Goal: Information Seeking & Learning: Find specific fact

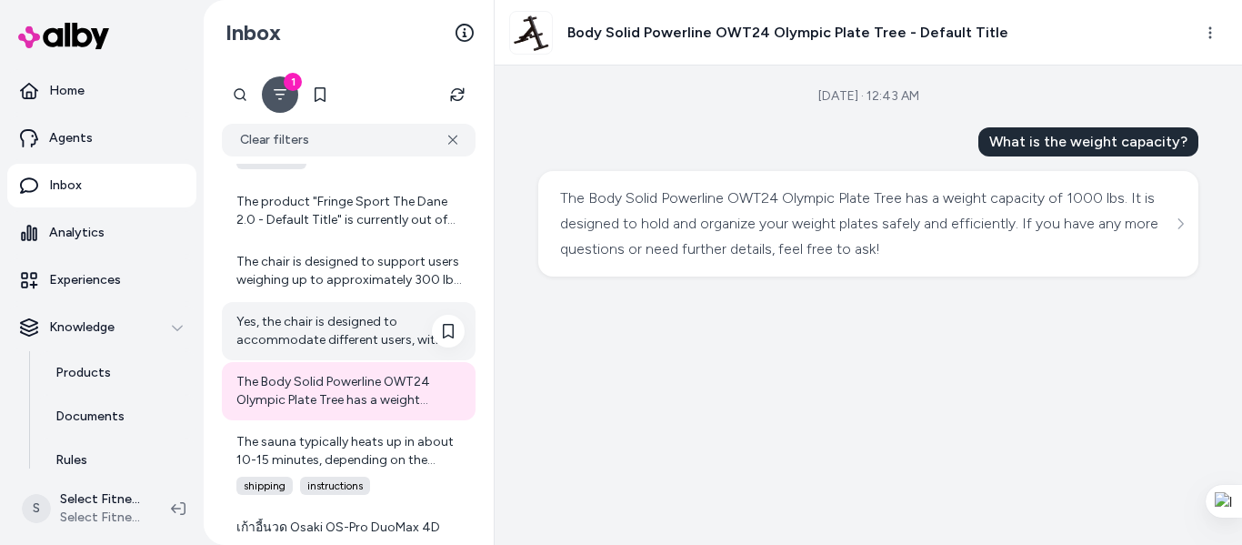
scroll to position [2250, 0]
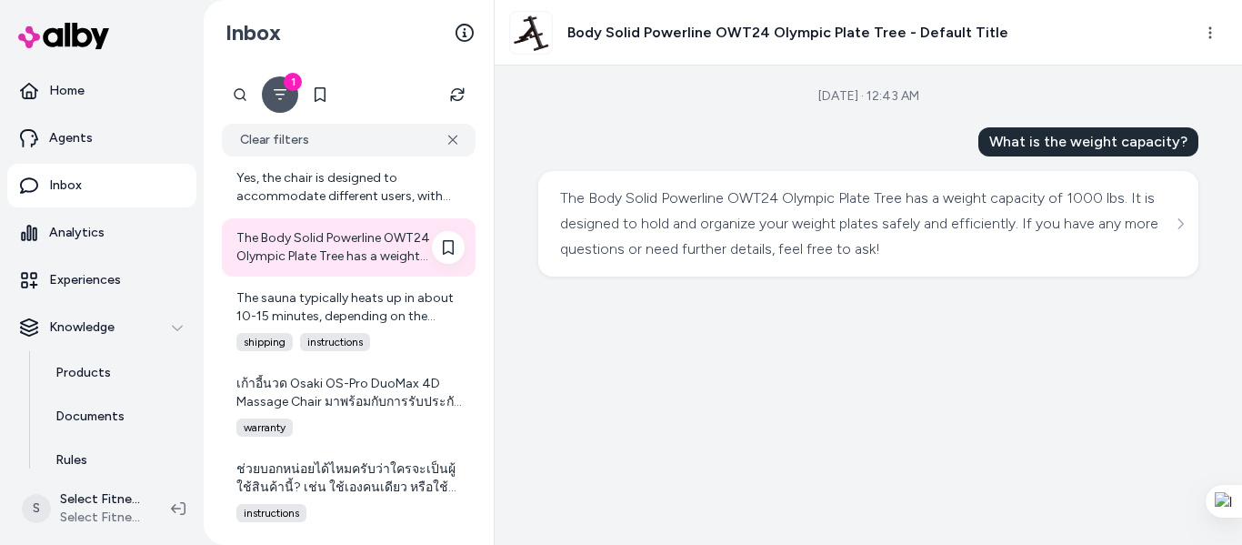
click at [311, 230] on div "The Body Solid Powerline OWT24 Olympic Plate Tree has a weight capacity of 1000…" at bounding box center [350, 247] width 228 height 36
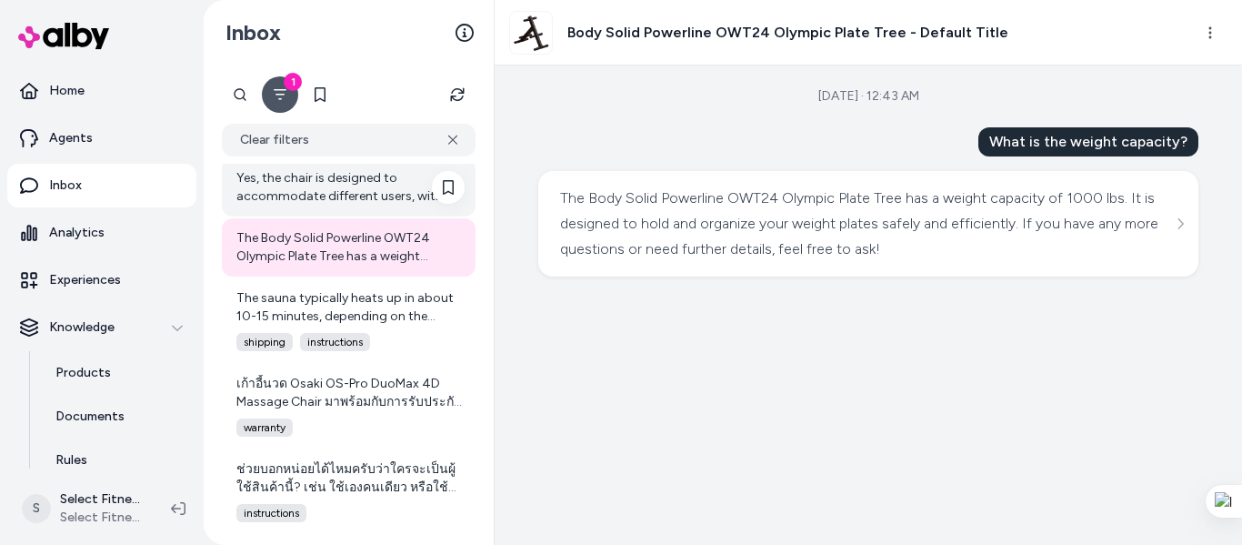
click at [337, 200] on div "Yes, the chair is designed to accommodate different users, with adjustable leg …" at bounding box center [350, 187] width 228 height 36
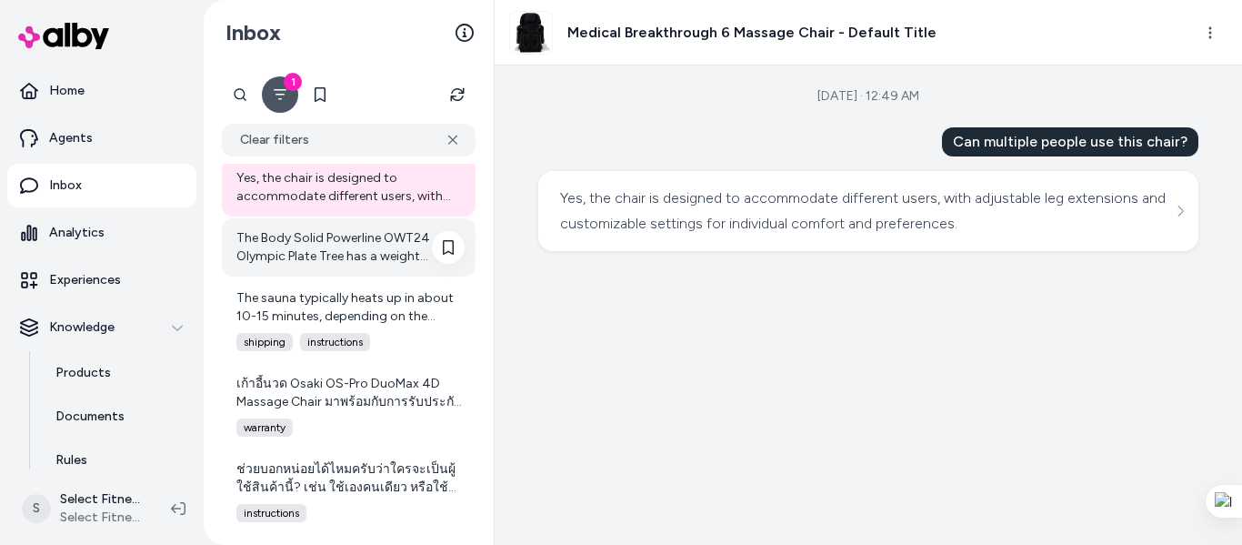
scroll to position [2008, 0]
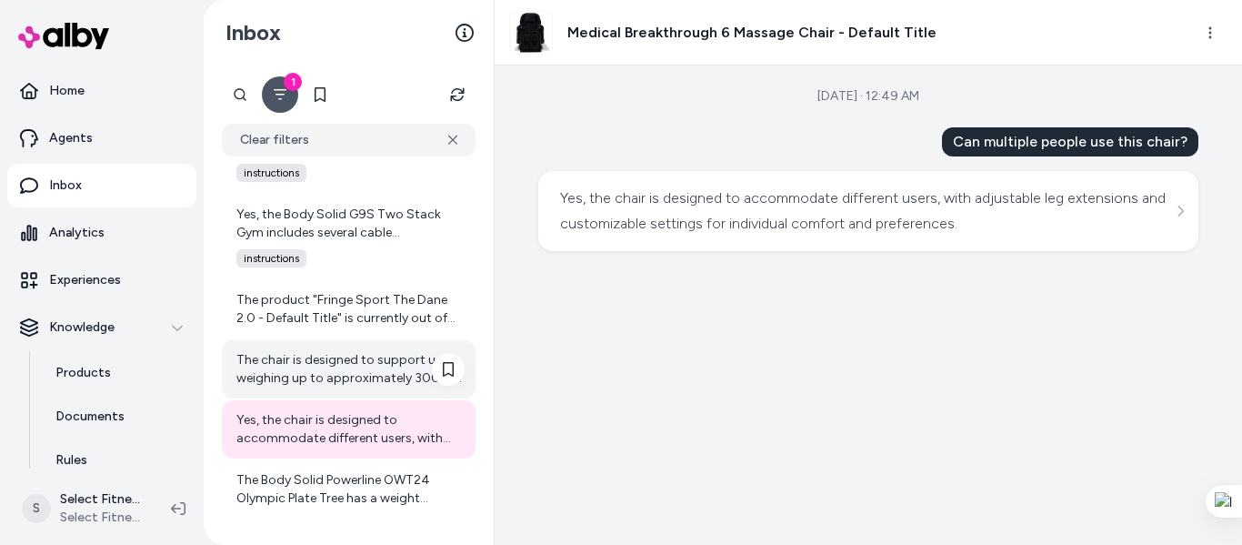
click at [343, 375] on div "The chair is designed to support users weighing up to approximately 300 lbs, en…" at bounding box center [350, 369] width 228 height 36
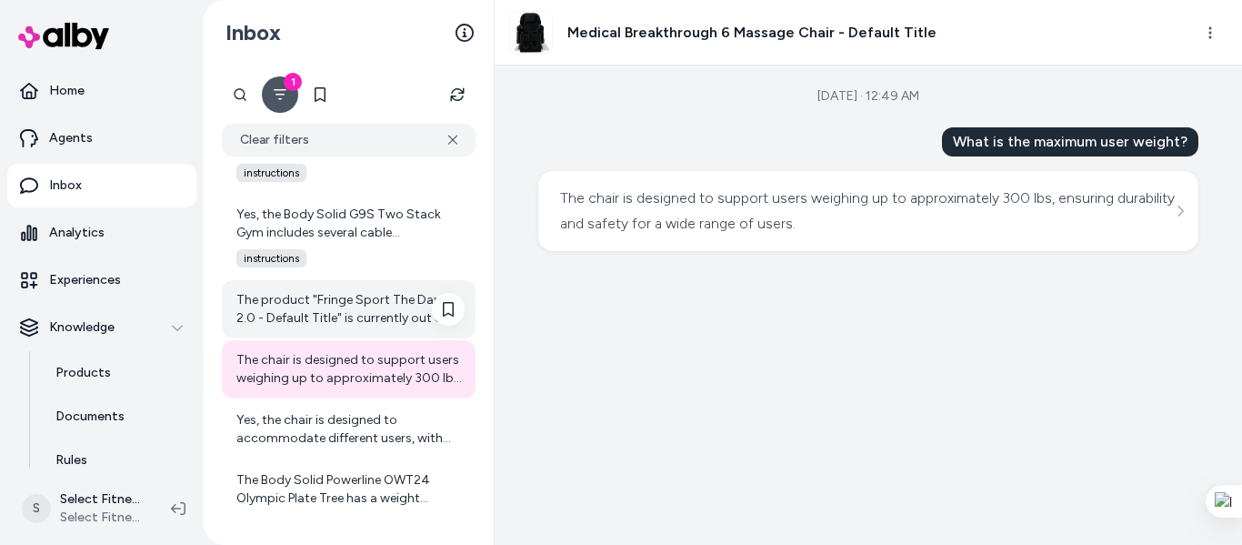
click at [306, 312] on div "The product "Fringe Sport The Dane 2.0 - Default Title" is currently out of sto…" at bounding box center [350, 309] width 228 height 36
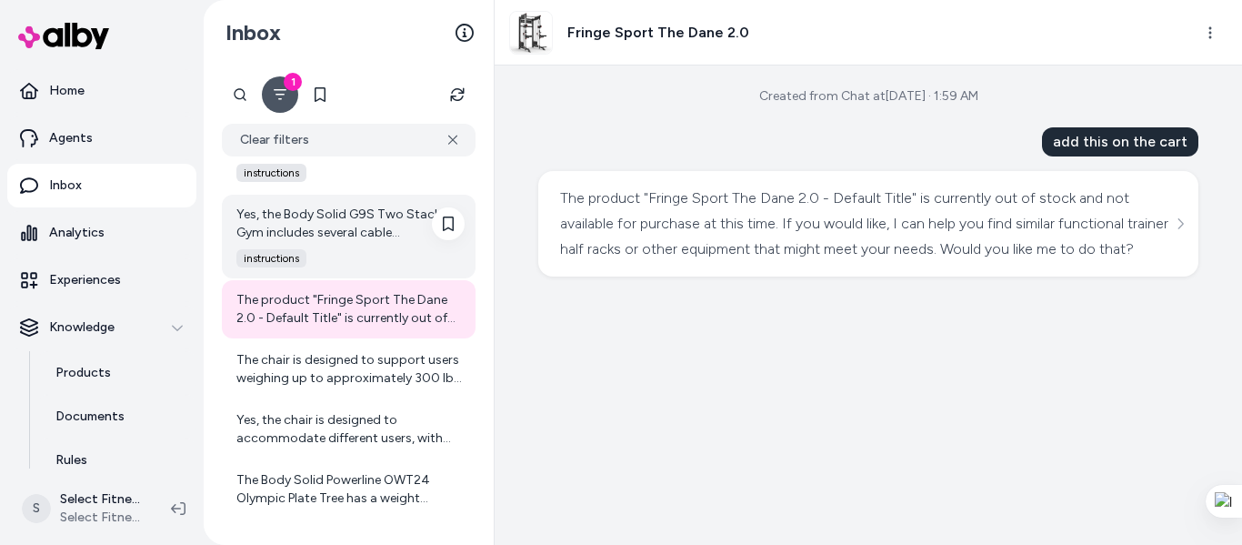
scroll to position [1765, 0]
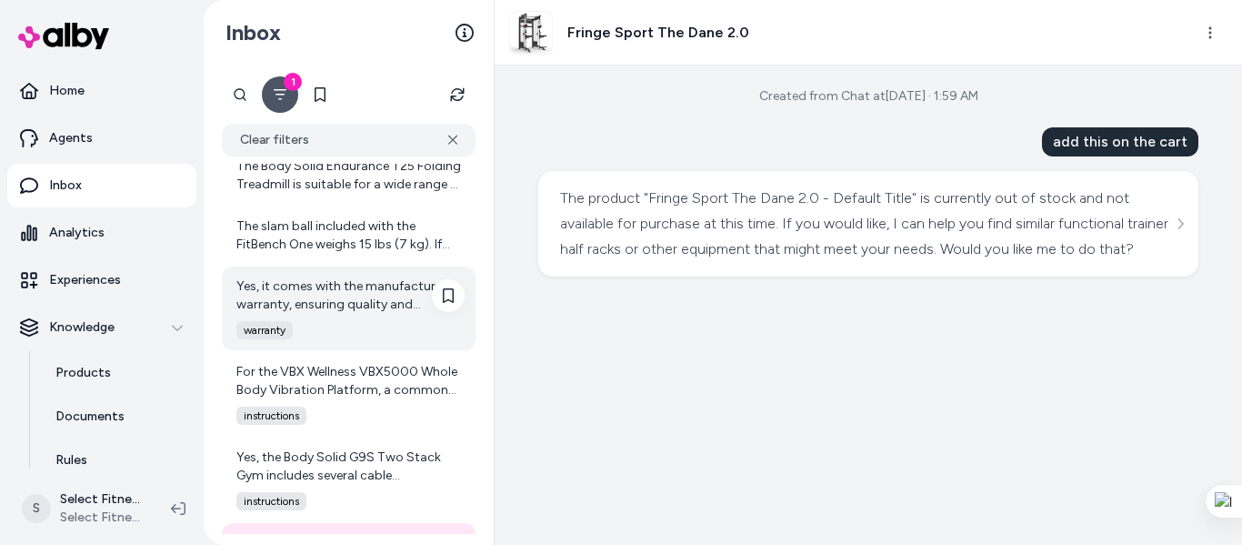
click at [349, 302] on div "Yes, it comes with the manufacturer's warranty, ensuring quality and reliabilit…" at bounding box center [350, 295] width 228 height 36
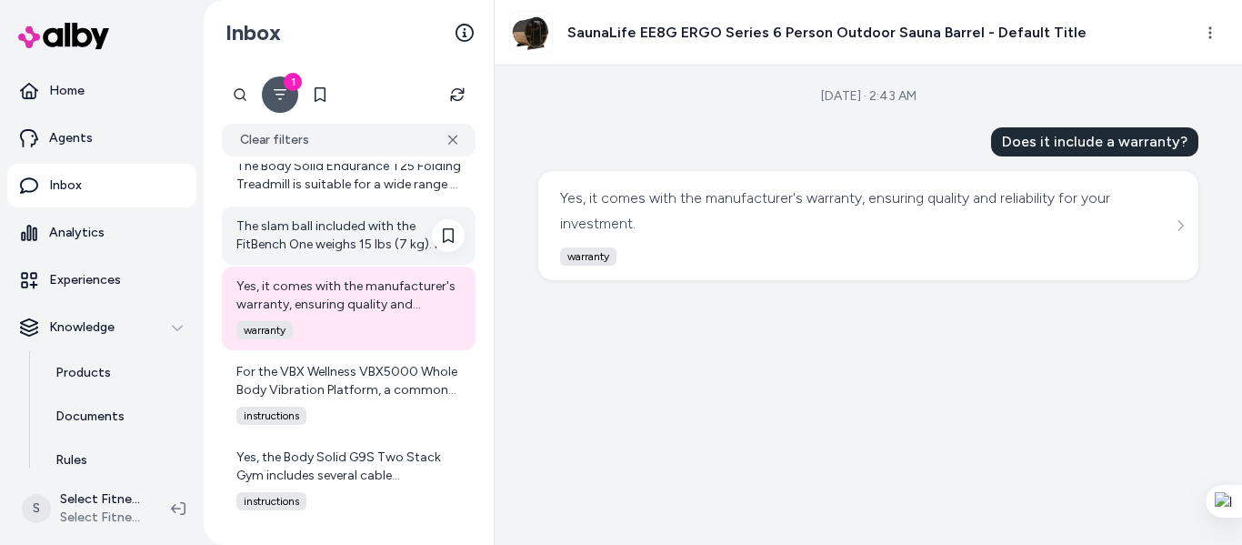
click at [312, 228] on div "The slam ball included with the FitBench One weighs 15 lbs (7 kg). If you have …" at bounding box center [350, 235] width 228 height 36
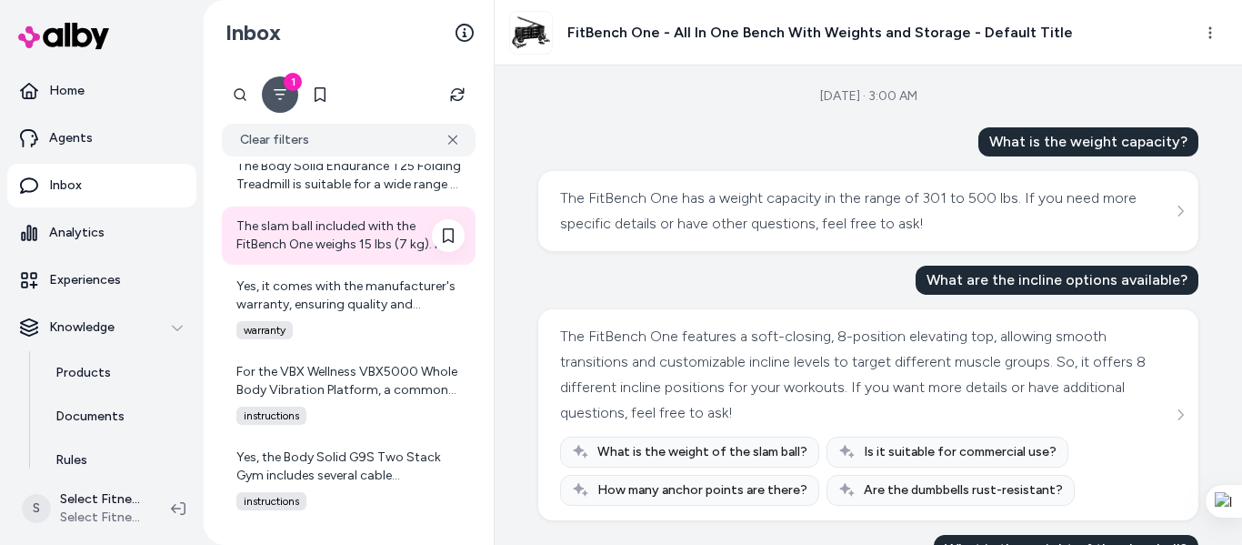
scroll to position [1523, 0]
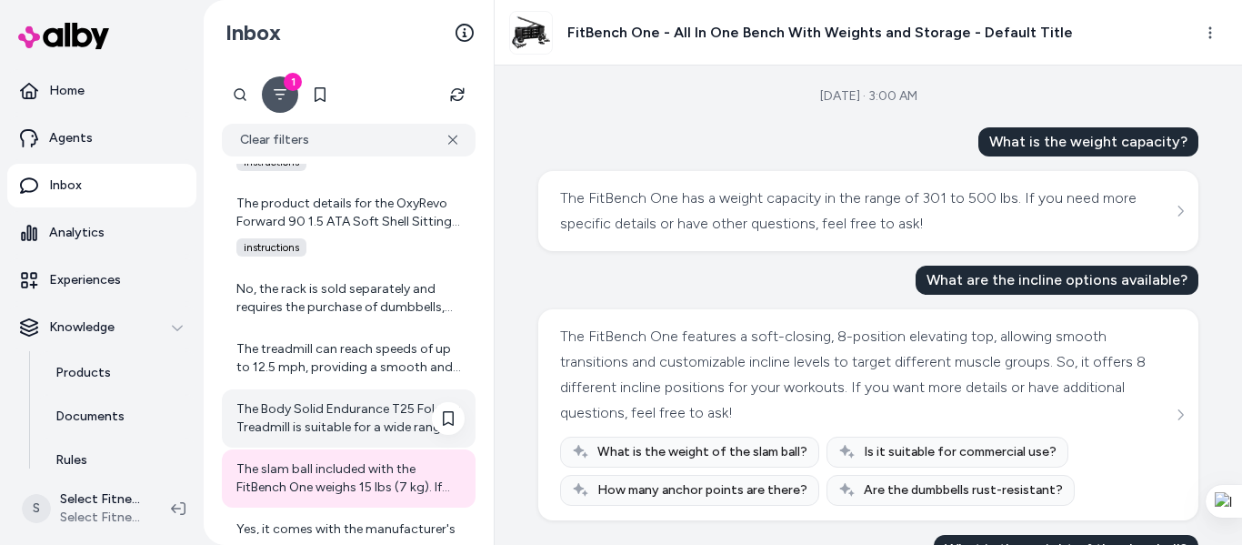
click at [344, 418] on div "The Body Solid Endurance T25 Folding Treadmill is suitable for a wide range of …" at bounding box center [350, 418] width 228 height 36
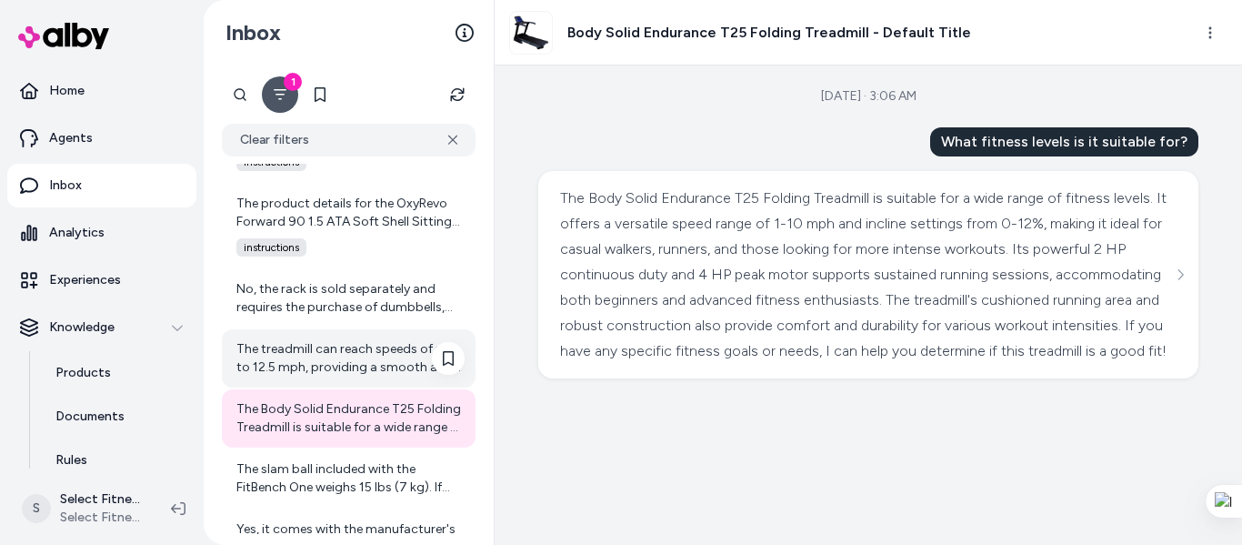
click at [381, 361] on div "The treadmill can reach speeds of up to 12.5 mph, providing a smooth and steady…" at bounding box center [350, 358] width 228 height 36
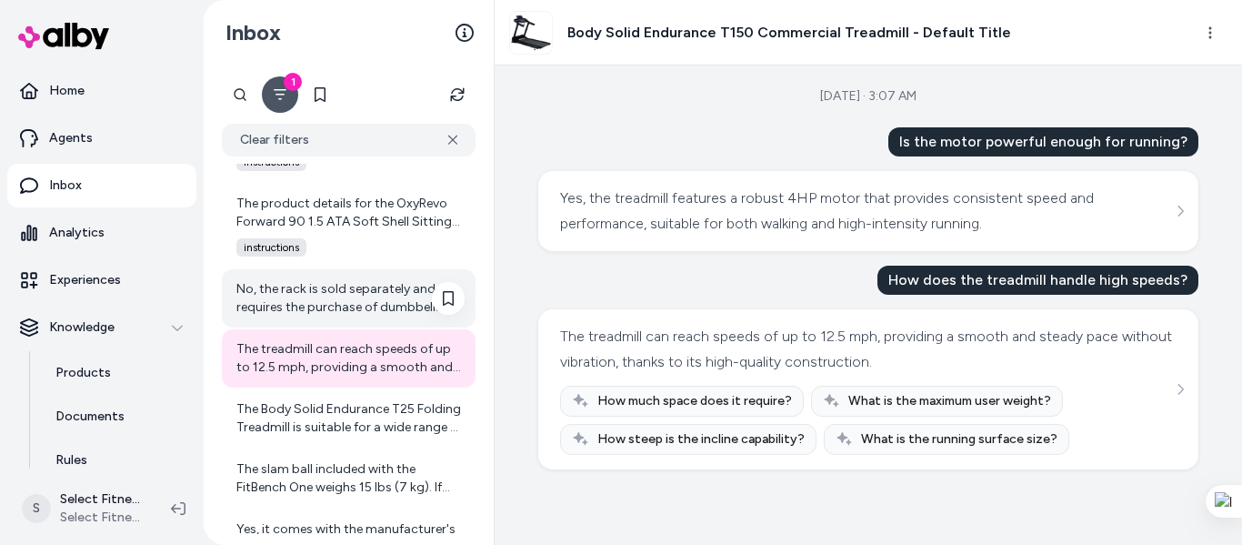
click at [312, 303] on div "No, the rack is sold separately and requires the purchase of dumbbells, which c…" at bounding box center [350, 298] width 228 height 36
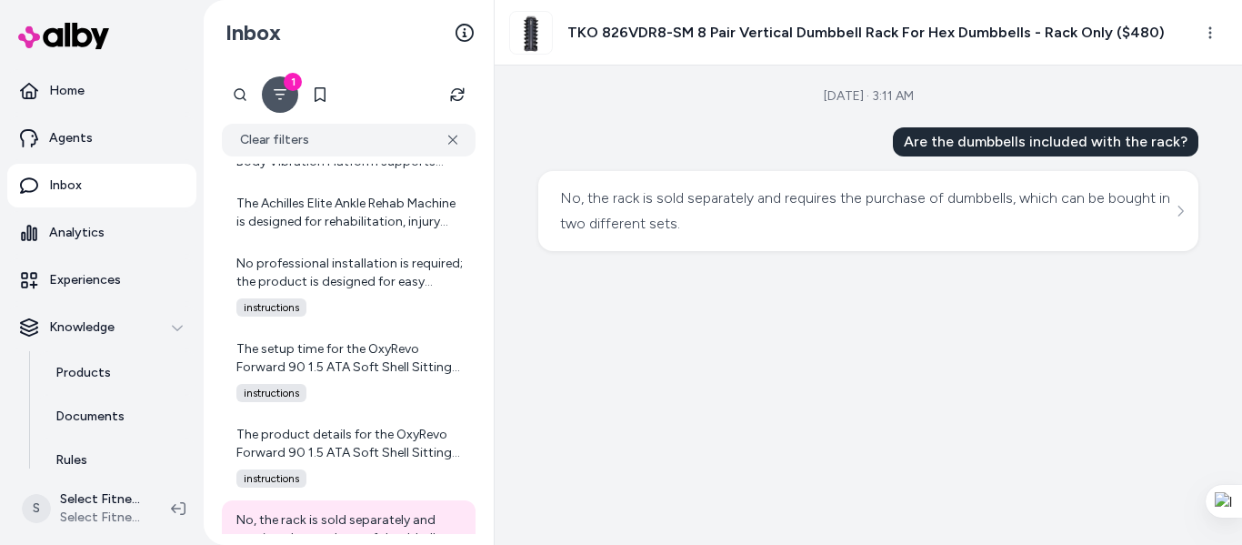
scroll to position [1281, 0]
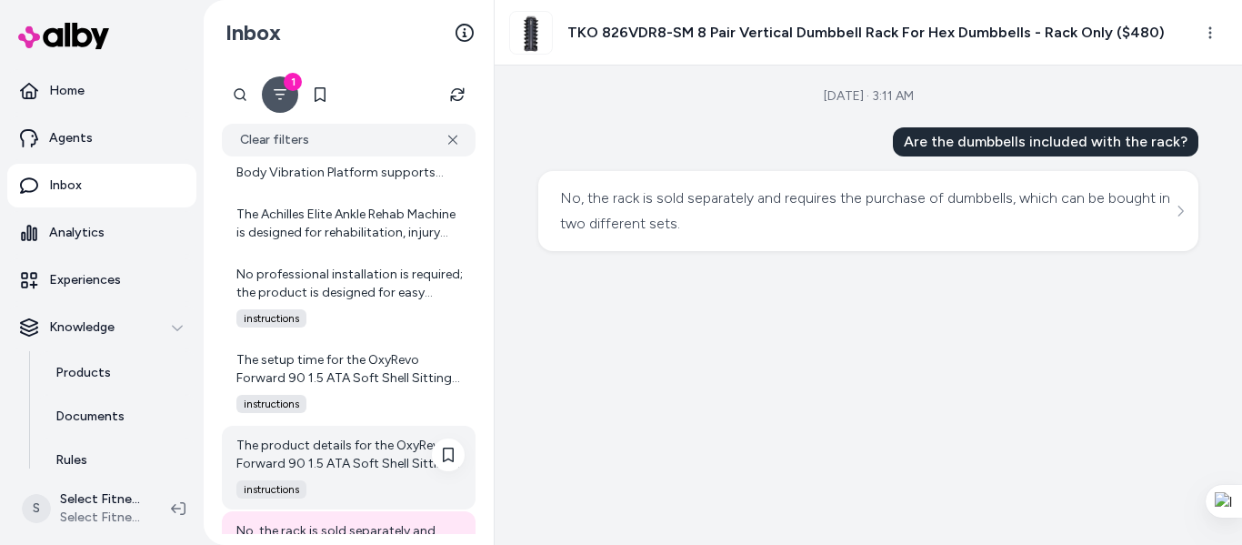
click at [345, 458] on div "The product details for the OxyRevo Forward 90 1.5 ATA Soft Shell Sitting [MEDI…" at bounding box center [350, 455] width 228 height 36
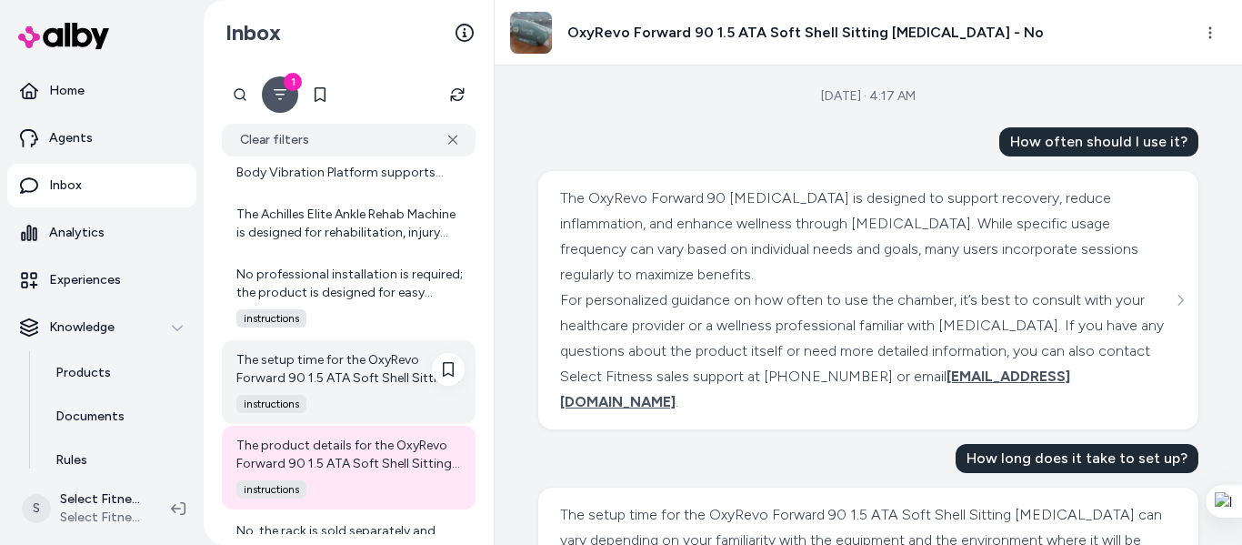
click at [337, 375] on div "The setup time for the OxyRevo Forward 90 1.5 ATA Soft Shell Sitting [MEDICAL_D…" at bounding box center [350, 369] width 228 height 36
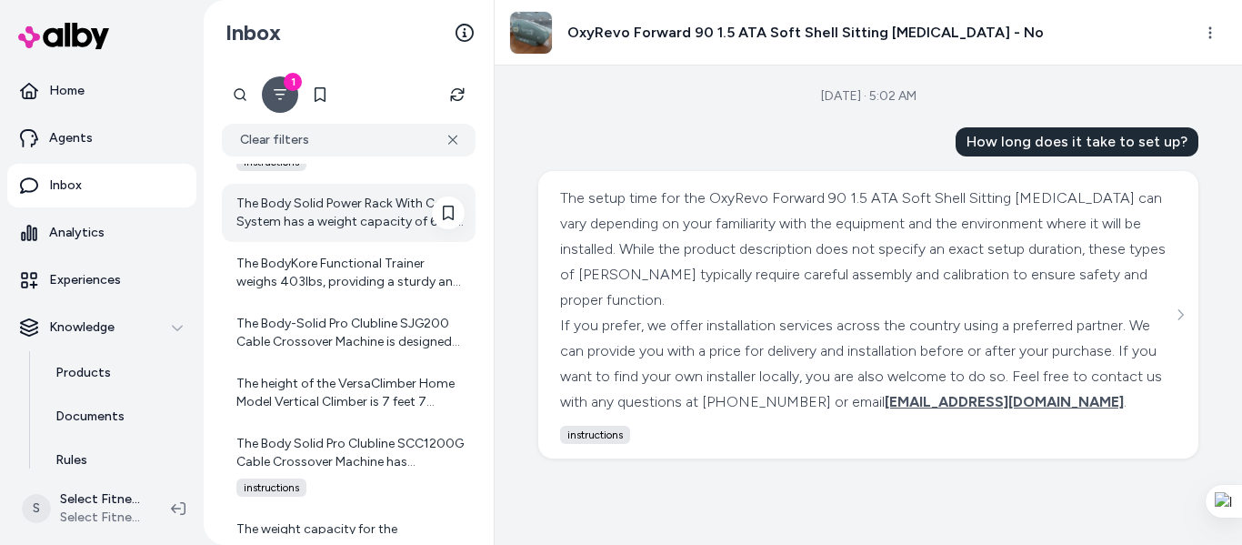
scroll to position [795, 0]
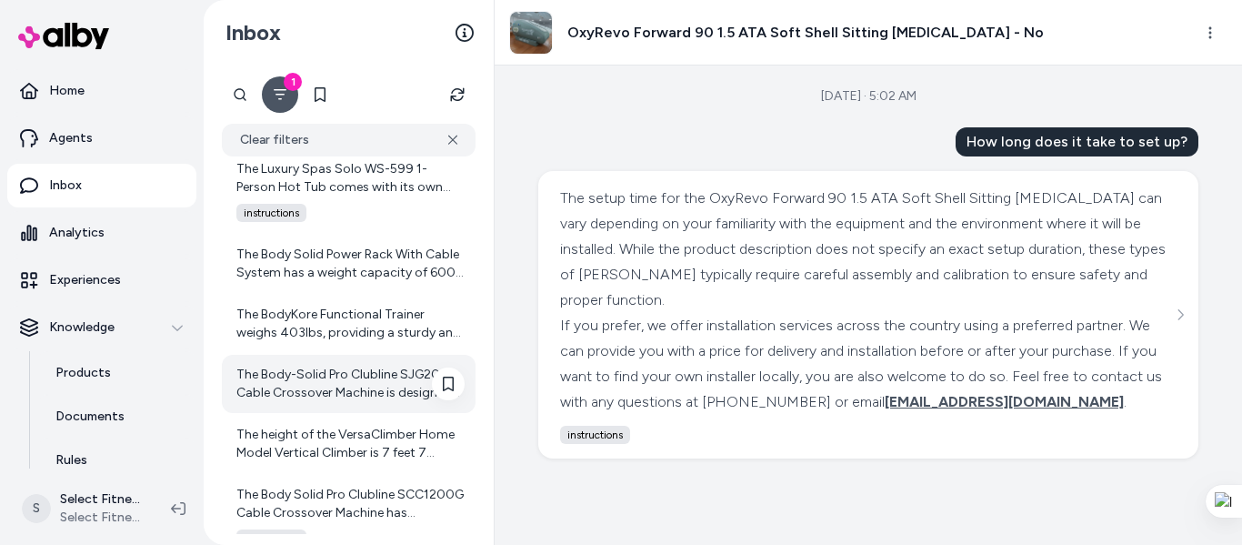
click at [333, 375] on div "The Body-Solid Pro Clubline SJG200 Cable Crossover Machine is designed to be ve…" at bounding box center [350, 384] width 228 height 36
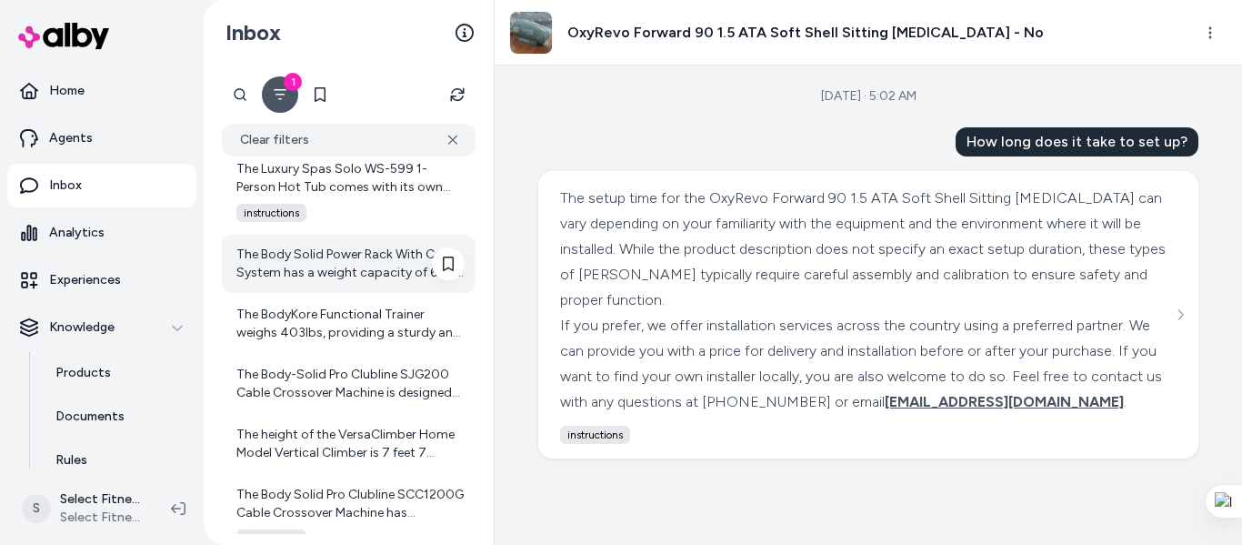
click at [319, 277] on div "The Body Solid Power Rack With Cable System has a weight capacity of 600 lbs fo…" at bounding box center [350, 264] width 228 height 36
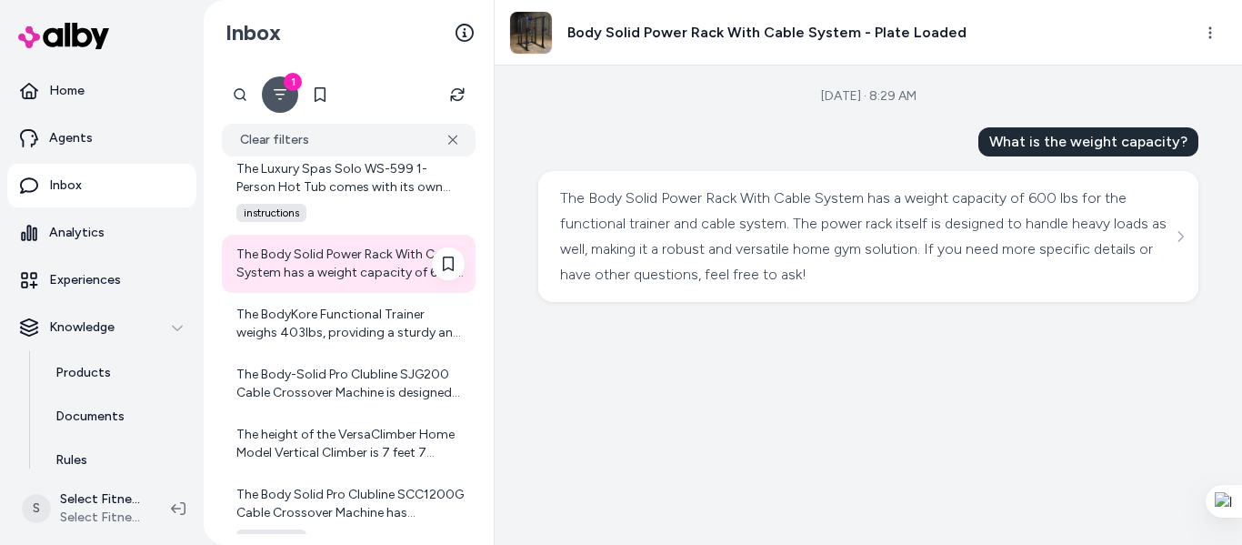
scroll to position [553, 0]
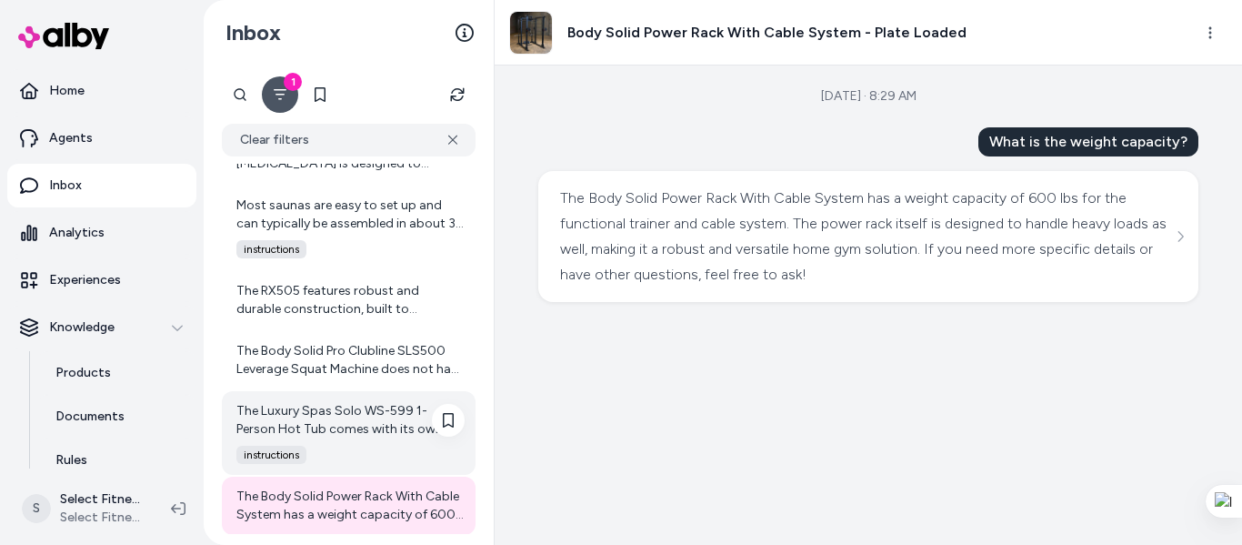
click at [333, 403] on div "The Luxury Spas Solo WS-599 1-Person Hot Tub comes with its own built-in compon…" at bounding box center [350, 420] width 228 height 36
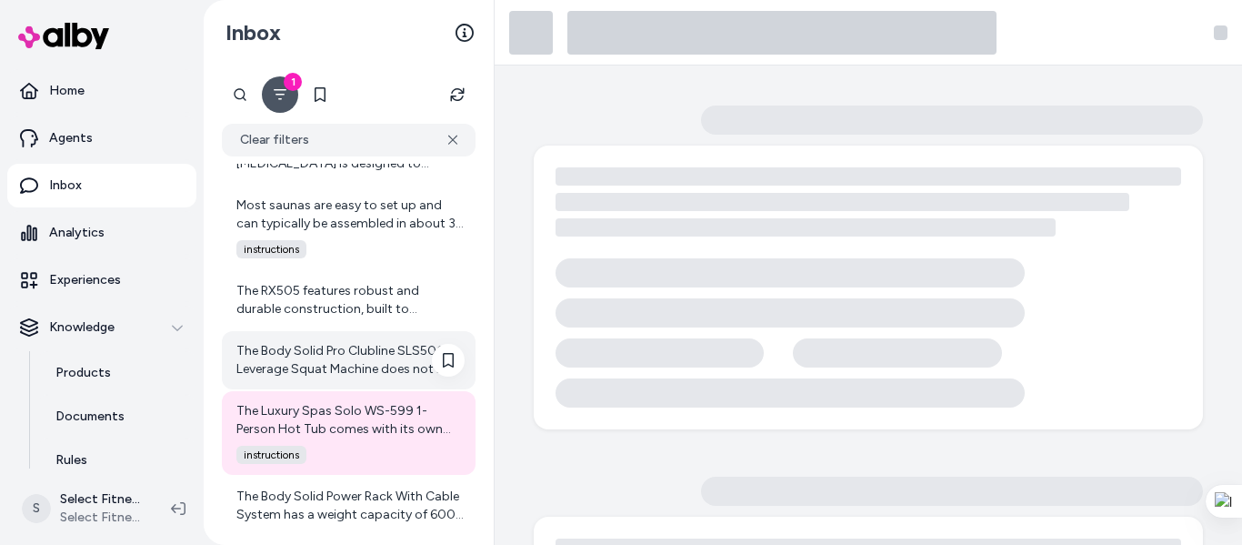
click at [335, 363] on div "The Body Solid Pro Clubline SLS500 Leverage Squat Machine does not have a speci…" at bounding box center [350, 360] width 228 height 36
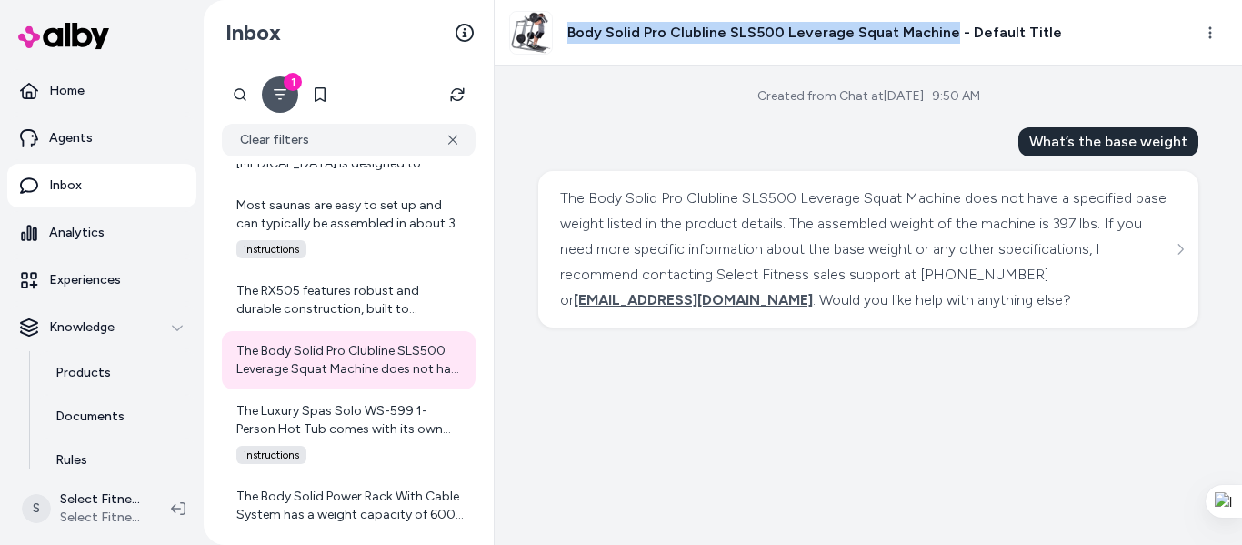
drag, startPoint x: 569, startPoint y: 36, endPoint x: 945, endPoint y: 41, distance: 375.7
click at [945, 41] on h3 "Body Solid Pro Clubline SLS500 Leverage Squat Machine - Default Title" at bounding box center [815, 33] width 495 height 22
copy h3 "Body Solid Pro Clubline SLS500 Leverage Squat Machine"
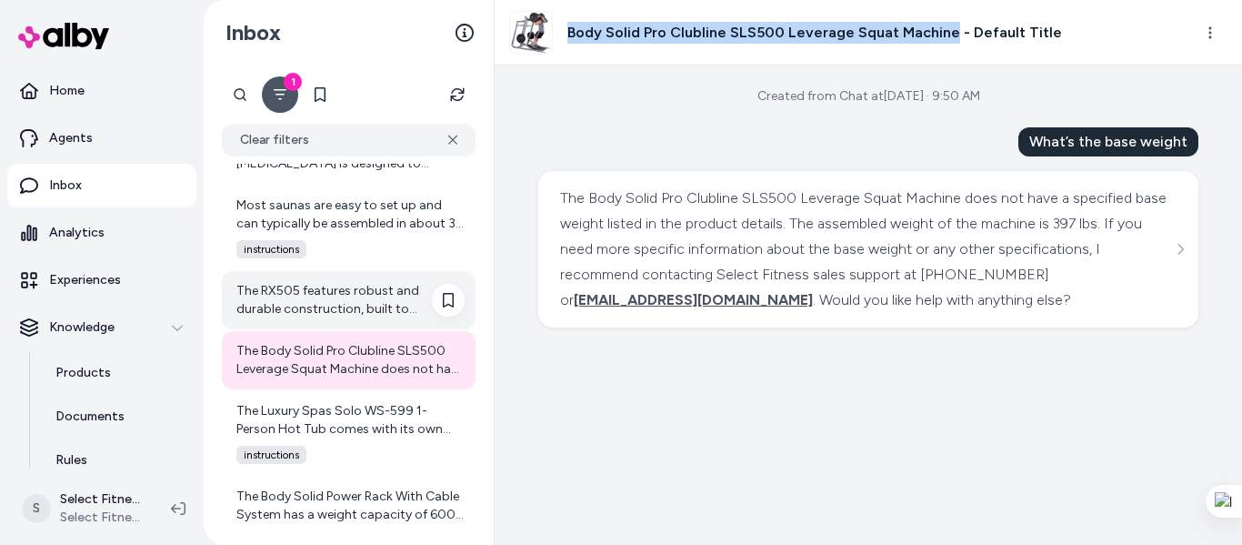
click at [277, 300] on div "The RX505 features robust and durable construction, built to withstand rigorous…" at bounding box center [350, 300] width 228 height 36
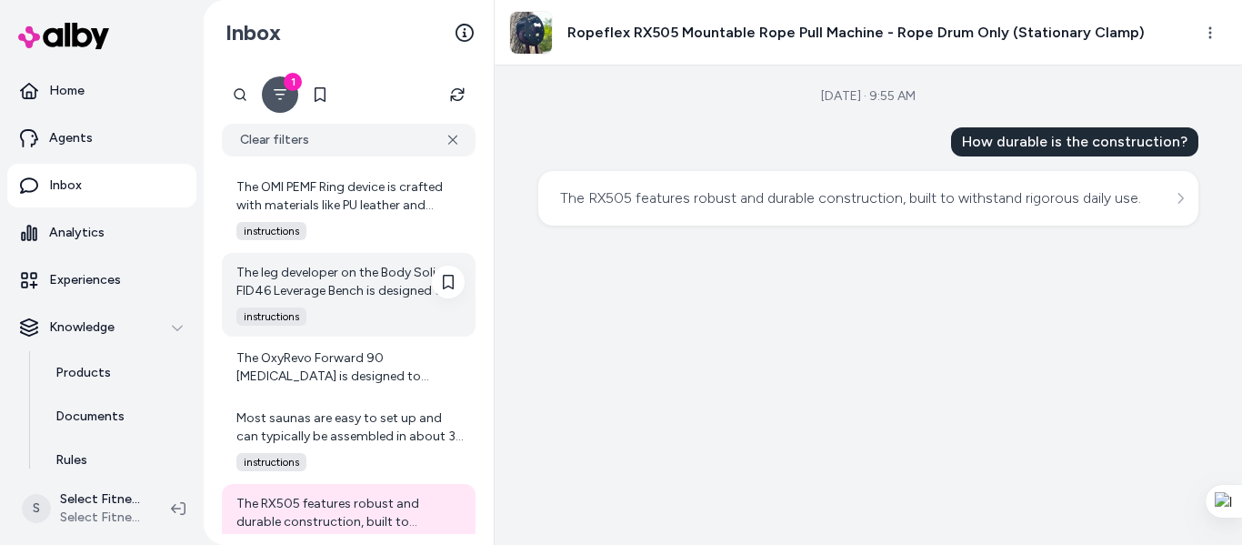
scroll to position [310, 0]
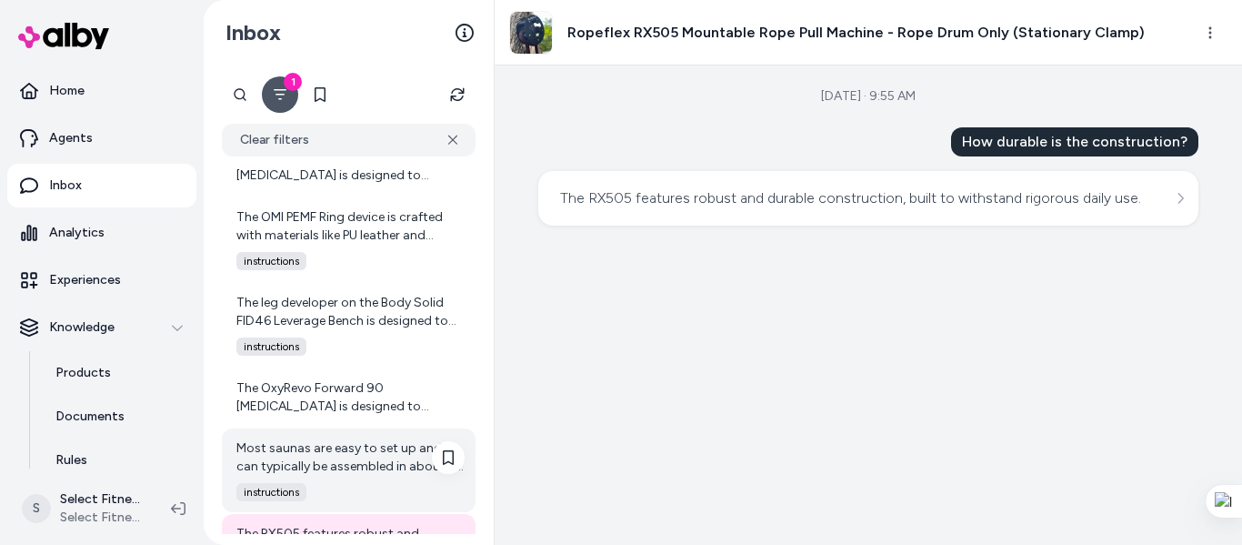
click at [323, 463] on div "Most saunas are easy to set up and can typically be assembled in about 30 minut…" at bounding box center [350, 457] width 228 height 36
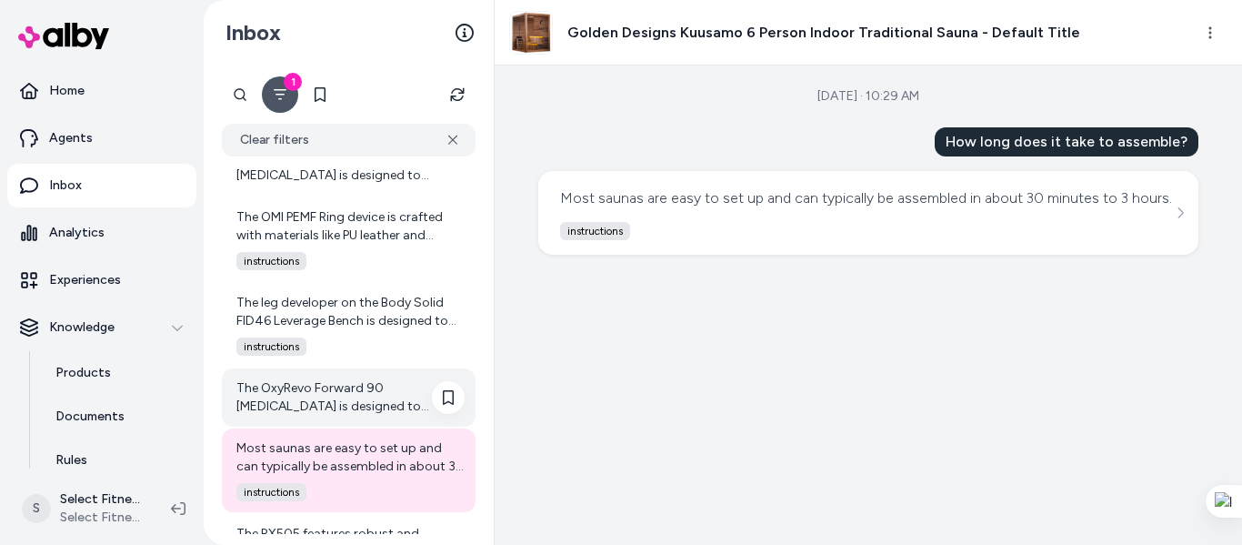
click at [326, 381] on div "The OxyRevo Forward 90 [MEDICAL_DATA] is designed to support recovery, reduce i…" at bounding box center [350, 397] width 228 height 36
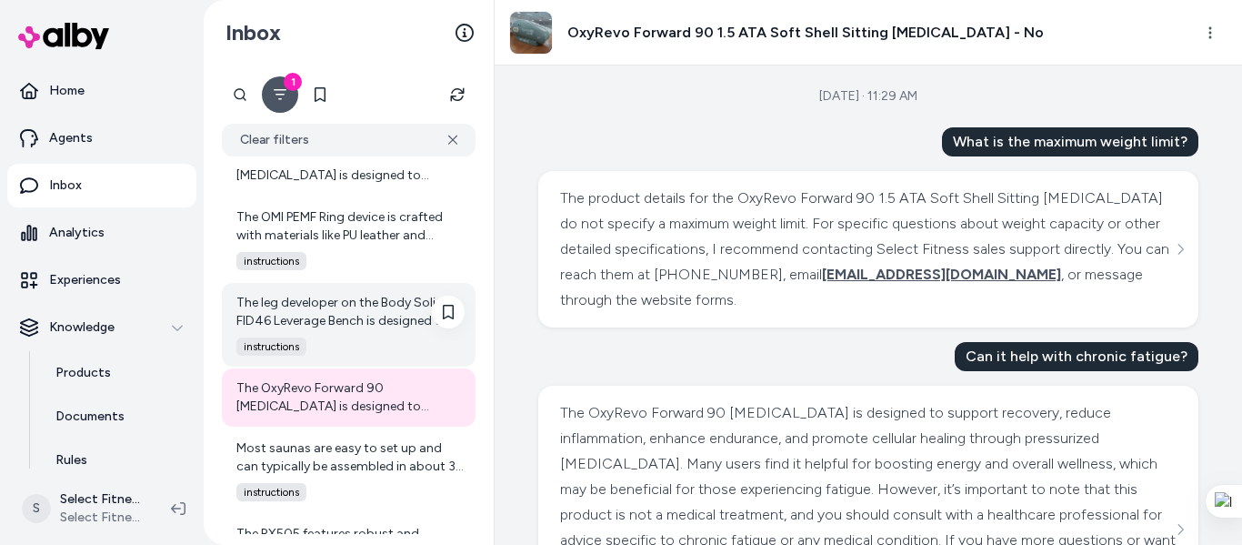
click at [327, 320] on div "The leg developer on the Body Solid FID46 Leverage Bench is designed to enhance…" at bounding box center [350, 312] width 228 height 36
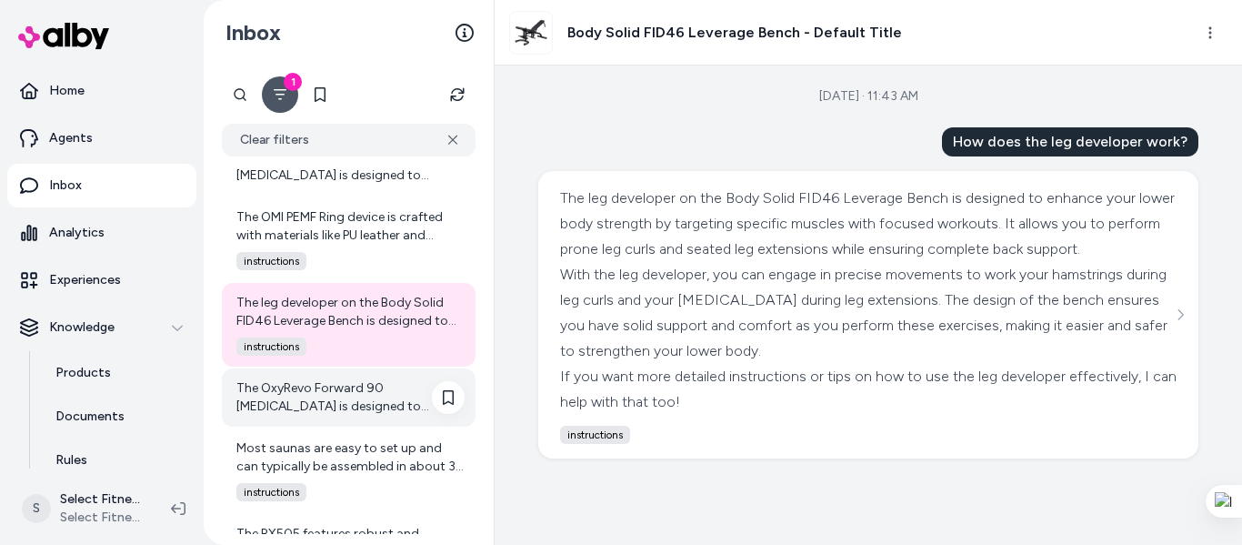
scroll to position [67, 0]
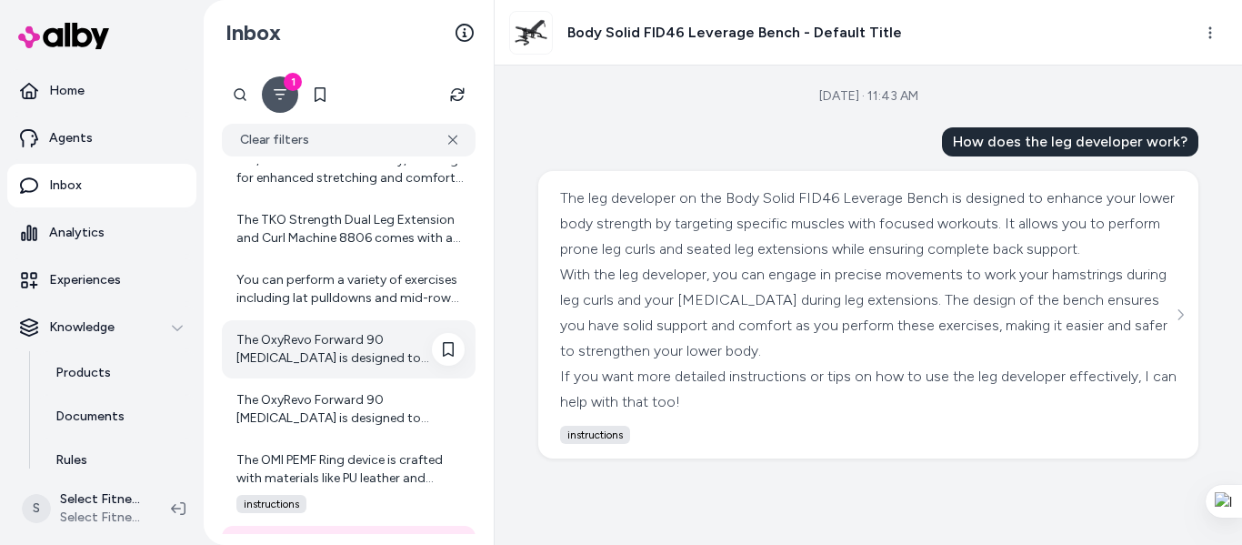
click at [279, 324] on div "The OxyRevo Forward 90 [MEDICAL_DATA] is designed to support recovery, reduce i…" at bounding box center [349, 349] width 254 height 58
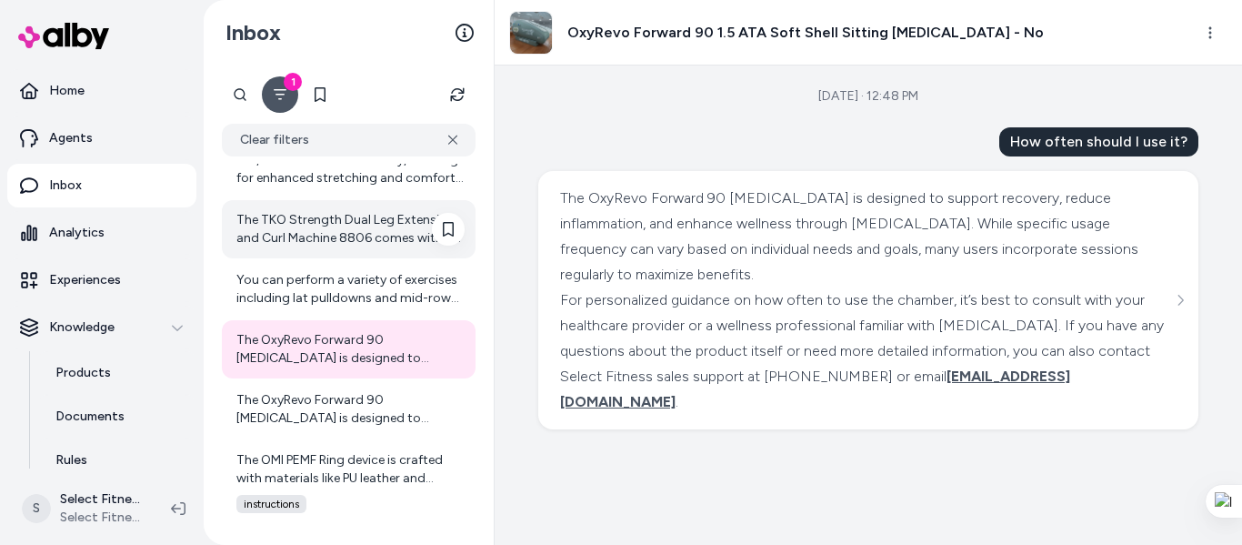
click at [297, 236] on div "The TKO Strength Dual Leg Extension and Curl Machine 8806 comes with a graphite…" at bounding box center [350, 229] width 228 height 36
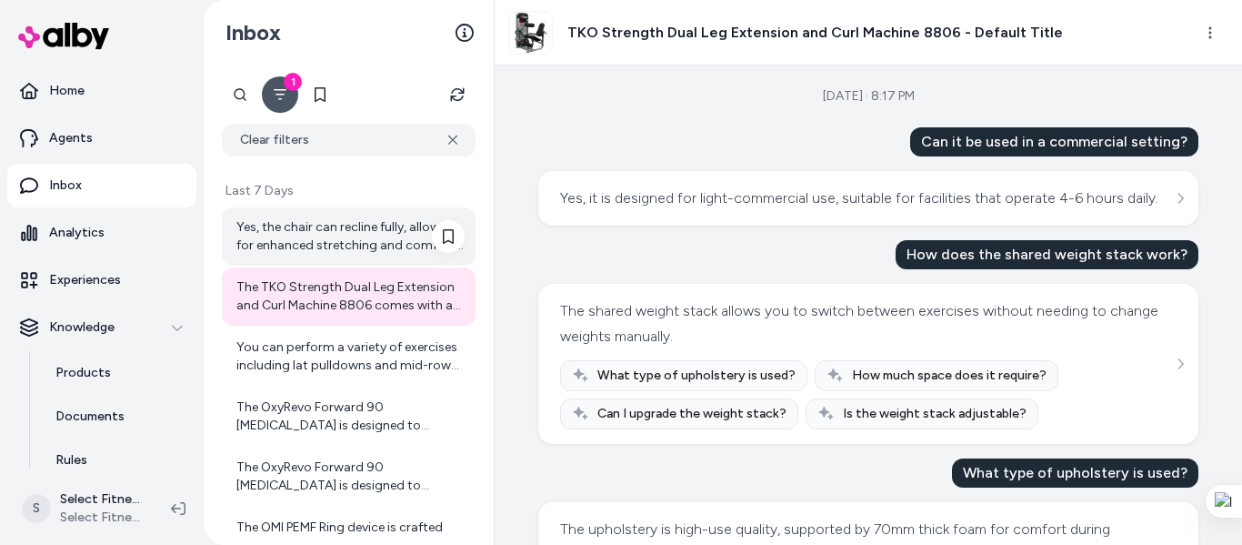
click at [315, 260] on div "Yes, the chair can recline fully, allowing for enhanced stretching and comfort …" at bounding box center [349, 236] width 254 height 58
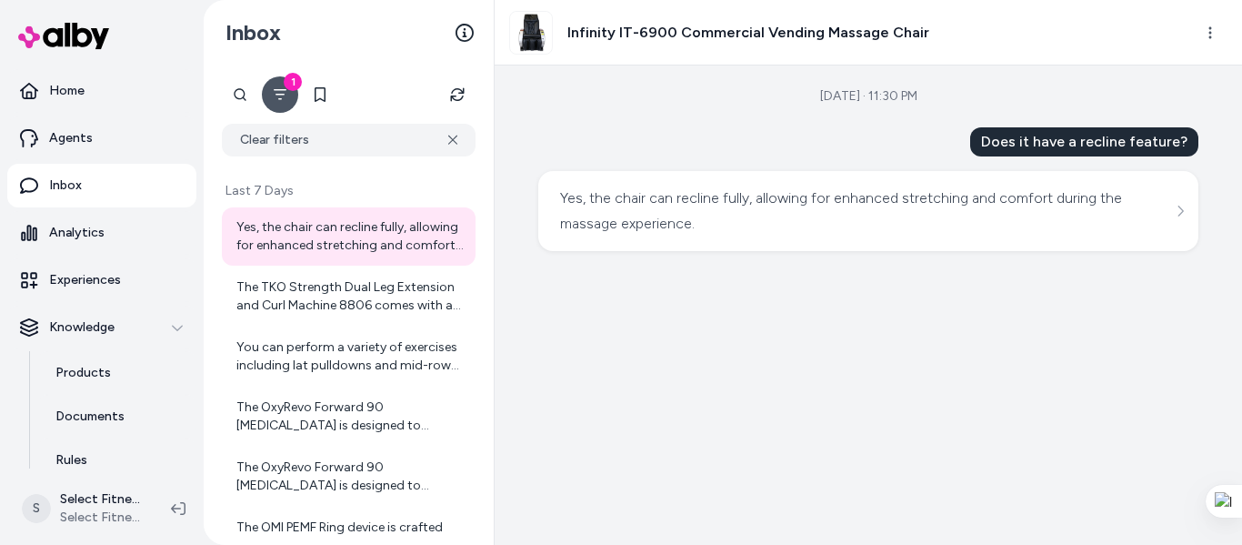
click at [277, 100] on icon "Filter" at bounding box center [280, 94] width 15 height 15
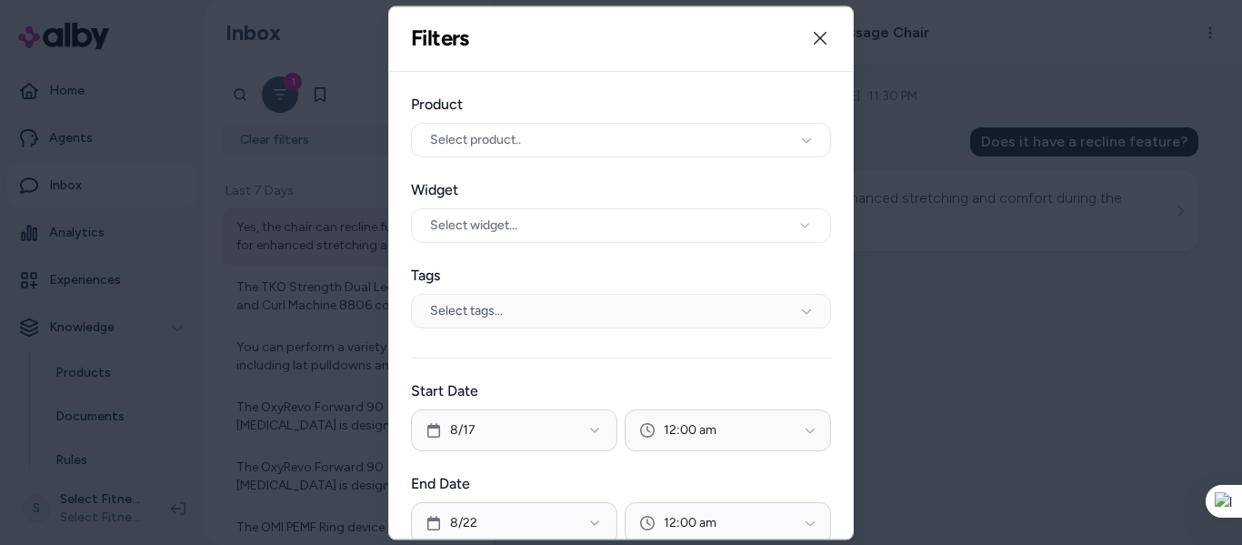
scroll to position [243, 0]
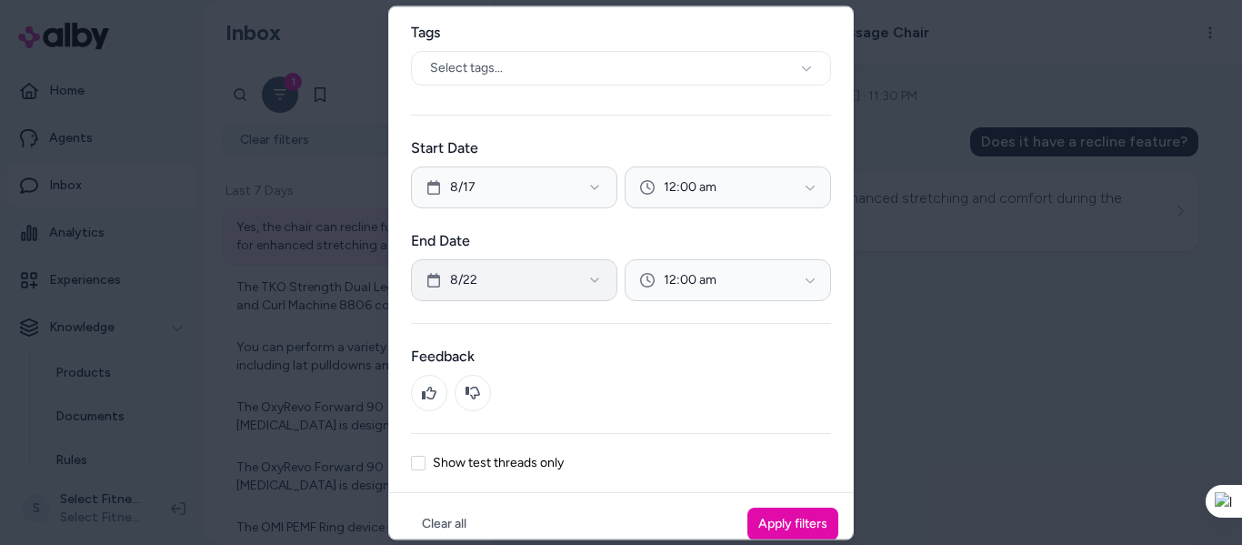
click at [582, 279] on button "8/22" at bounding box center [514, 280] width 206 height 42
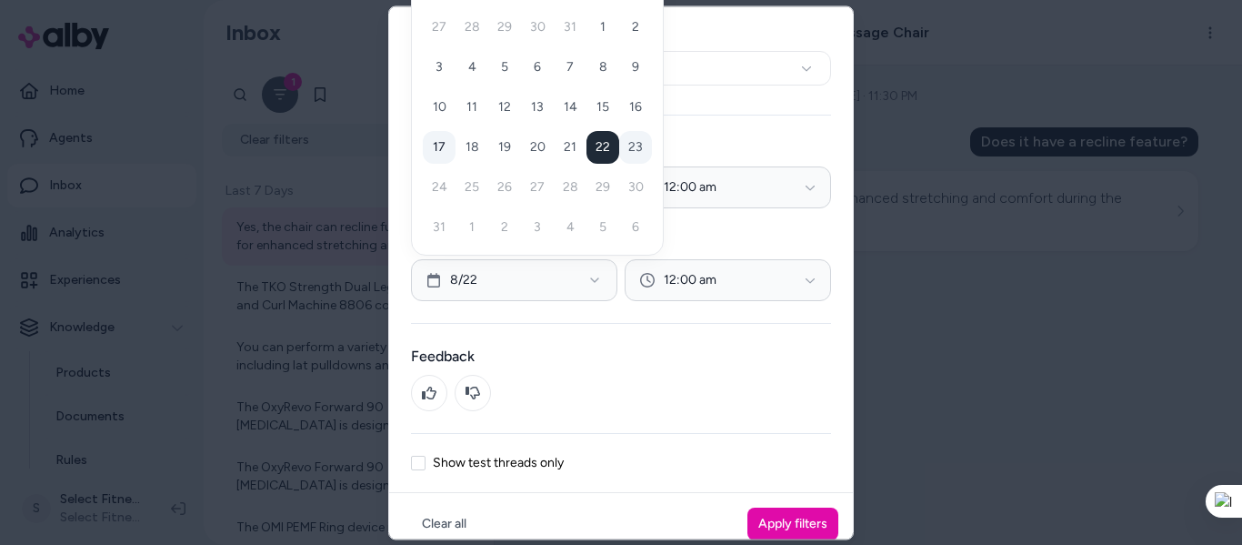
click at [434, 143] on button "17" at bounding box center [439, 147] width 33 height 33
click at [677, 228] on div "Start Date [DATE] 12:00 am End Date [DATE] 12:00 am" at bounding box center [621, 219] width 420 height 164
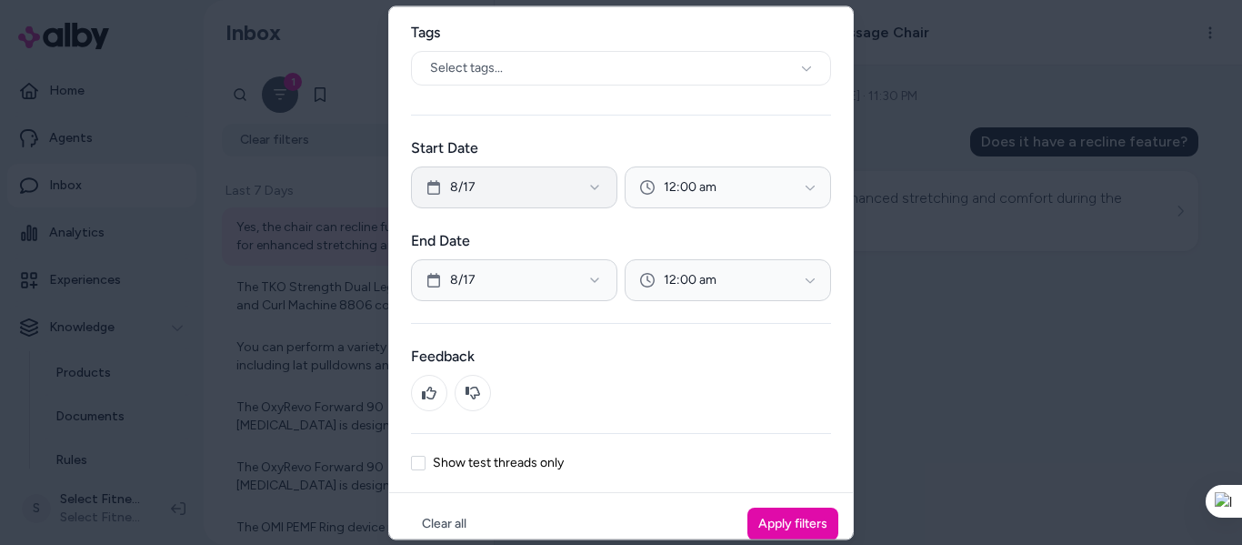
click at [512, 193] on button "8/17" at bounding box center [514, 187] width 206 height 42
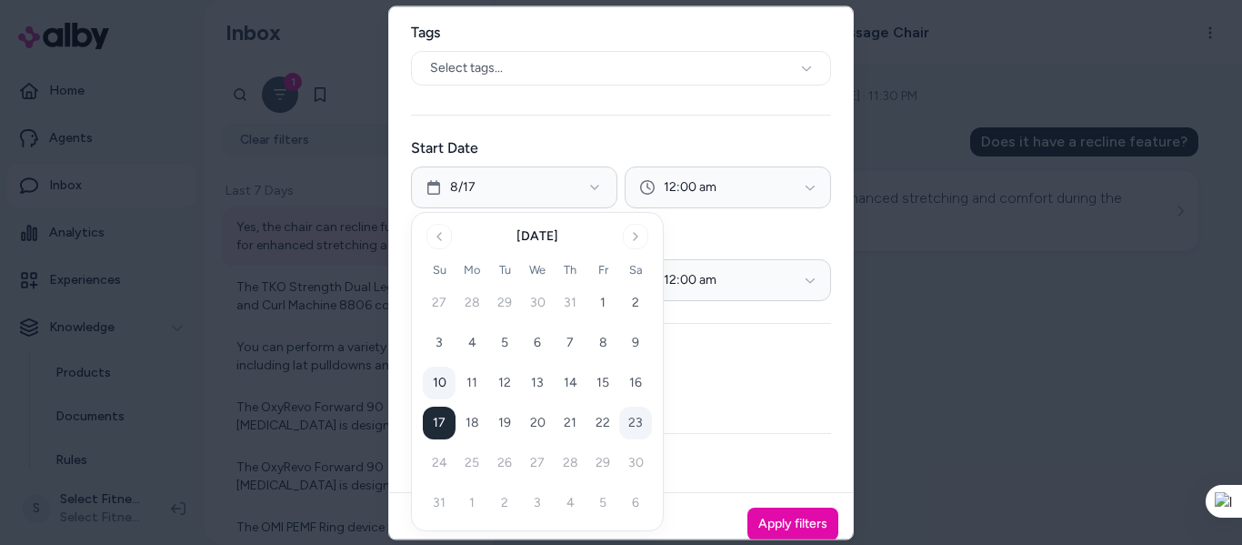
click at [434, 369] on button "10" at bounding box center [439, 383] width 33 height 33
click at [776, 517] on button "Apply filters" at bounding box center [793, 524] width 91 height 33
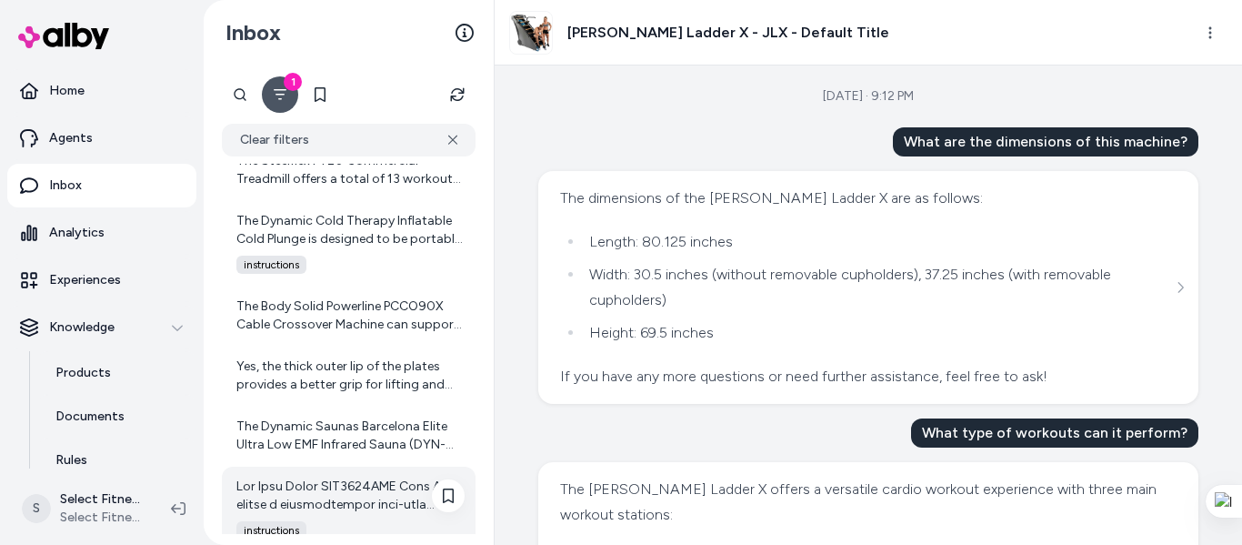
scroll to position [9846, 0]
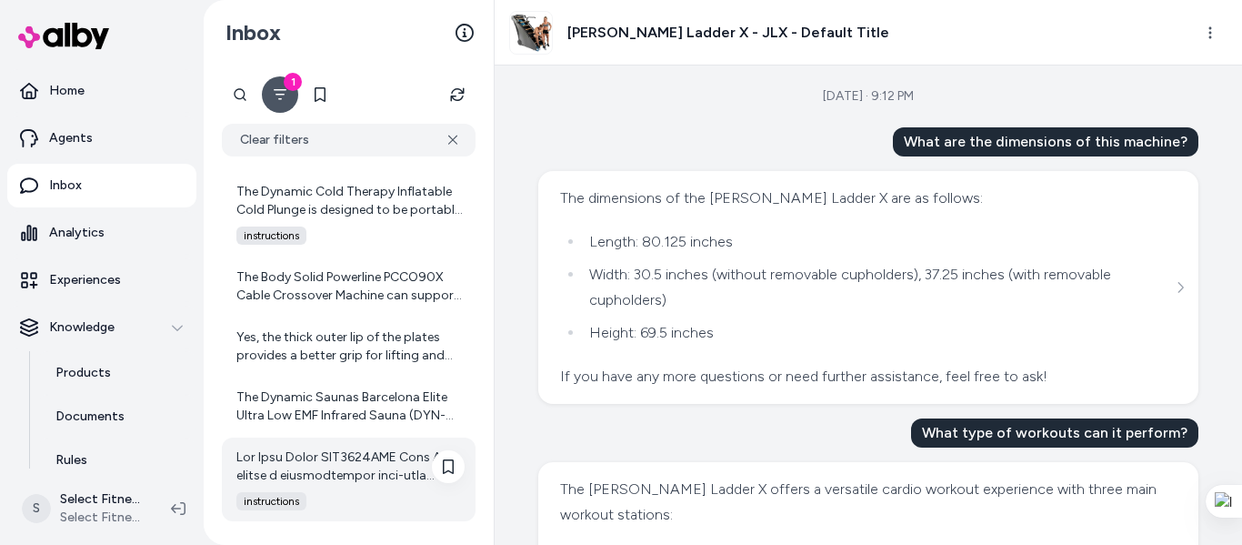
click at [319, 463] on div at bounding box center [350, 466] width 228 height 36
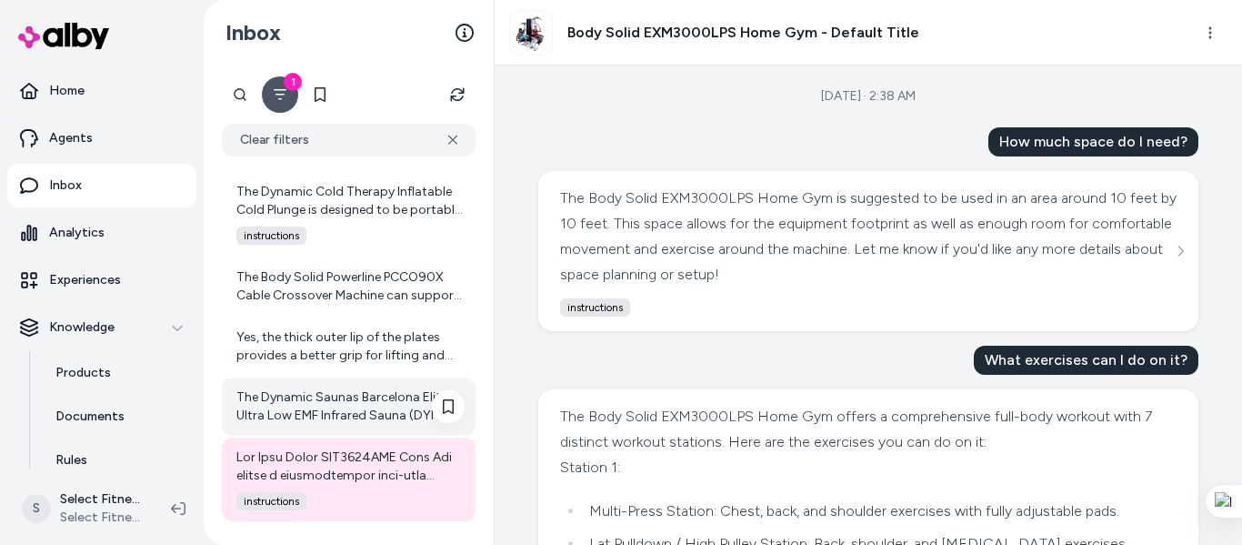
click at [356, 417] on div "The Dynamic Saunas Barcelona Elite Ultra Low EMF Infrared Sauna (DYN-6106-01) i…" at bounding box center [350, 406] width 228 height 36
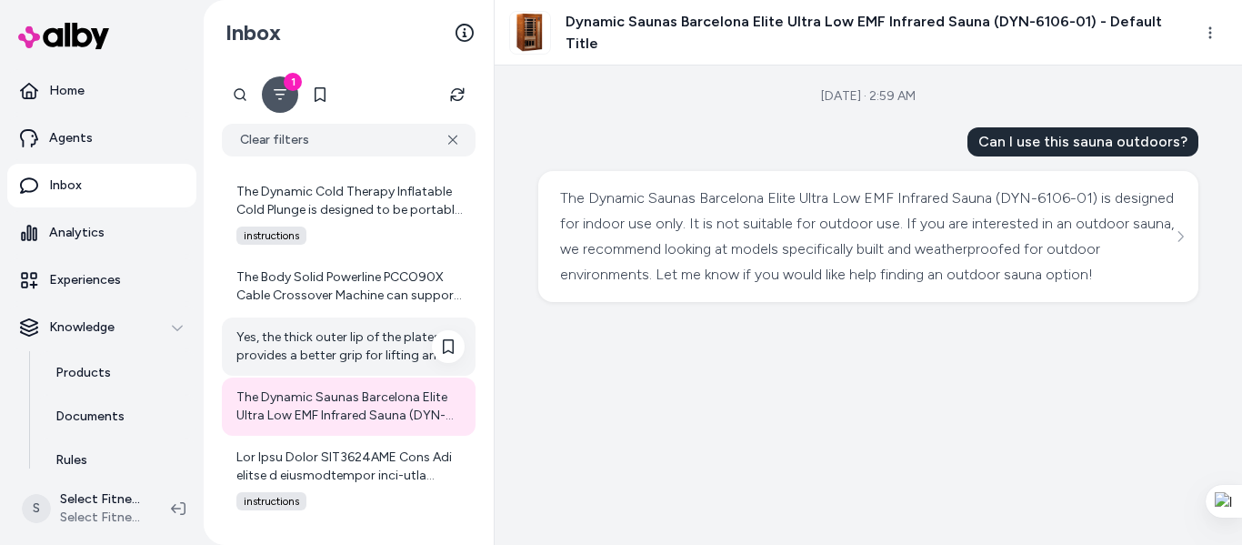
click at [355, 360] on div "Yes, the thick outer lip of the plates provides a better grip for lifting and h…" at bounding box center [350, 346] width 228 height 36
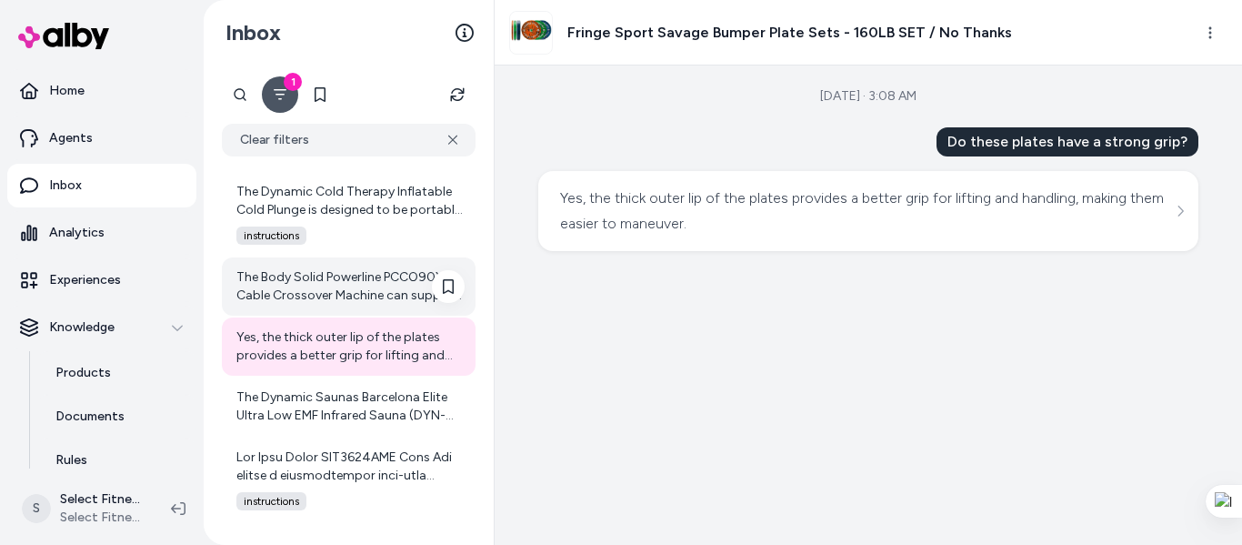
click at [314, 280] on div "The Body Solid Powerline PCCO90X Cable Crossover Machine can support up to 200 …" at bounding box center [350, 286] width 228 height 36
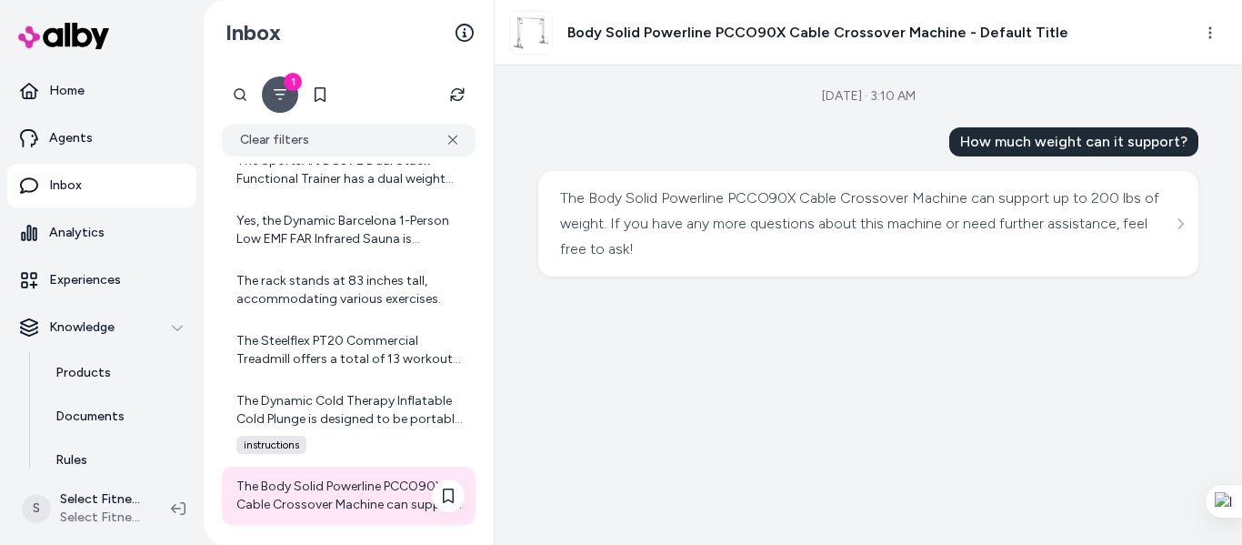
scroll to position [9603, 0]
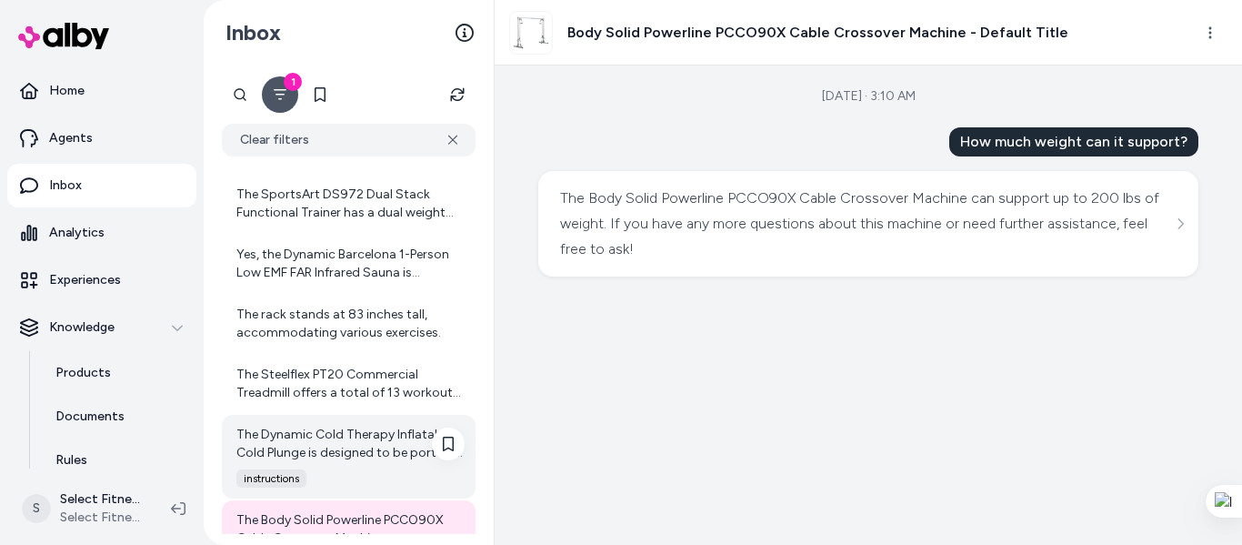
click at [330, 460] on div "The Dynamic Cold Therapy Inflatable Cold Plunge is designed to be portable and …" at bounding box center [350, 444] width 228 height 36
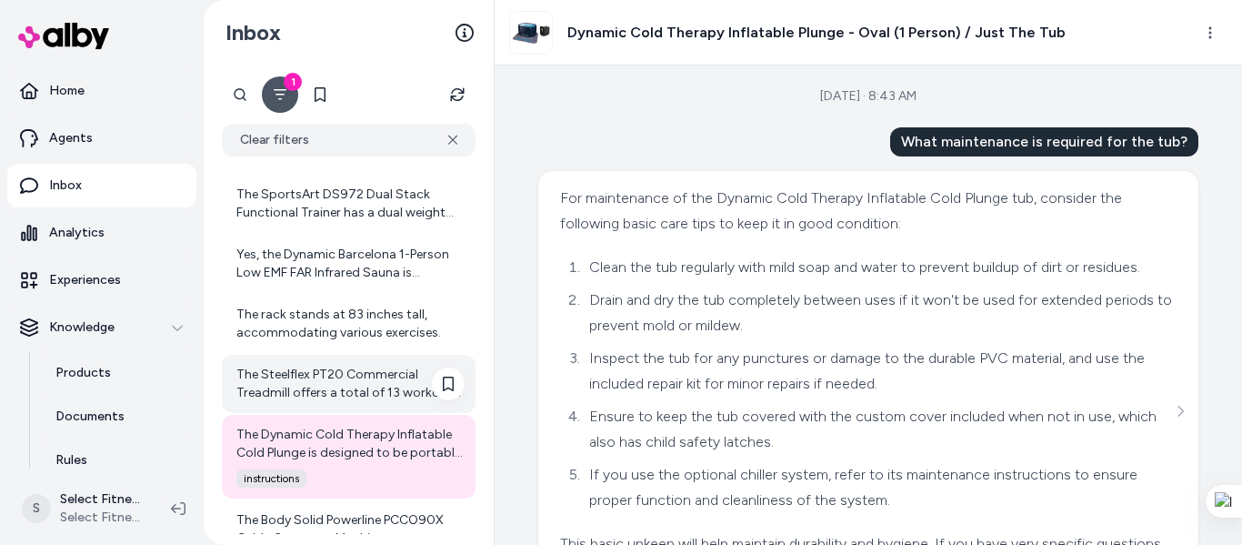
click at [328, 370] on div "The Steelflex PT20 Commercial Treadmill offers a total of 13 workout programs. …" at bounding box center [350, 384] width 228 height 36
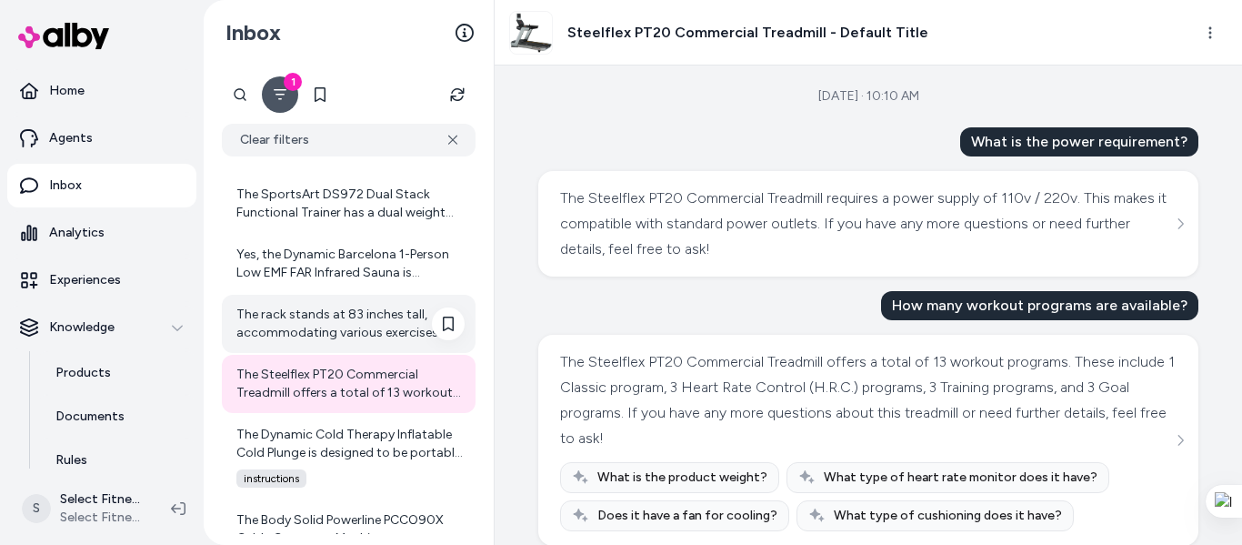
click at [346, 322] on div "The rack stands at 83 inches tall, accommodating various exercises." at bounding box center [350, 324] width 228 height 36
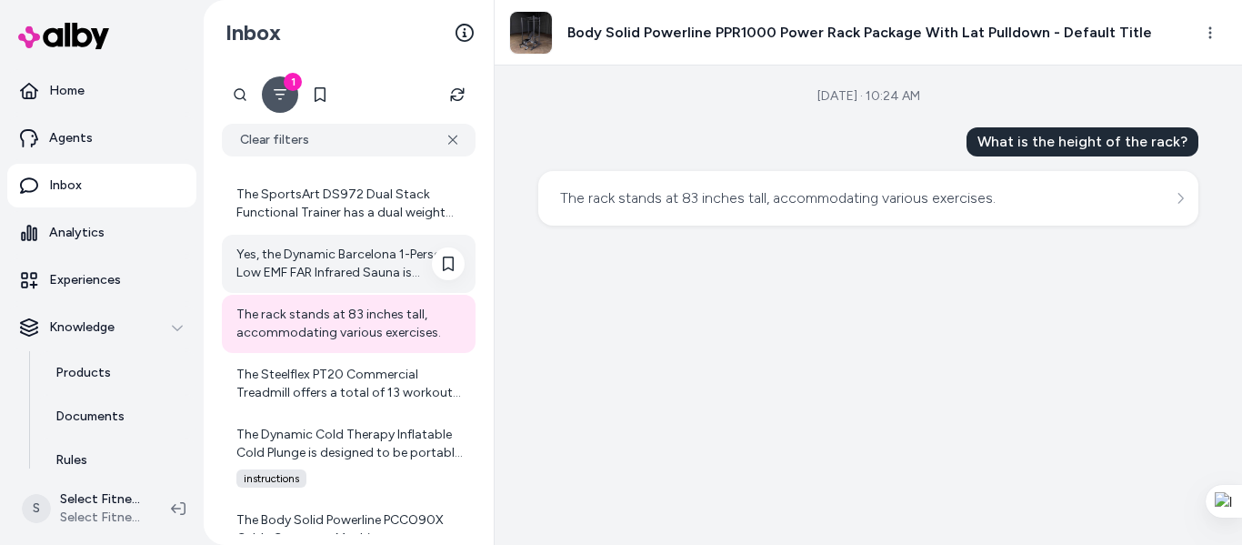
click at [343, 246] on div "Yes, the Dynamic Barcelona 1-Person Low EMF FAR Infrared Sauna is designed to h…" at bounding box center [350, 264] width 228 height 36
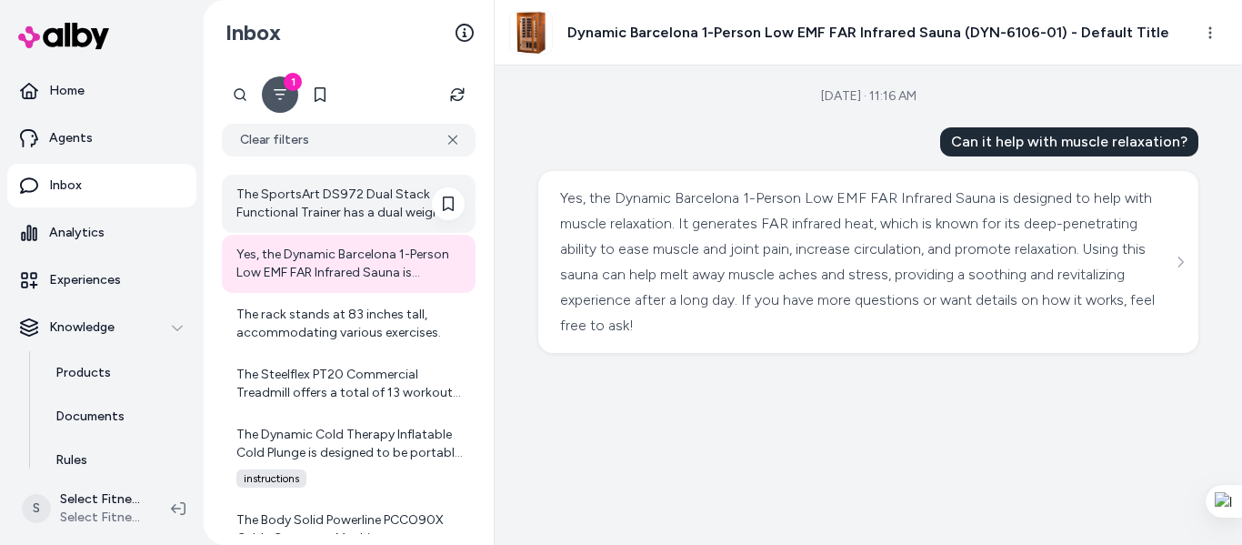
click at [327, 204] on div "The SportsArt DS972 Dual Stack Functional Trainer has a dual weight stack with …" at bounding box center [350, 204] width 228 height 36
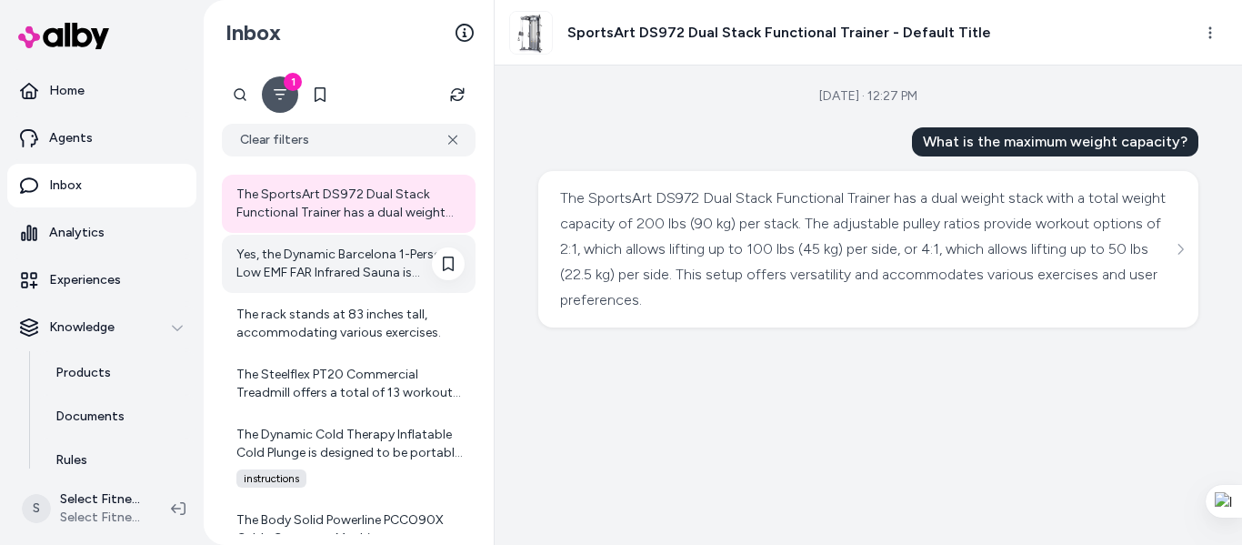
scroll to position [9361, 0]
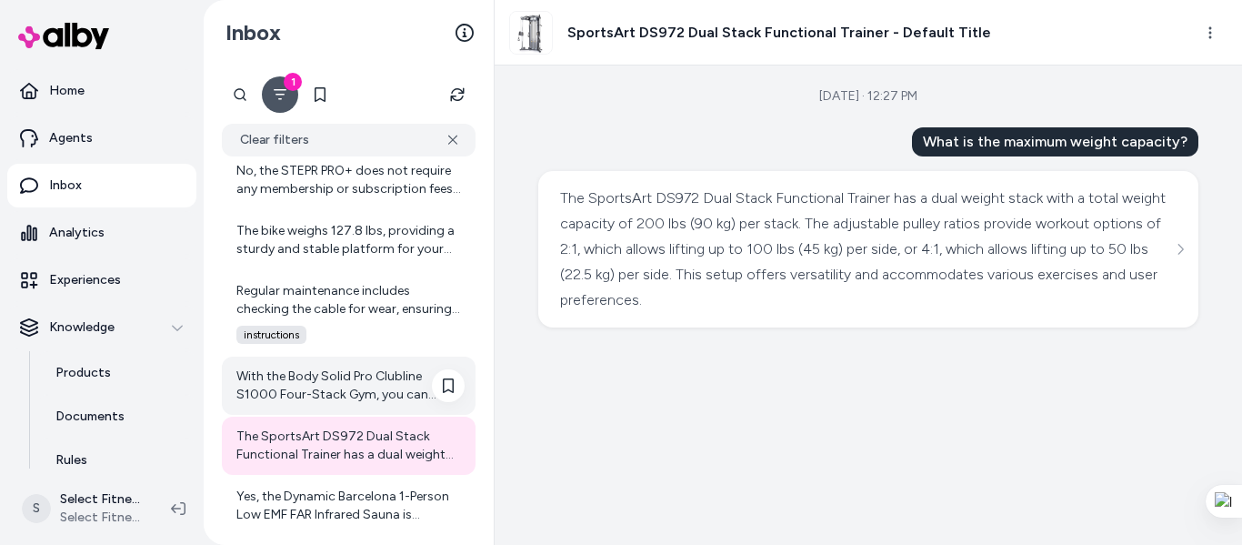
click at [330, 365] on div "With the Body Solid Pro Clubline S1000 Four-Stack Gym, you can perform a wide v…" at bounding box center [349, 386] width 254 height 58
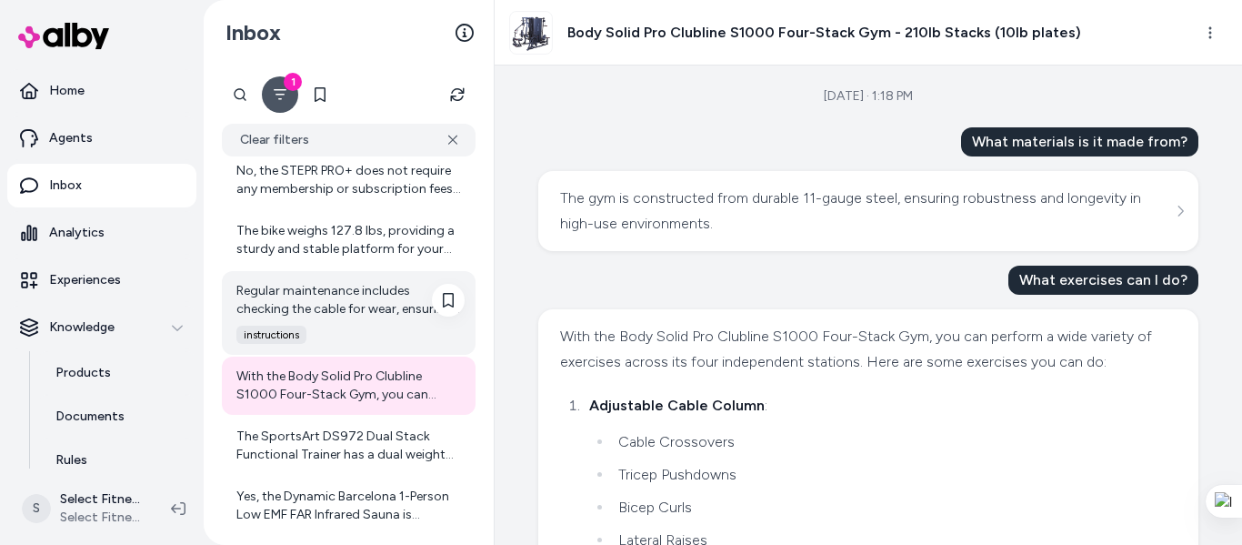
click at [341, 294] on div "Regular maintenance includes checking the cable for wear, ensuring bolts are ti…" at bounding box center [350, 300] width 228 height 36
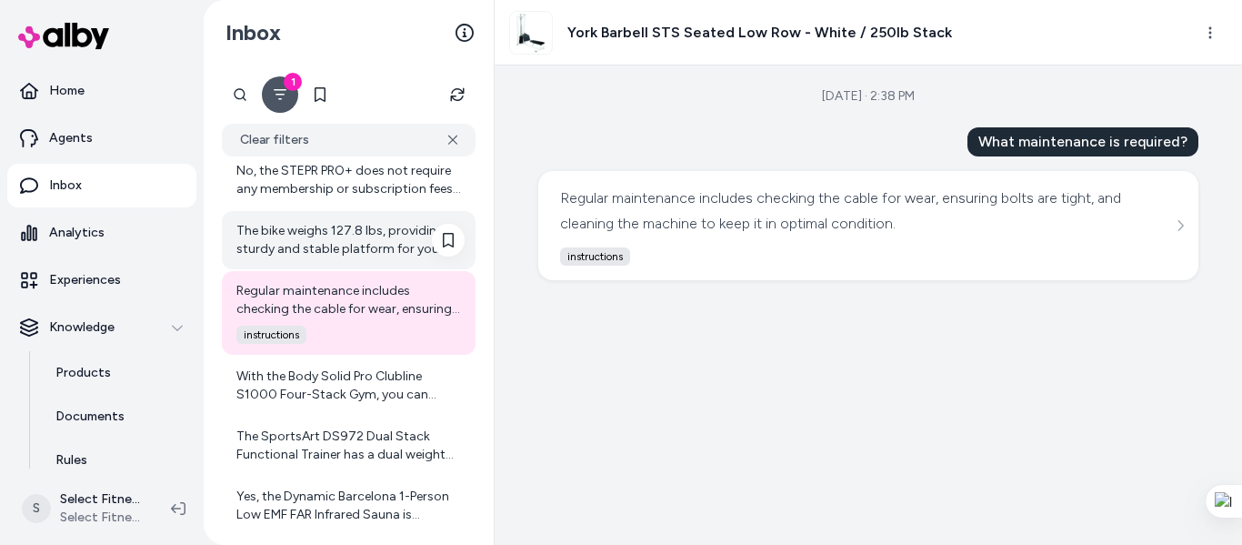
click at [353, 235] on div "The bike weighs 127.8 lbs, providing a sturdy and stable platform for your work…" at bounding box center [350, 240] width 228 height 36
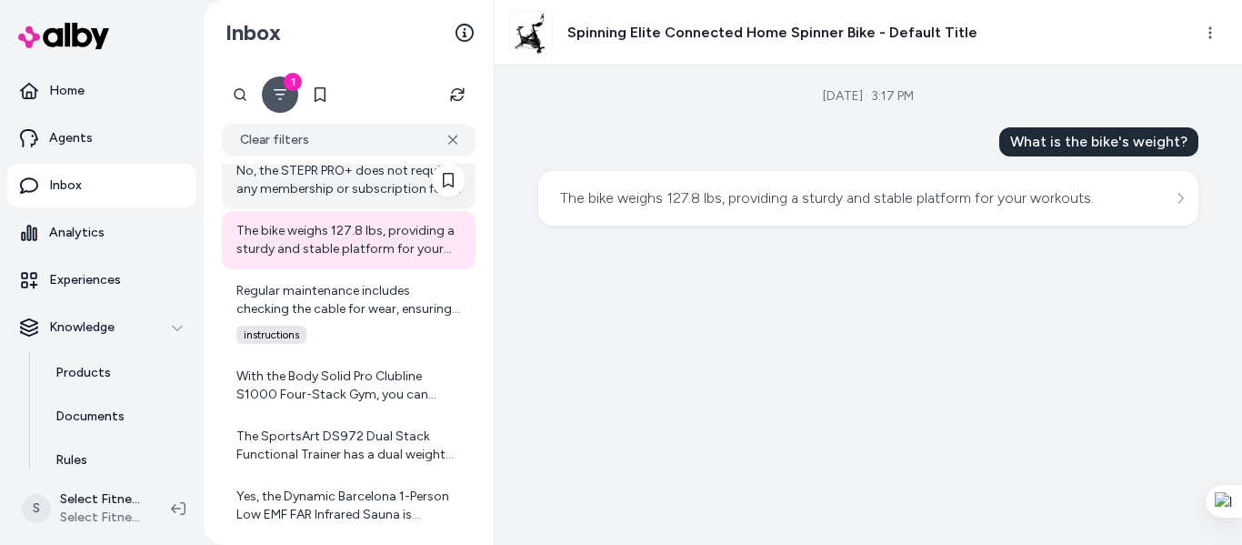
click at [337, 185] on div "No, the STEPR PRO+ does not require any membership or subscription fees to acce…" at bounding box center [350, 180] width 228 height 36
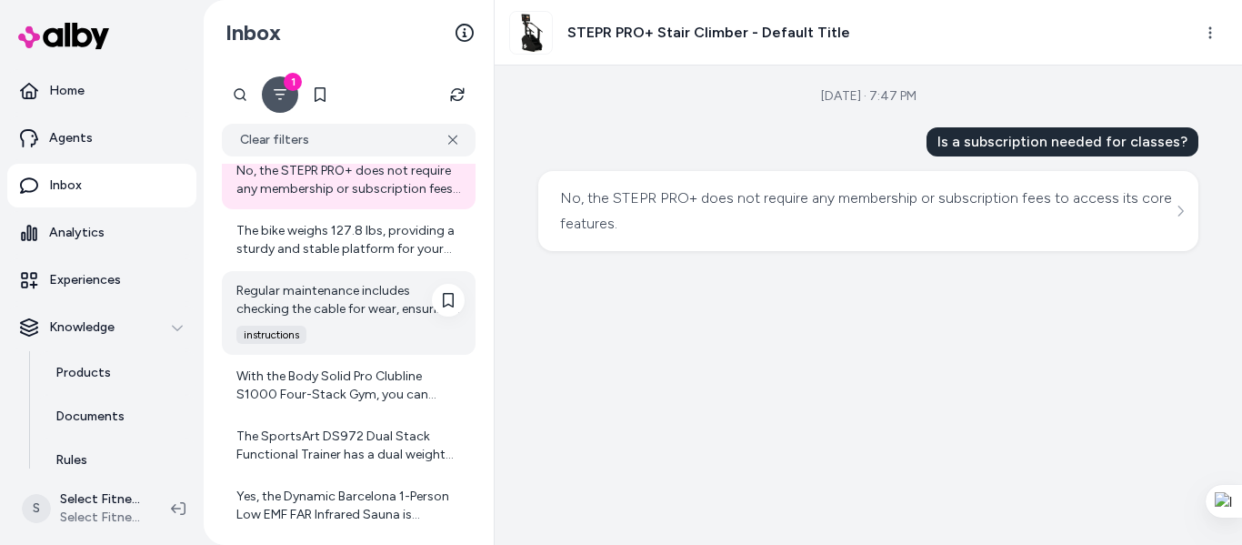
scroll to position [9118, 0]
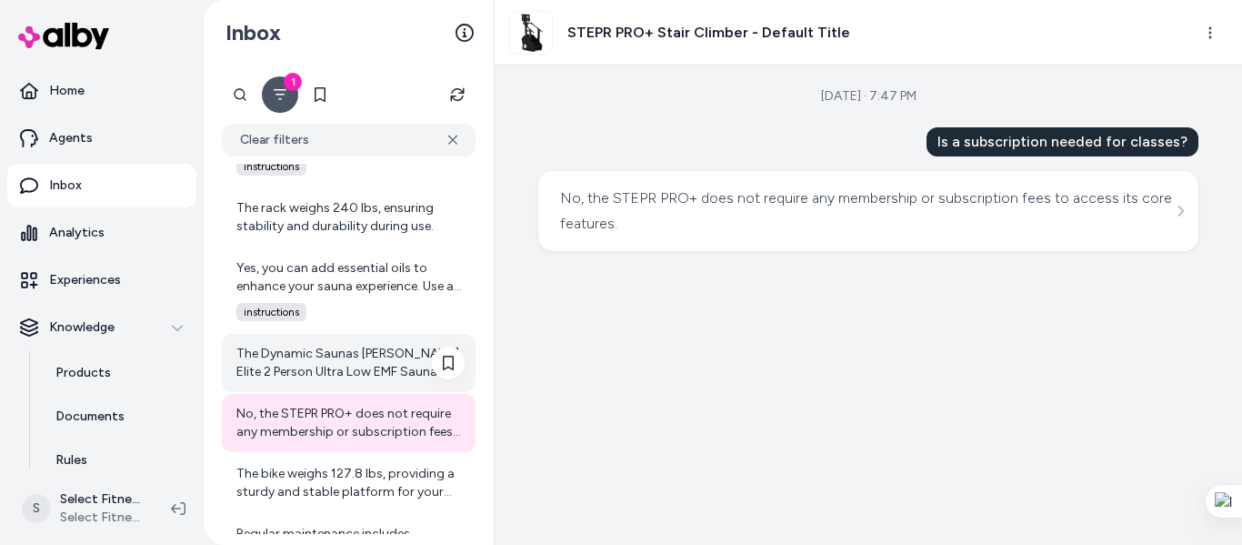
click at [337, 353] on div "The Dynamic Saunas [PERSON_NAME] Elite 2 Person Ultra Low EMF Sauna is designed…" at bounding box center [350, 363] width 228 height 36
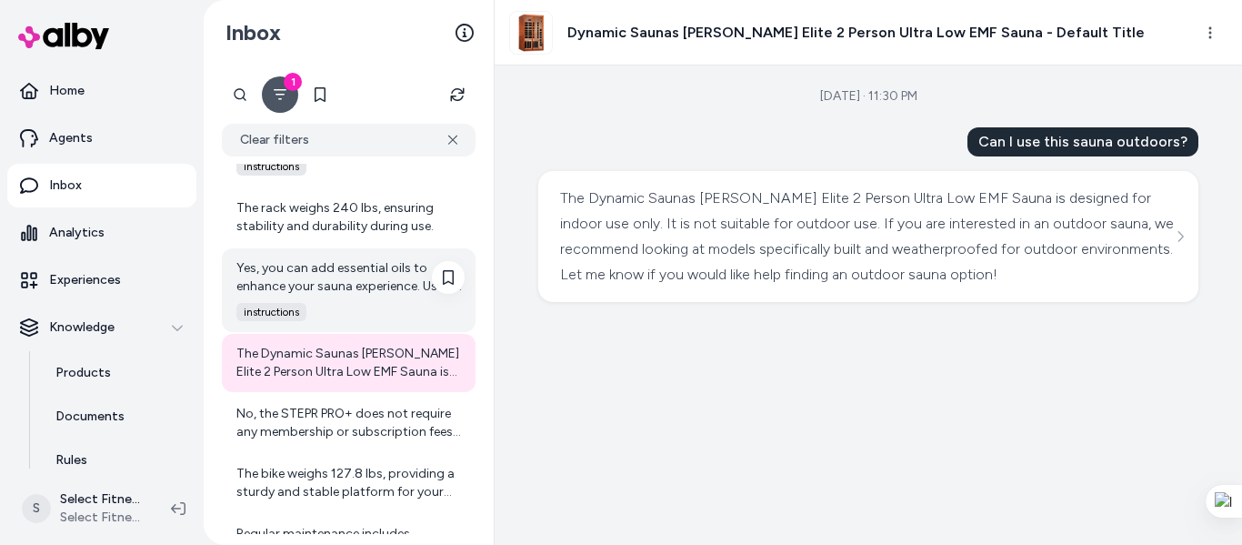
click at [322, 274] on div "Yes, you can add essential oils to enhance your sauna experience. Use a few dro…" at bounding box center [350, 277] width 228 height 36
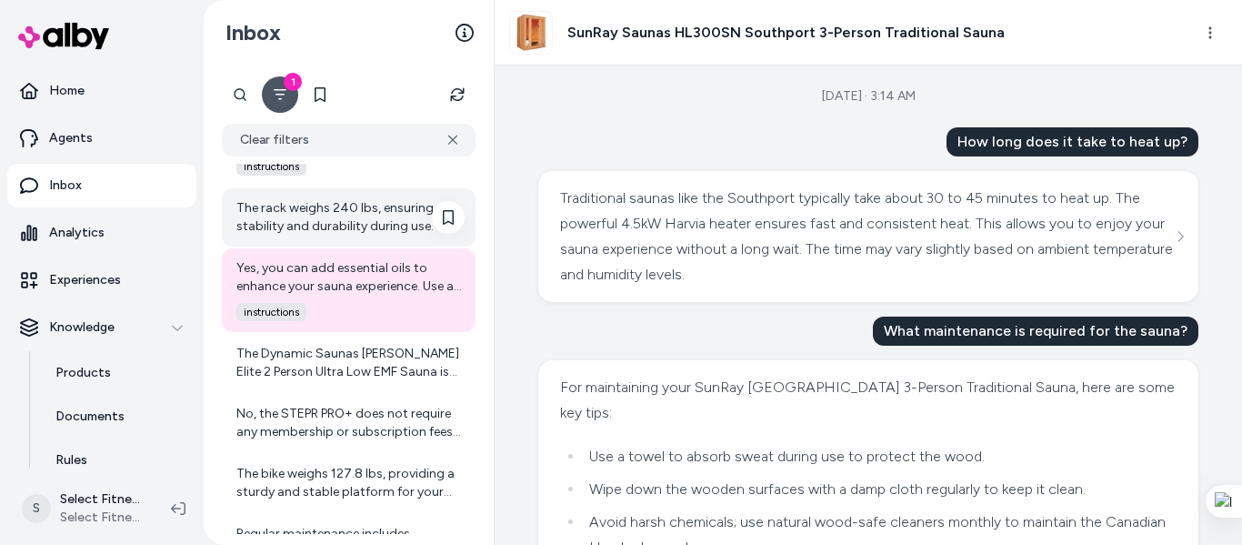
click at [313, 228] on div "The rack weighs 240 lbs, ensuring stability and durability during use." at bounding box center [350, 217] width 228 height 36
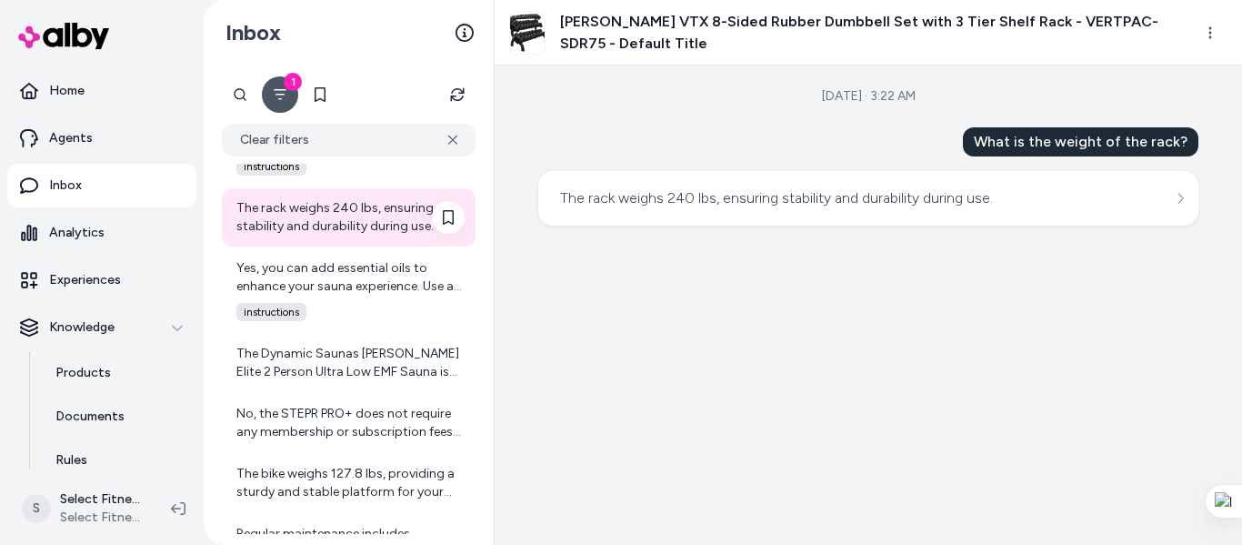
scroll to position [8876, 0]
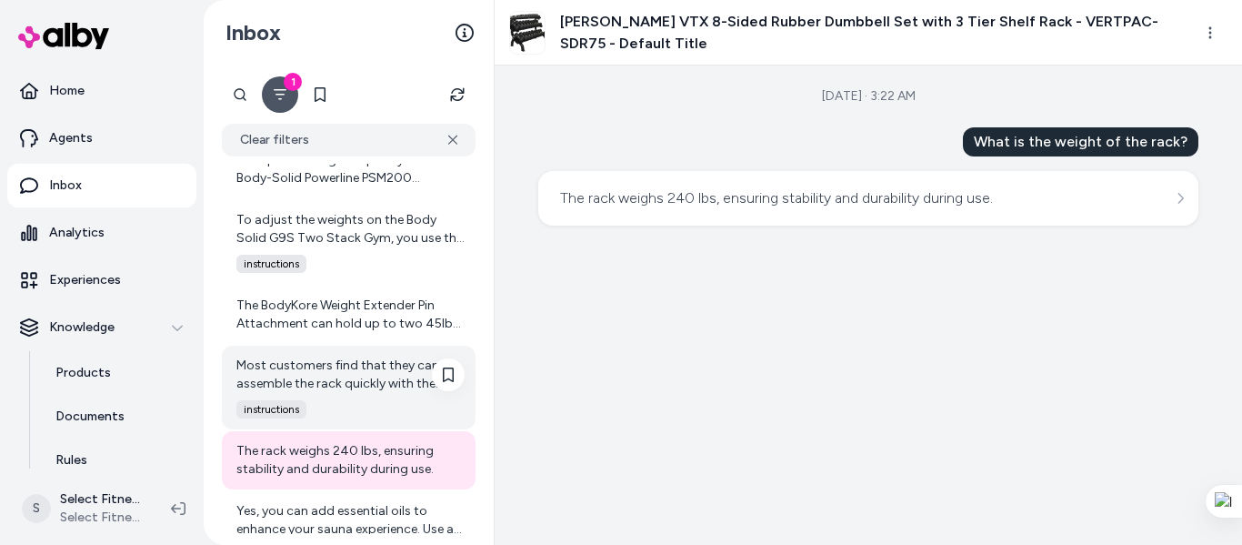
click at [323, 360] on div "Most customers find that they can assemble the rack quickly with the provided i…" at bounding box center [350, 375] width 228 height 36
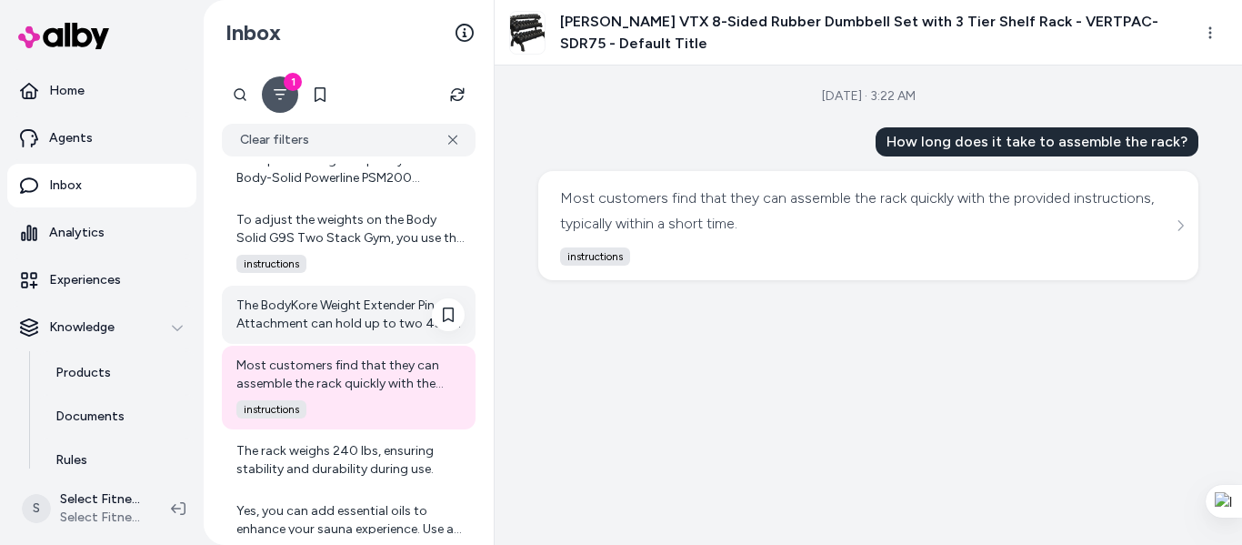
click at [319, 321] on div "The BodyKore Weight Extender Pin Attachment can hold up to two 45lb Olympic wei…" at bounding box center [350, 315] width 228 height 36
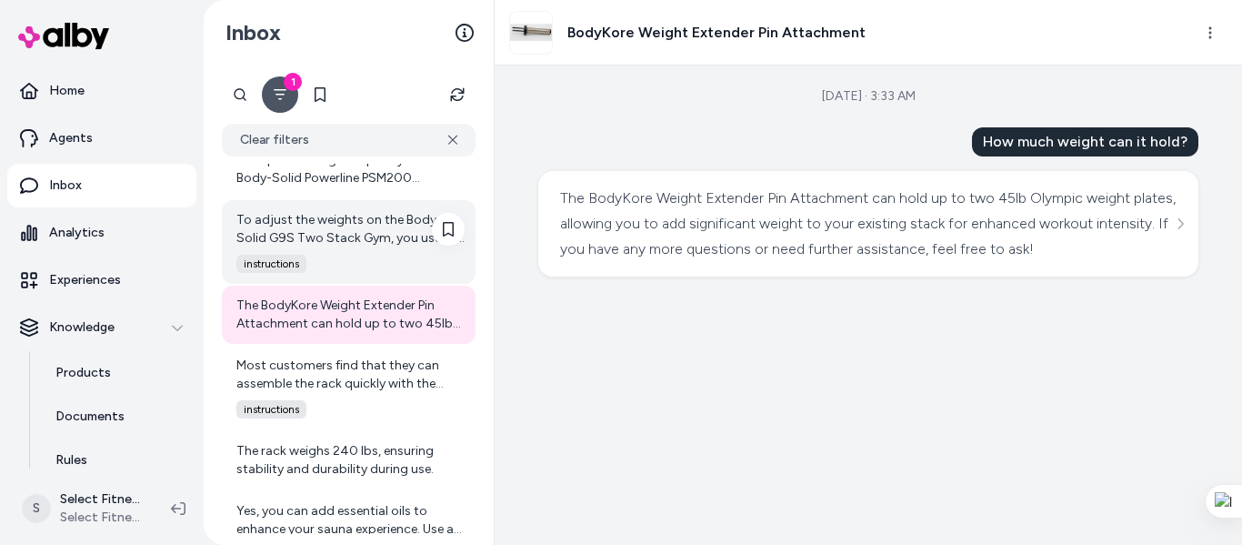
click at [336, 240] on div "To adjust the weights on the Body Solid G9S Two Stack Gym, you use the selector…" at bounding box center [350, 229] width 228 height 36
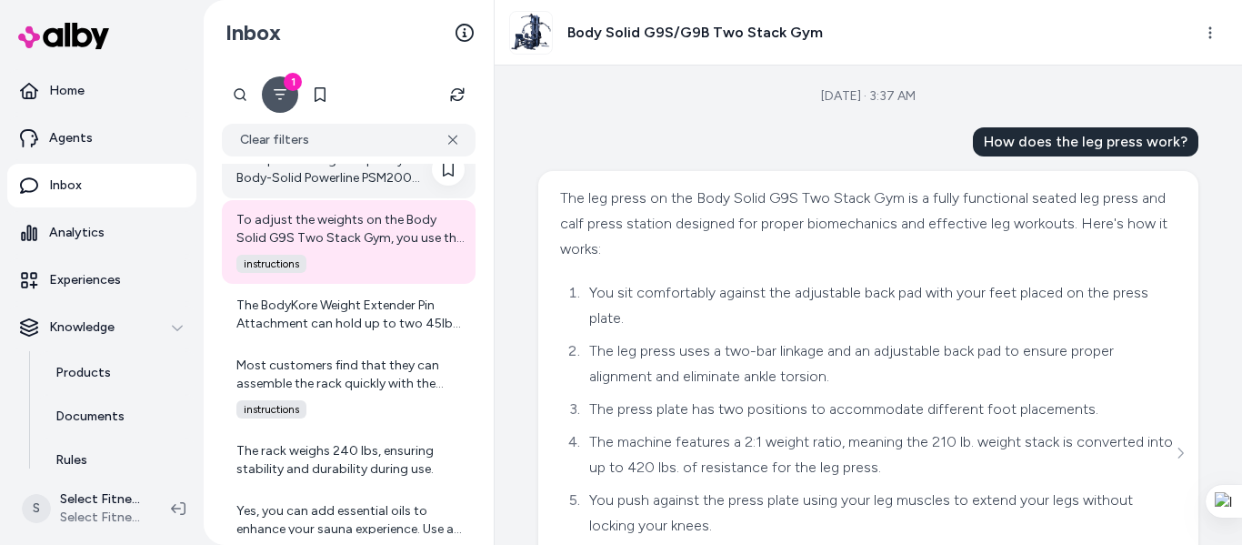
click at [302, 178] on div "The specific weight capacity for the Body-Solid Powerline PSM200 [PERSON_NAME] …" at bounding box center [350, 169] width 228 height 36
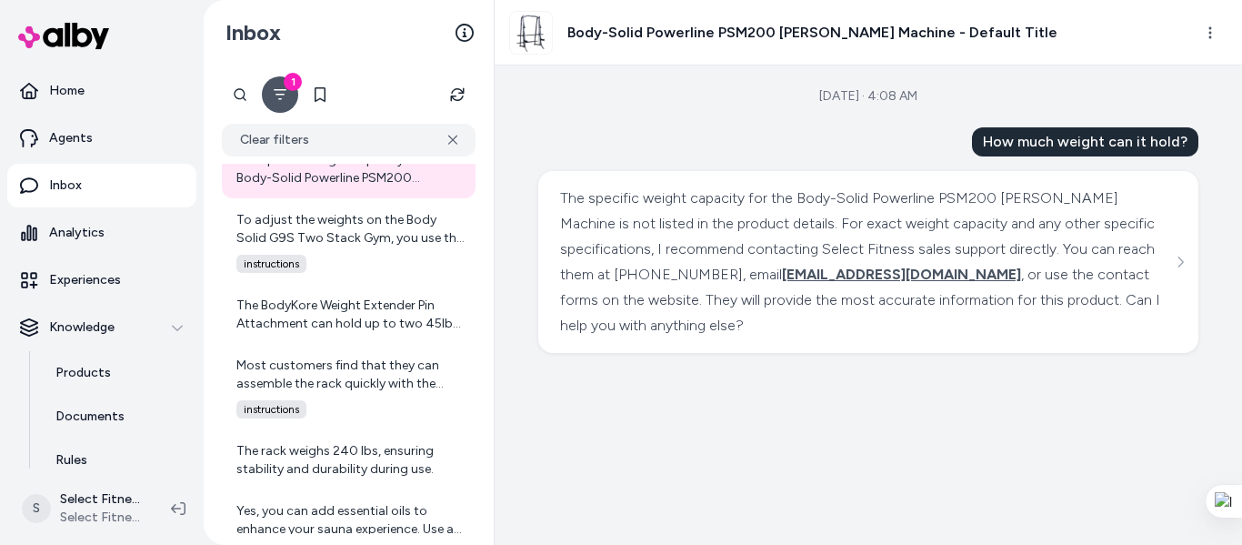
drag, startPoint x: 1167, startPoint y: 468, endPoint x: 1137, endPoint y: 446, distance: 37.1
click at [1167, 468] on div "[DATE] · 4:08 AM How much weight can it hold? The specific weight capacity for …" at bounding box center [869, 304] width 748 height 479
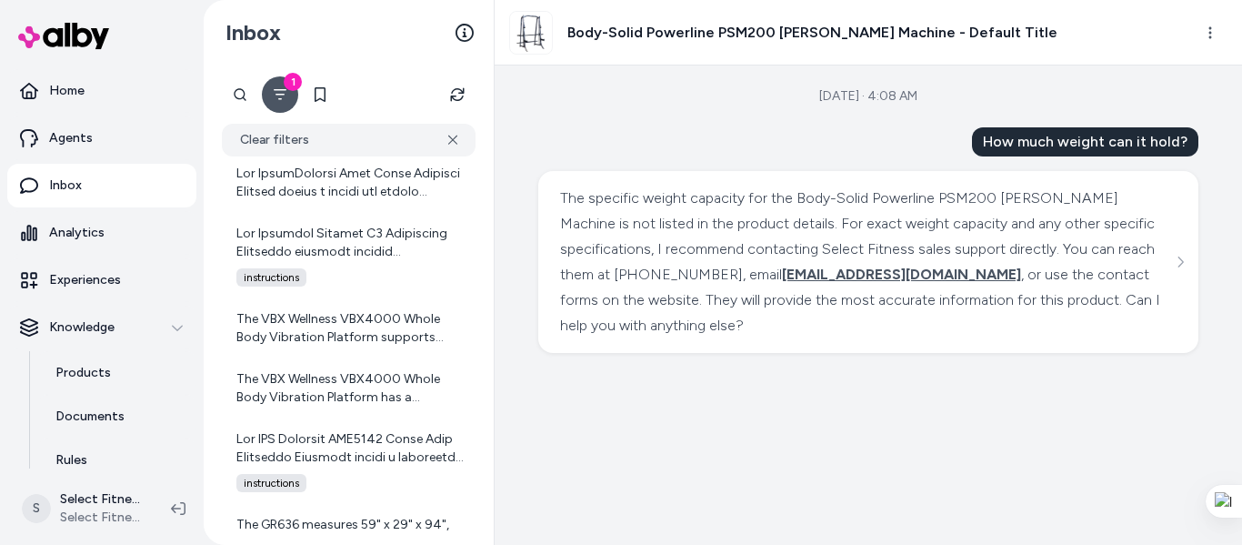
scroll to position [8634, 0]
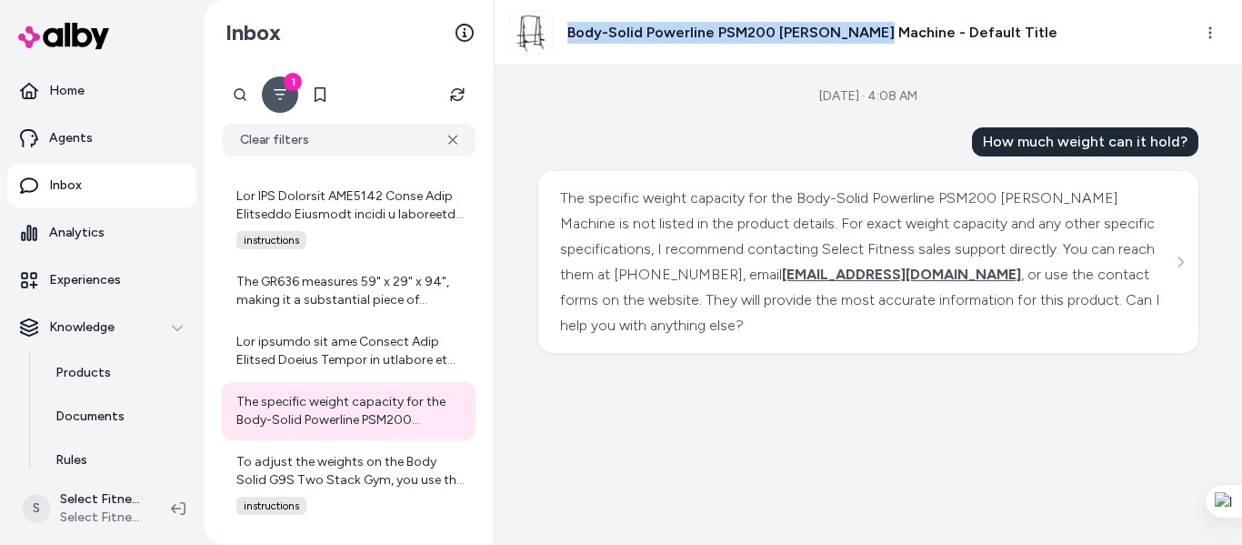
drag, startPoint x: 625, startPoint y: 36, endPoint x: 870, endPoint y: 30, distance: 244.8
click at [870, 30] on h3 "Body-Solid Powerline PSM200 [PERSON_NAME] Machine - Default Title" at bounding box center [813, 33] width 490 height 22
copy h3 "Body-Solid Powerline PSM200 [PERSON_NAME] Machine"
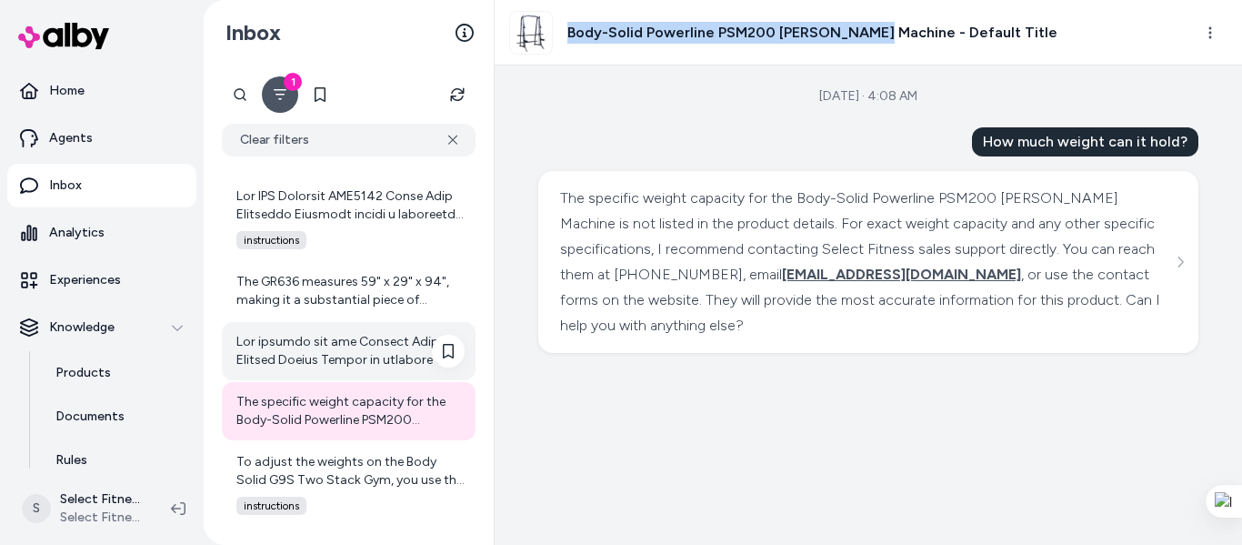
click at [336, 353] on div at bounding box center [350, 351] width 228 height 36
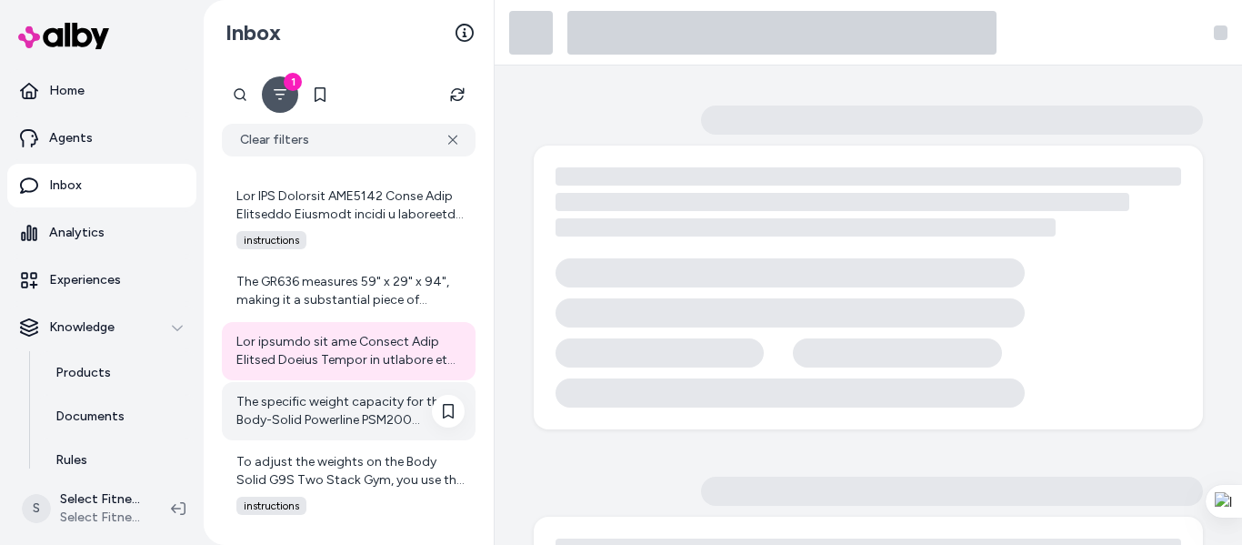
click at [363, 416] on div "The specific weight capacity for the Body-Solid Powerline PSM200 [PERSON_NAME] …" at bounding box center [350, 411] width 228 height 36
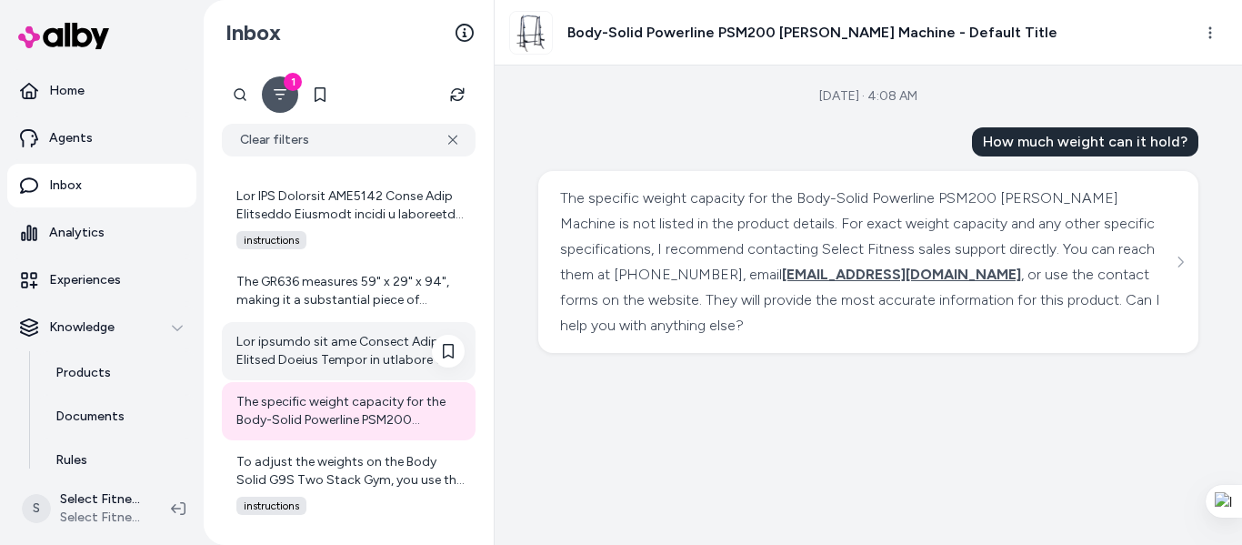
click at [330, 366] on div at bounding box center [350, 351] width 228 height 36
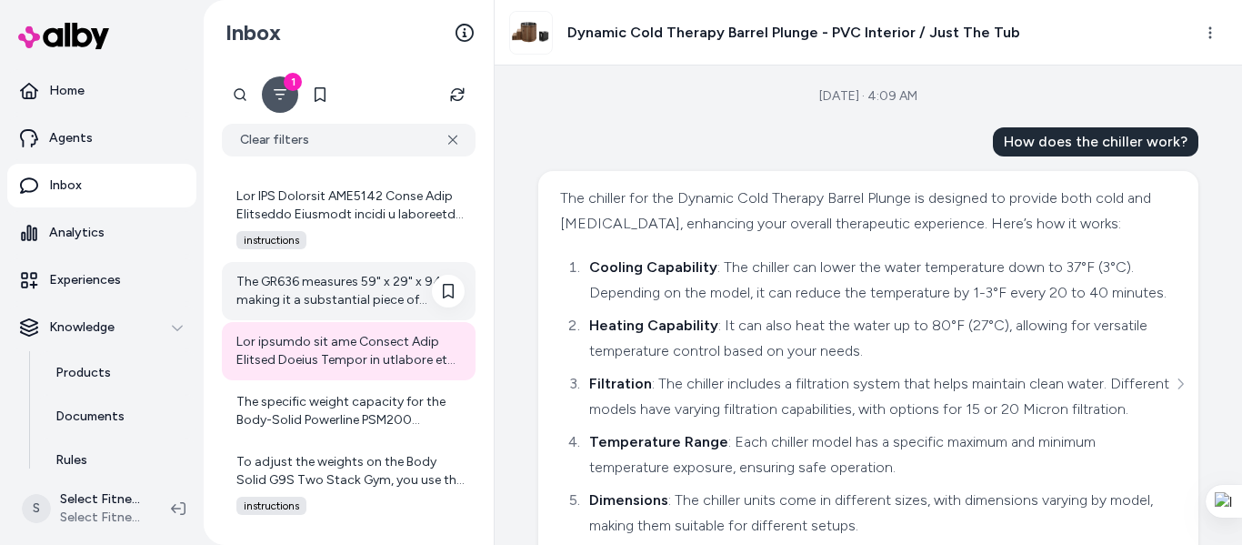
click at [337, 294] on div "The GR636 measures 59" x 29" x 94", making it a substantial piece of equipment …" at bounding box center [350, 291] width 228 height 36
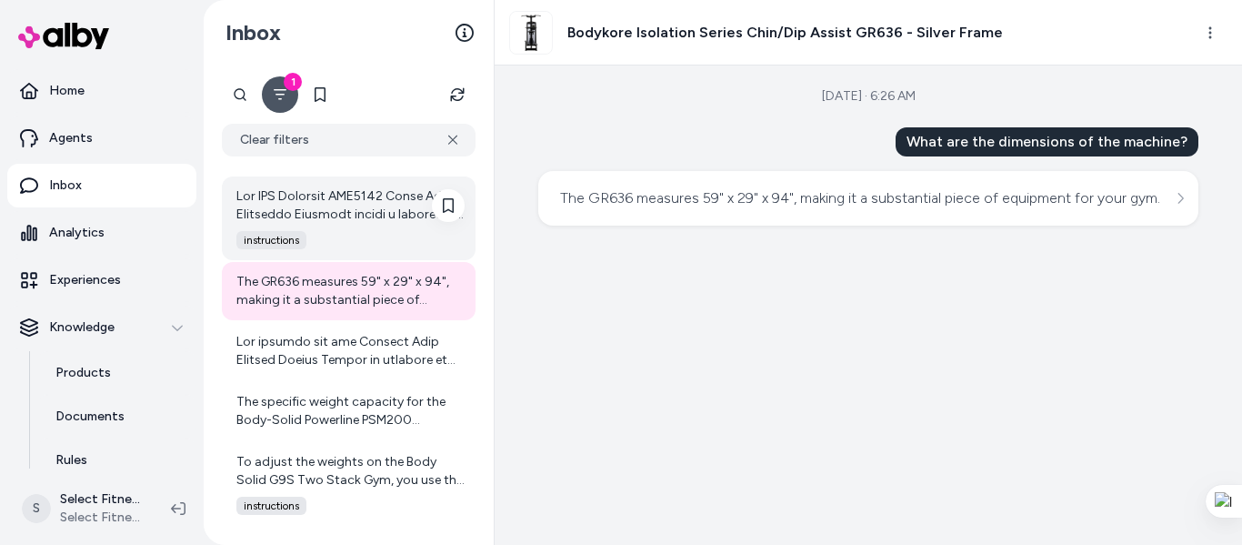
click at [359, 218] on div at bounding box center [350, 205] width 228 height 36
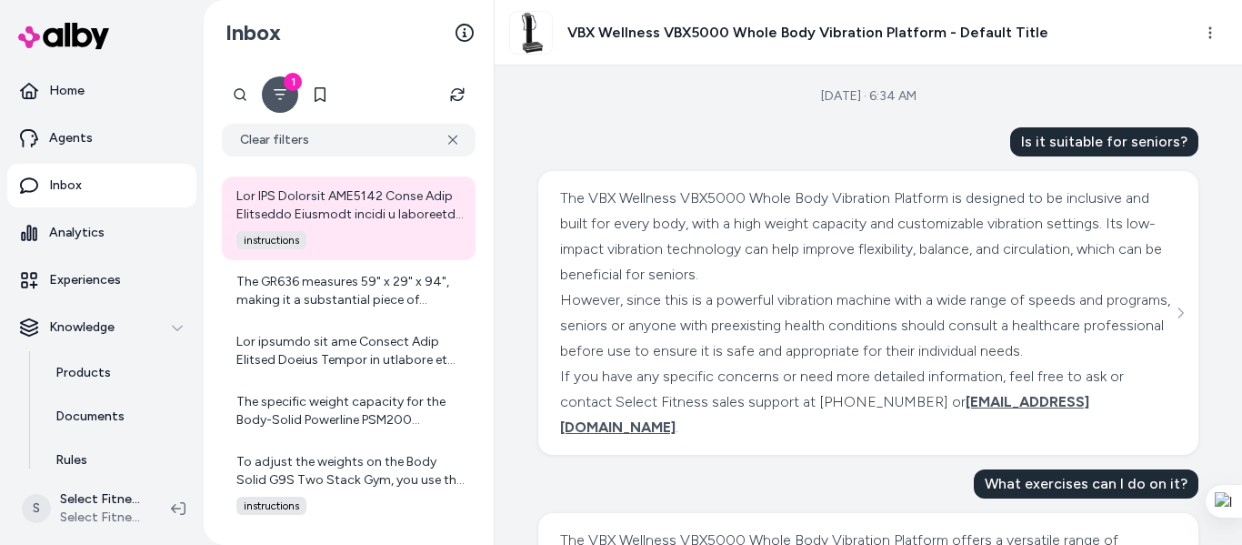
scroll to position [8391, 0]
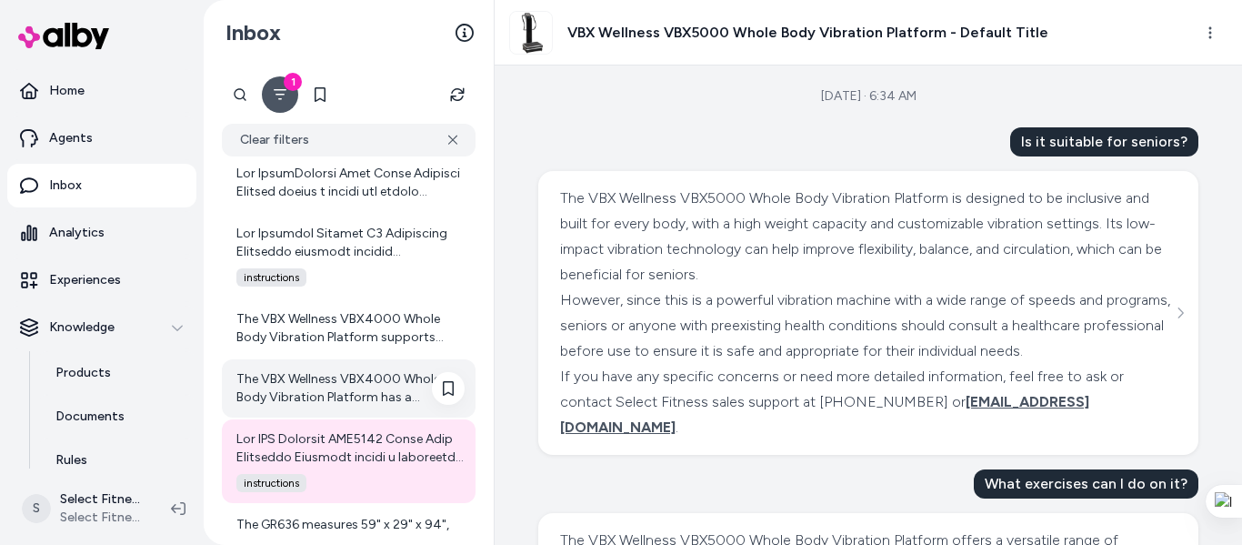
click at [331, 382] on div "The VBX Wellness VBX4000 Whole Body Vibration Platform has a maximum weight cap…" at bounding box center [350, 388] width 228 height 36
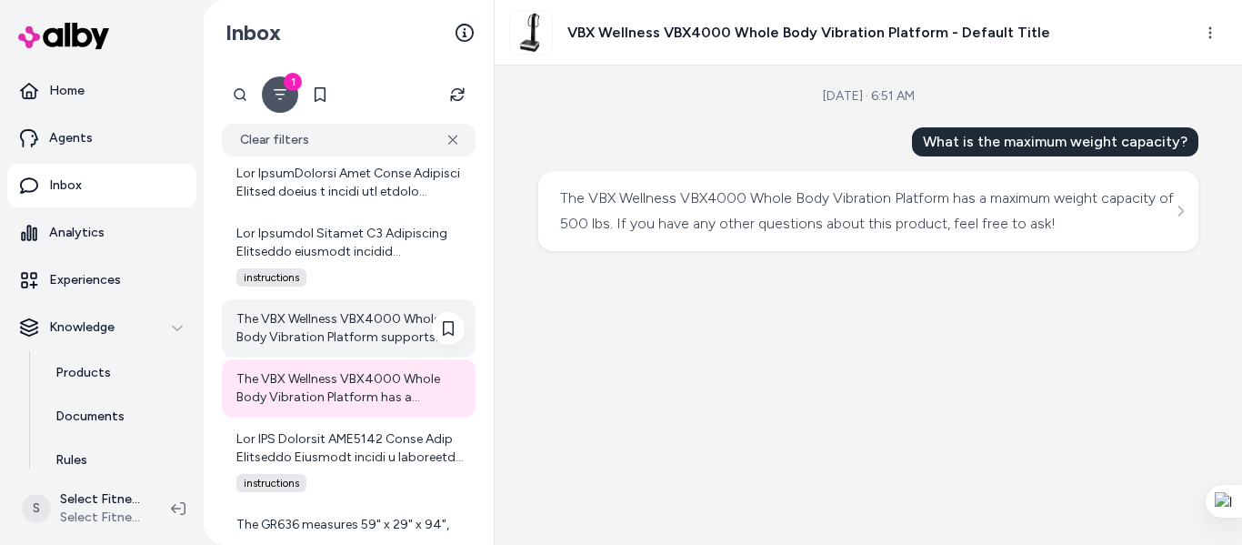
click at [323, 333] on div "The VBX Wellness VBX4000 Whole Body Vibration Platform supports weight loss by …" at bounding box center [350, 328] width 228 height 36
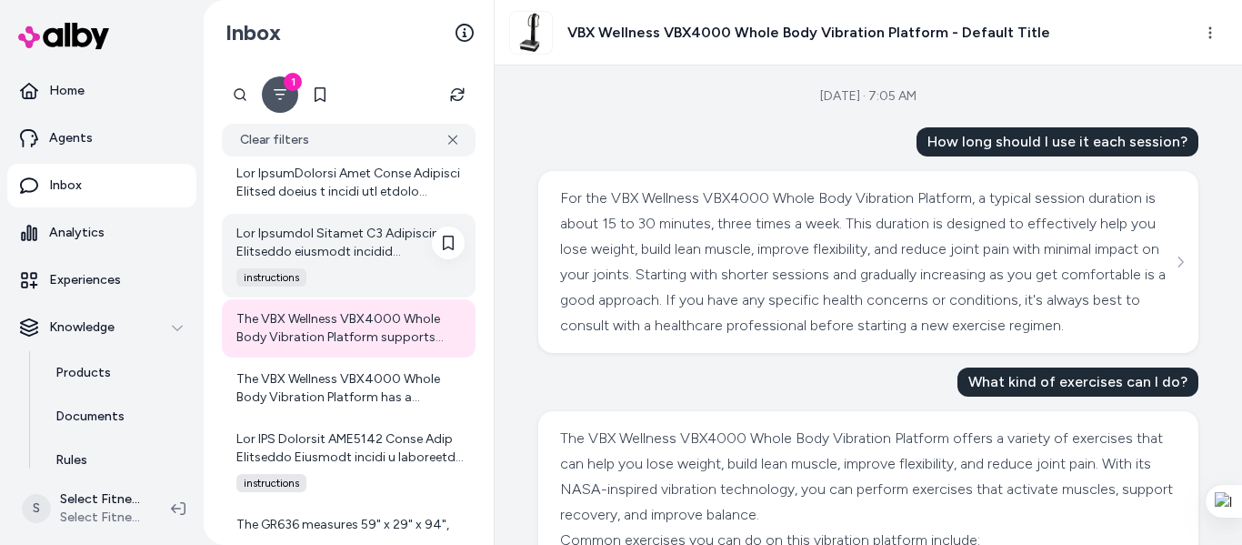
click at [319, 254] on div at bounding box center [350, 243] width 228 height 36
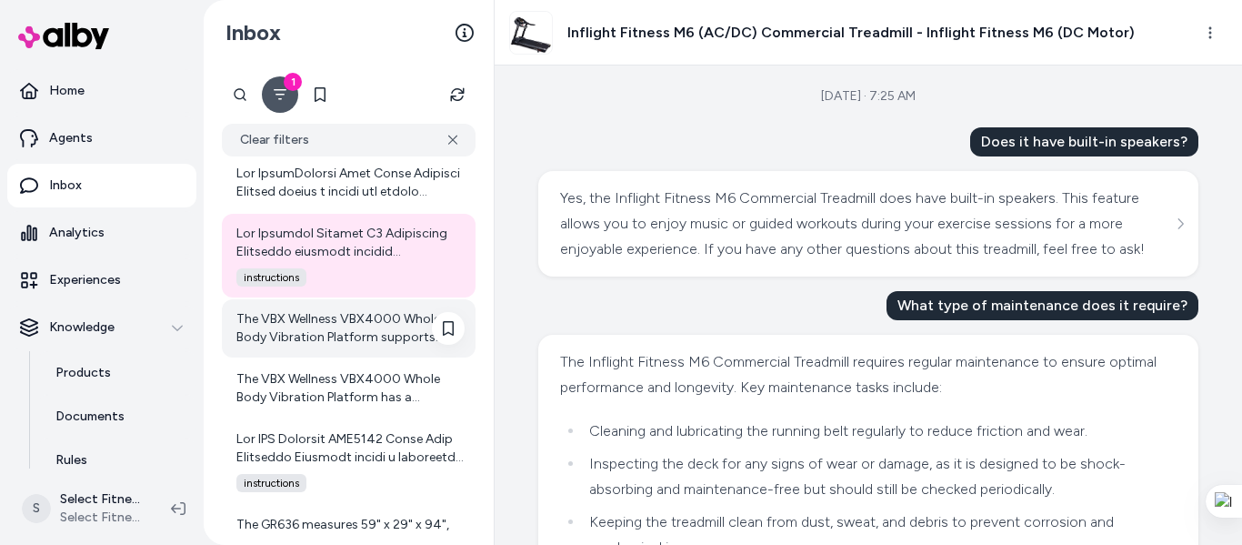
click at [327, 353] on div "The VBX Wellness VBX4000 Whole Body Vibration Platform supports weight loss by …" at bounding box center [349, 328] width 254 height 58
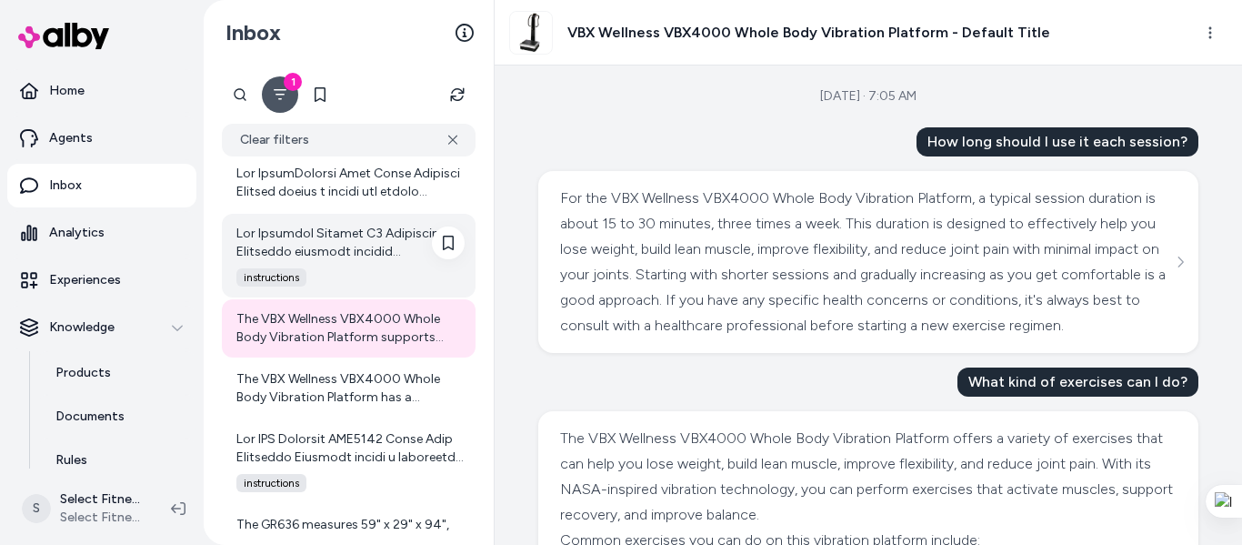
click at [326, 250] on div at bounding box center [350, 243] width 228 height 36
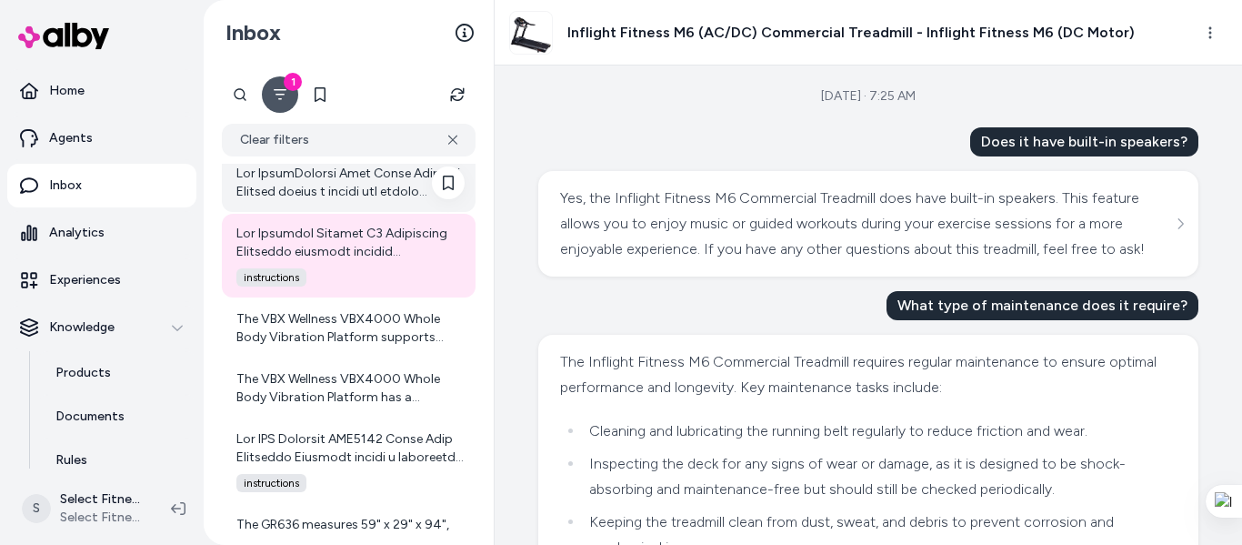
click at [344, 176] on div at bounding box center [350, 183] width 228 height 36
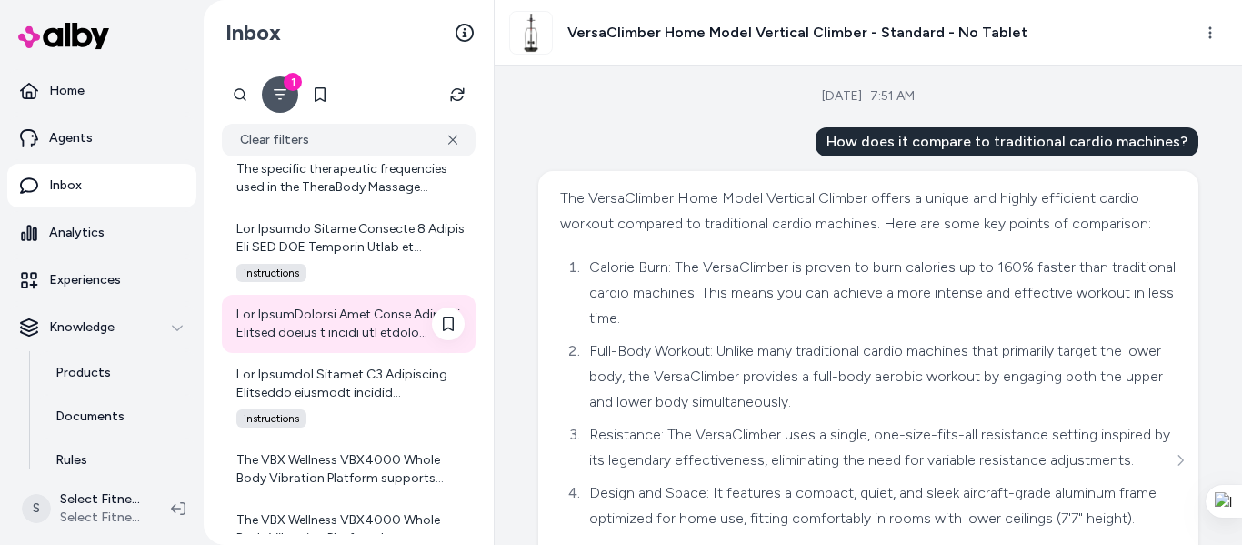
scroll to position [8148, 0]
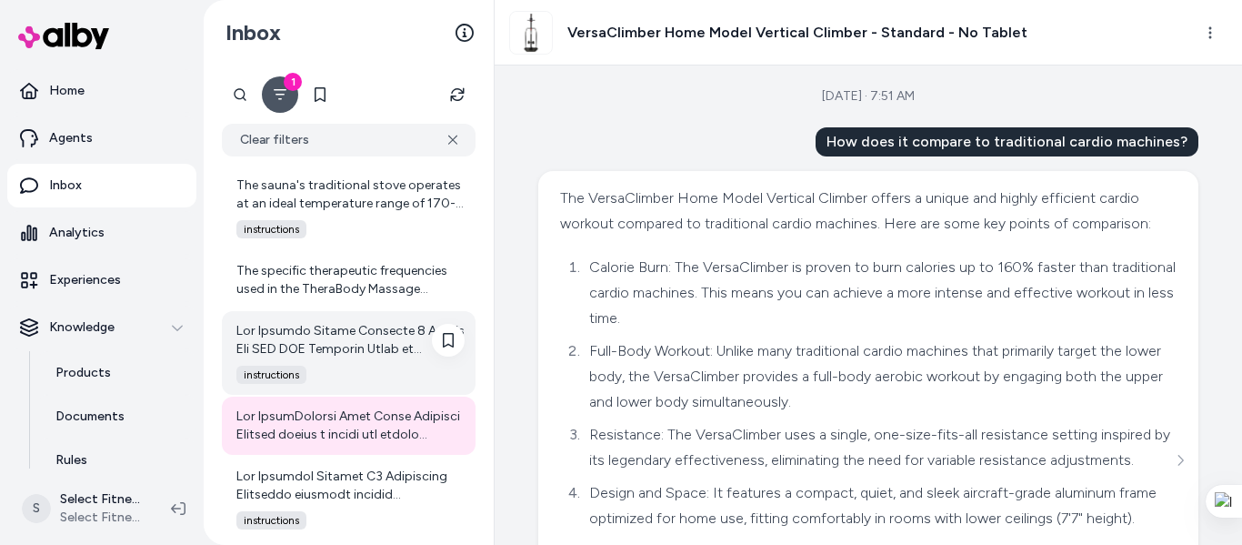
click at [337, 341] on div at bounding box center [350, 340] width 228 height 36
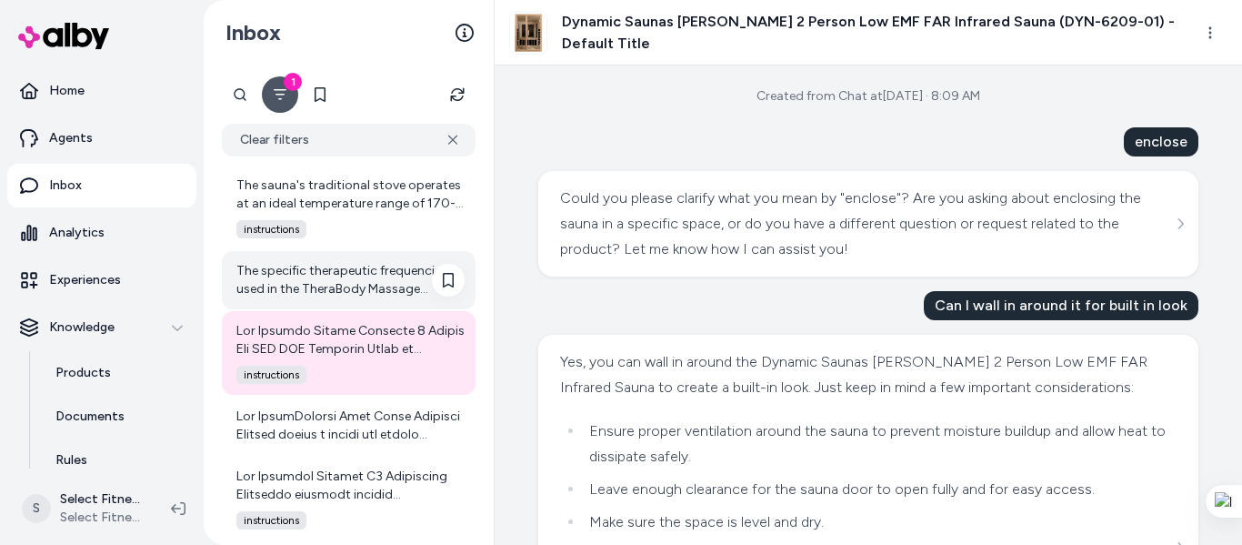
click at [367, 285] on div "The specific therapeutic frequencies used in the TheraBody Massage Lounger are …" at bounding box center [350, 280] width 228 height 36
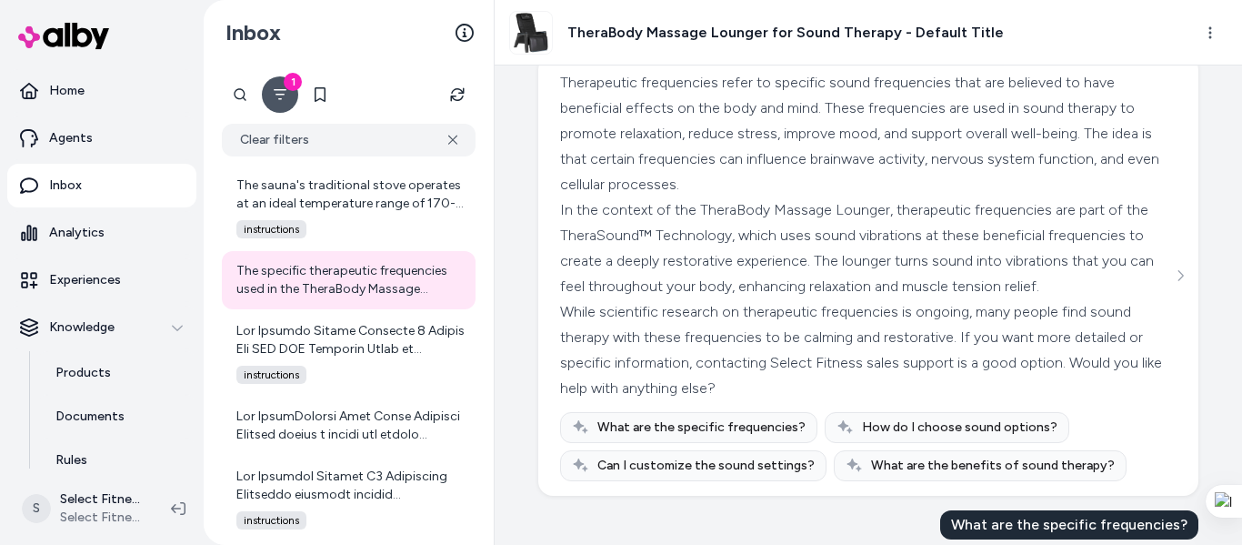
scroll to position [2668, 0]
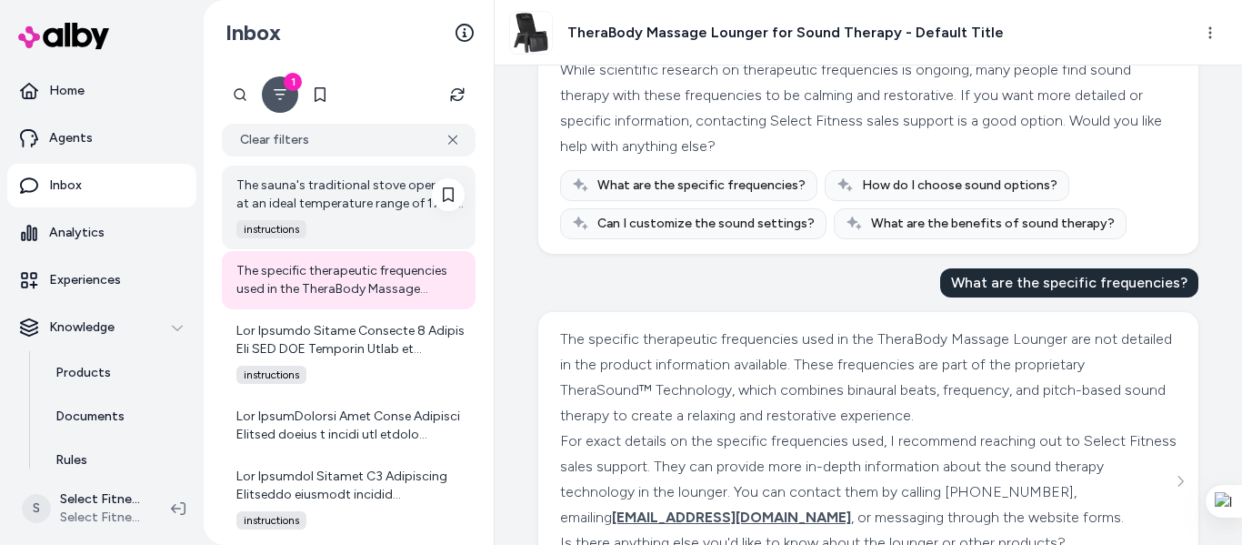
click at [321, 196] on div "The sauna's traditional stove operates at an ideal temperature range of 170-185…" at bounding box center [350, 194] width 228 height 36
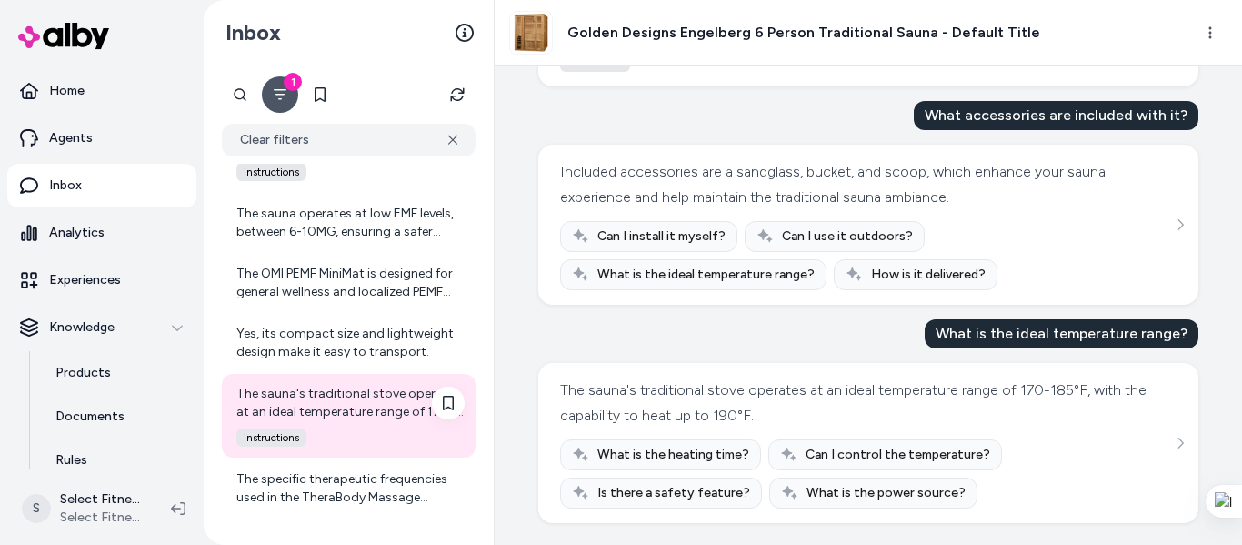
scroll to position [7906, 0]
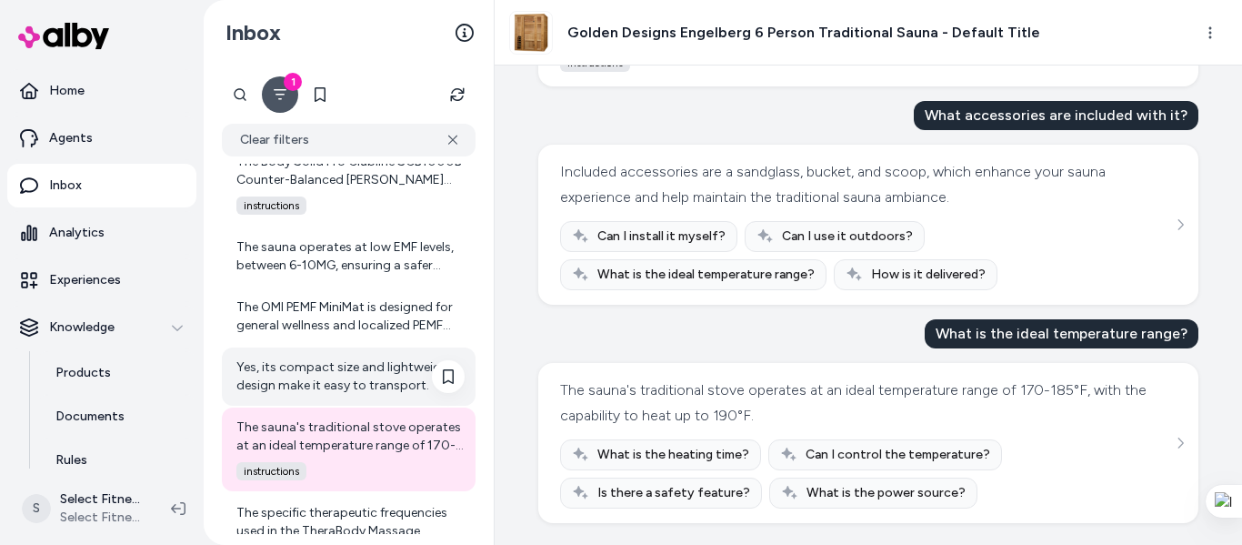
click at [390, 372] on div "Yes, its compact size and lightweight design make it easy to transport." at bounding box center [350, 376] width 228 height 36
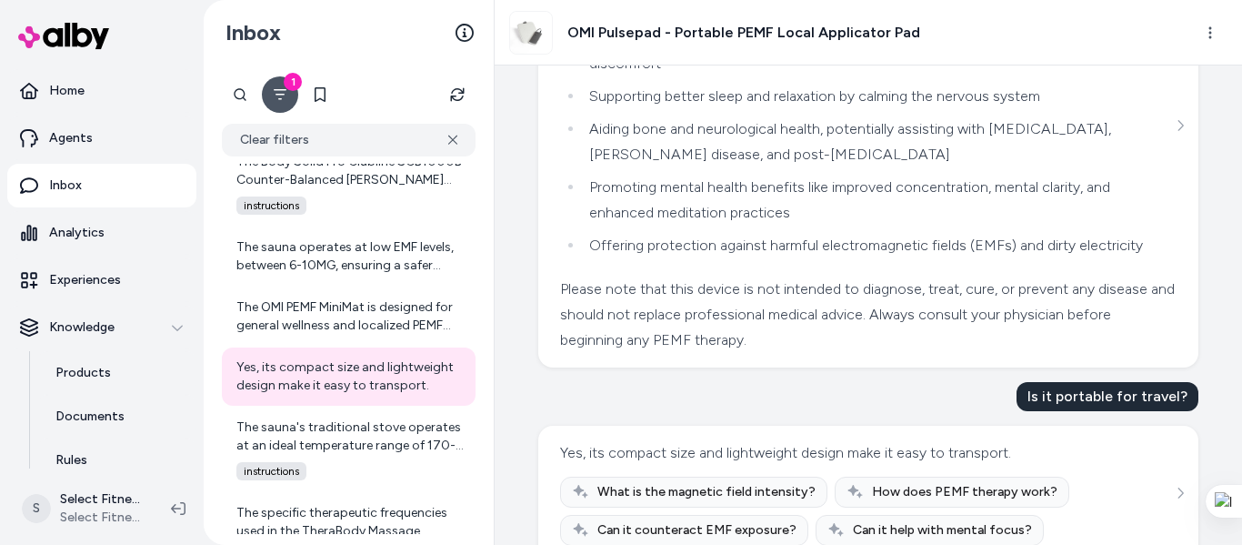
scroll to position [299, 0]
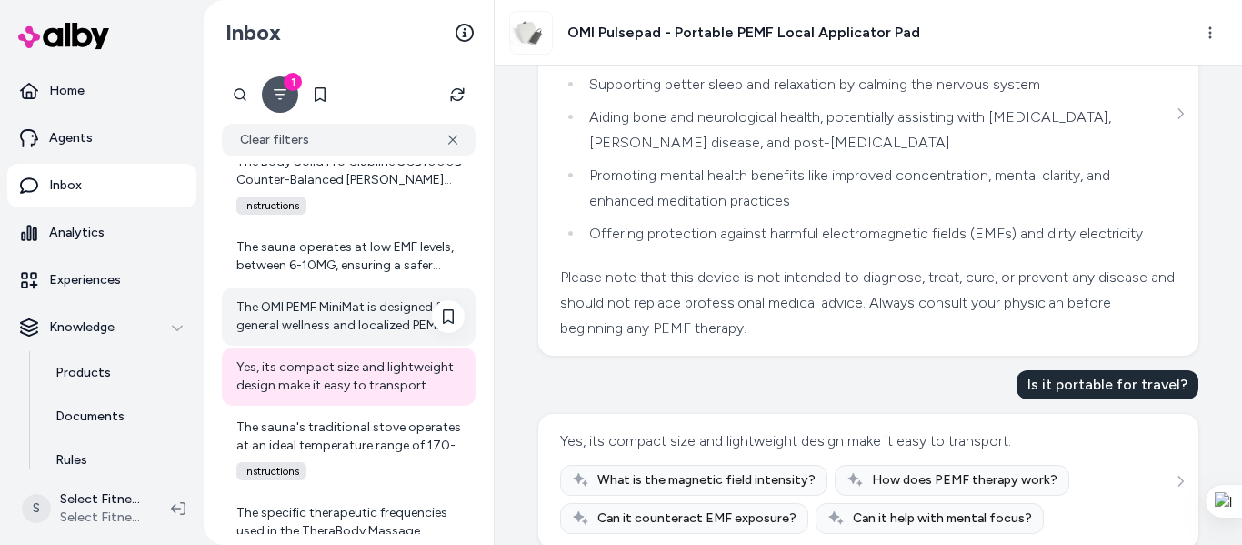
click at [347, 301] on div "The OMI PEMF MiniMat is designed for general wellness and localized PEMF therap…" at bounding box center [350, 316] width 228 height 36
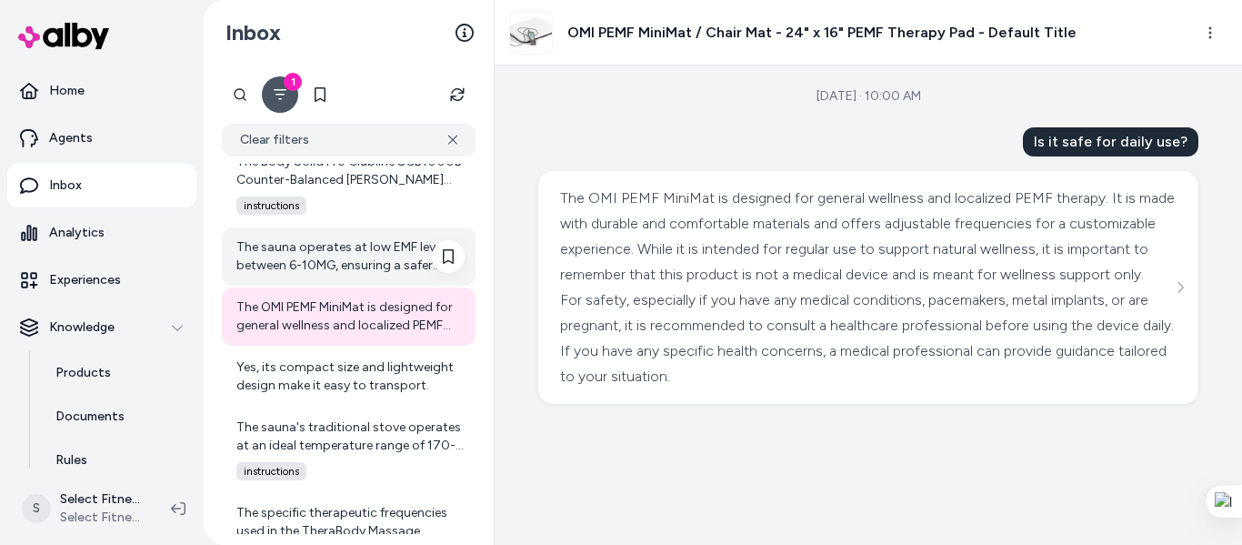
click at [381, 267] on div "The sauna operates at low EMF levels, between 6-10MG, ensuring a safer experien…" at bounding box center [350, 256] width 228 height 36
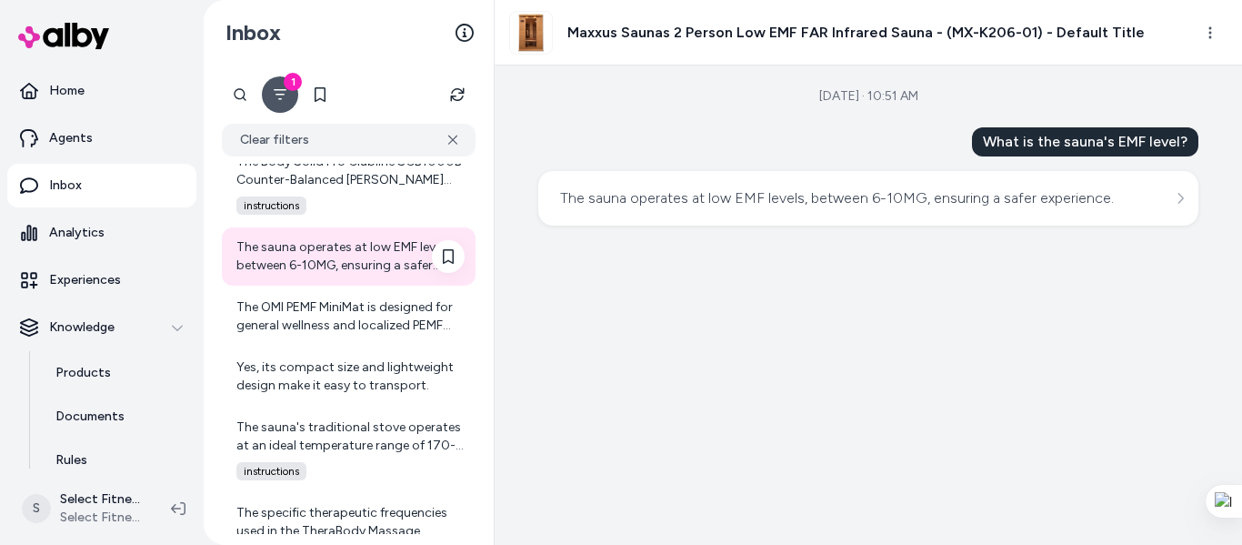
scroll to position [7663, 0]
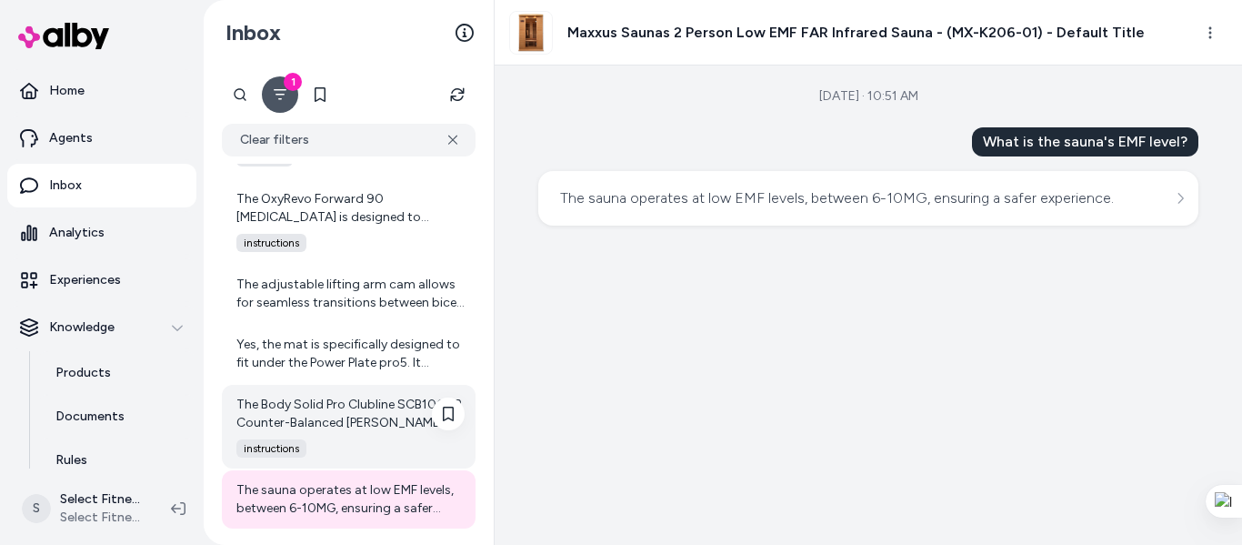
click at [327, 411] on div "The Body Solid Pro Clubline SCB1000B Counter-Balanced [PERSON_NAME] Machine fea…" at bounding box center [350, 414] width 228 height 36
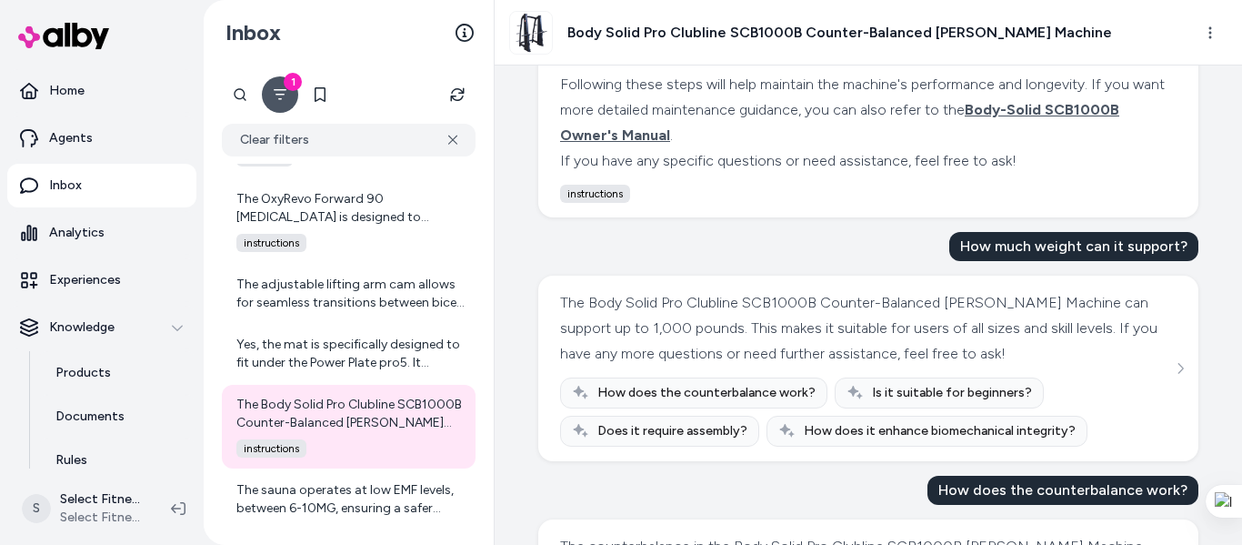
scroll to position [728, 0]
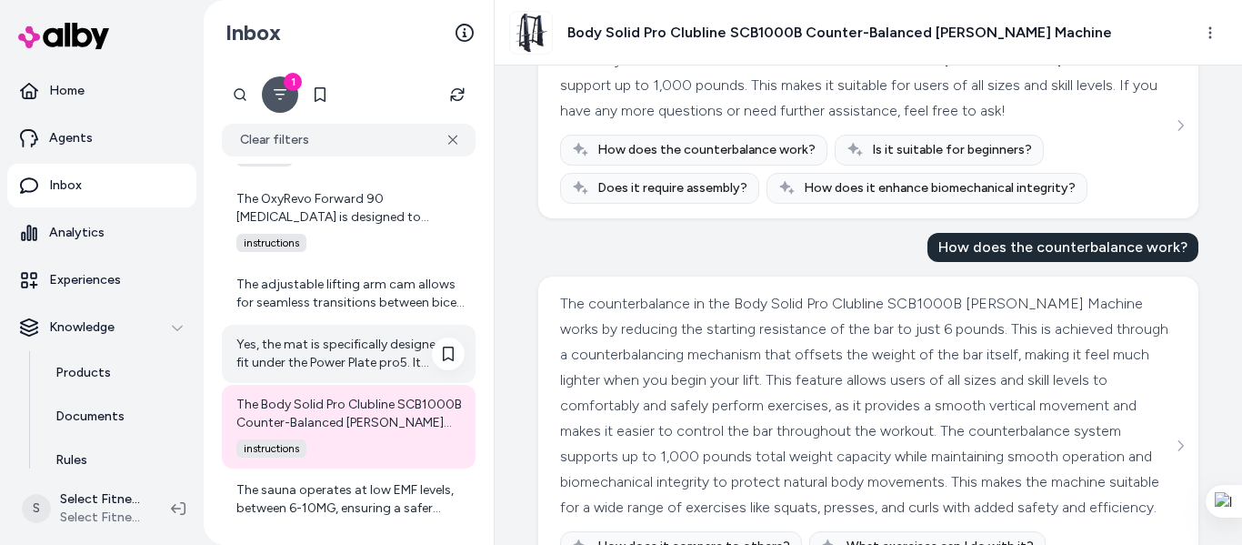
click at [377, 354] on div "Yes, the mat is specifically designed to fit under the Power Plate pro5. It ens…" at bounding box center [350, 354] width 228 height 36
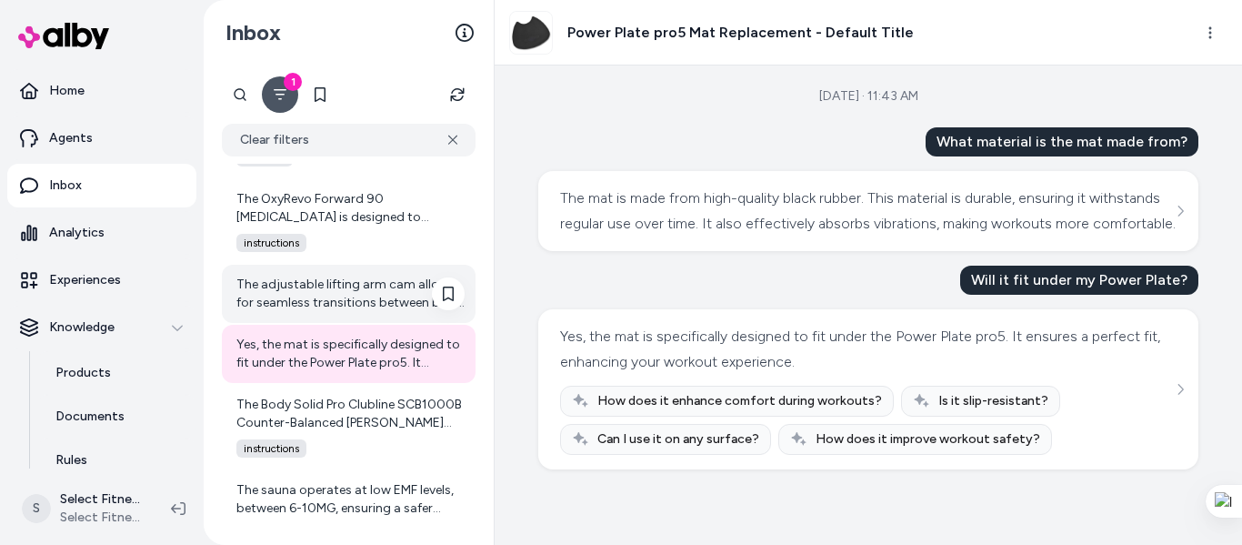
click at [348, 287] on div "The adjustable lifting arm cam allows for seamless transitions between bicep an…" at bounding box center [350, 294] width 228 height 36
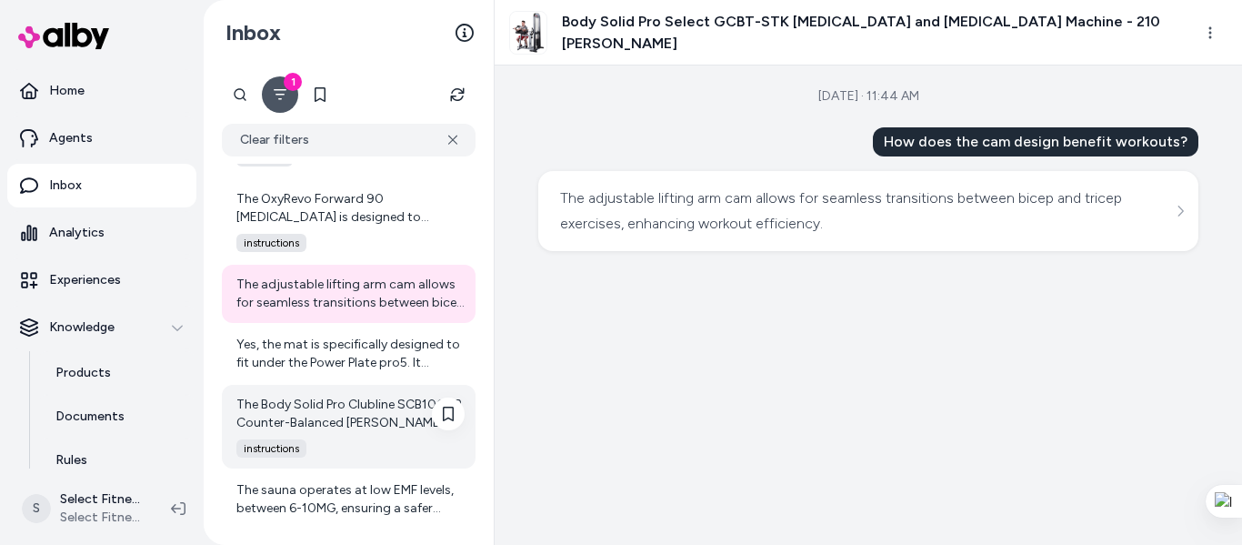
scroll to position [7420, 0]
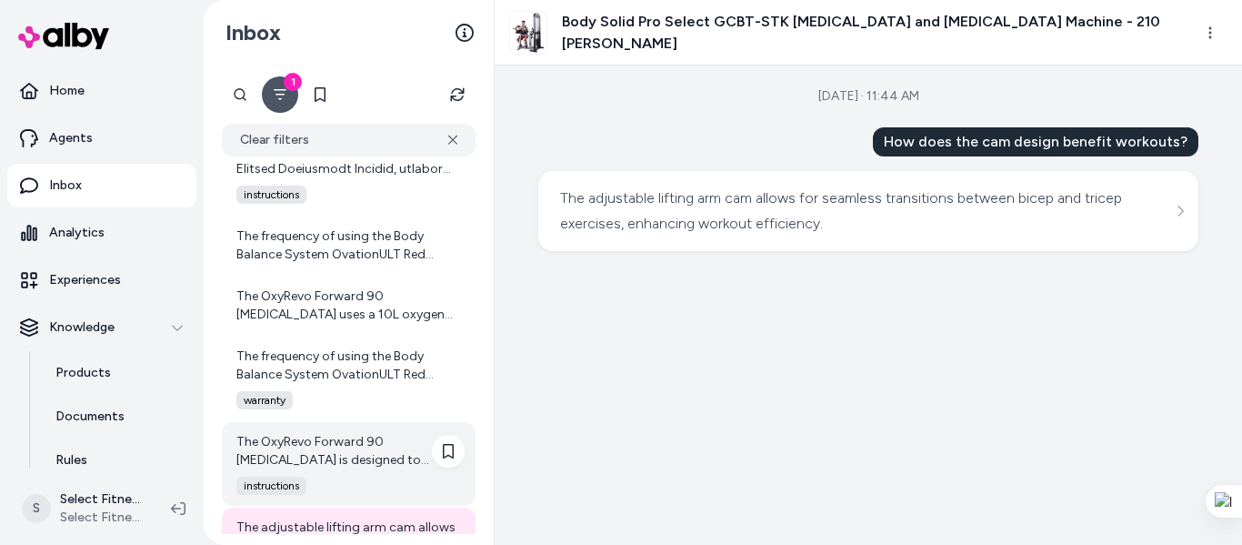
click at [348, 449] on div "The OxyRevo Forward 90 [MEDICAL_DATA] is designed to support recovery, reduce i…" at bounding box center [350, 451] width 228 height 36
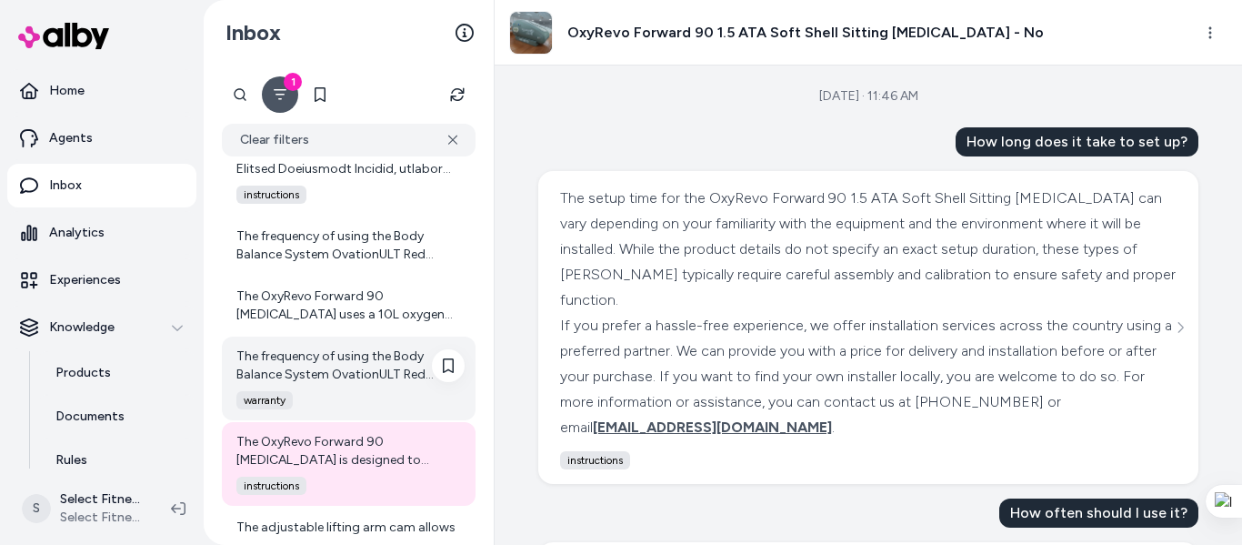
click at [308, 376] on div "The frequency of using the Body Balance System OvationULT Red [MEDICAL_DATA] Be…" at bounding box center [350, 365] width 228 height 36
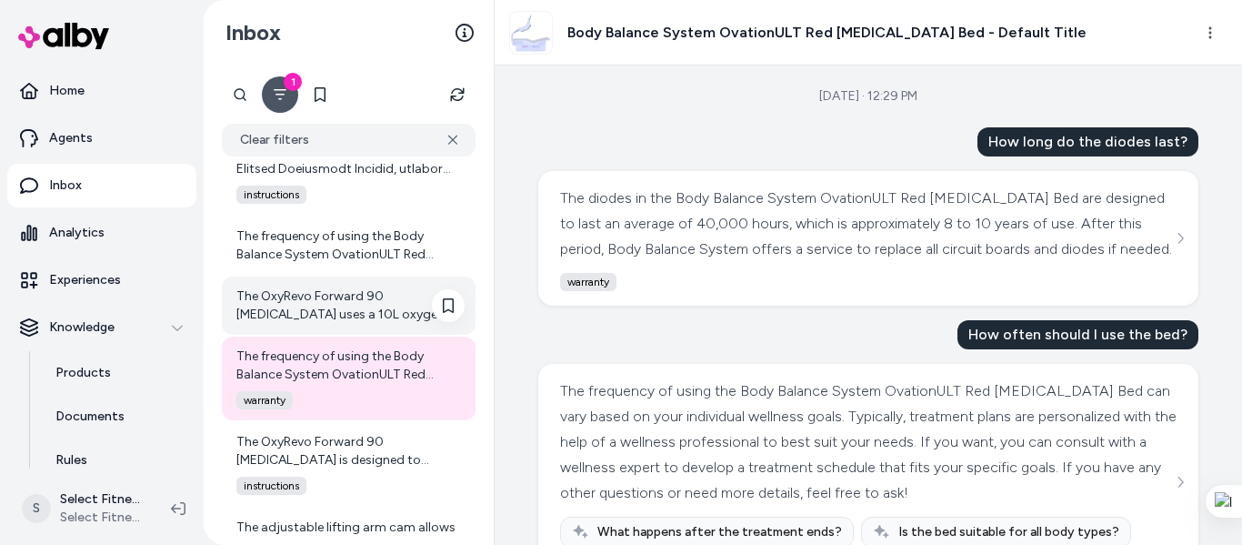
click at [330, 307] on div "The OxyRevo Forward 90 [MEDICAL_DATA] uses a 10L oxygen concentrator to deliver…" at bounding box center [350, 305] width 228 height 36
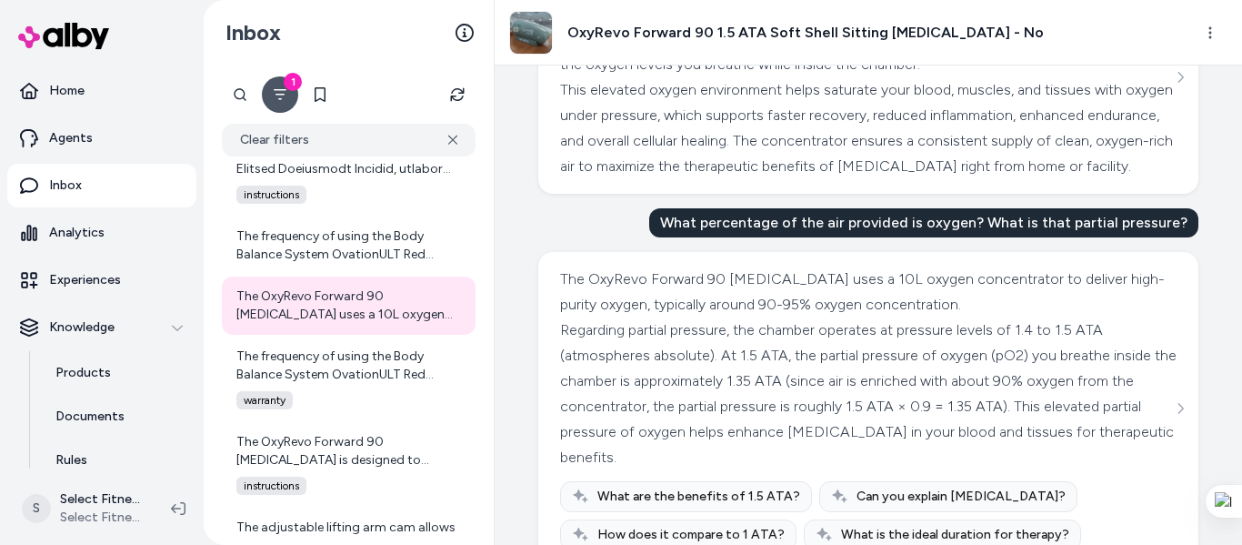
scroll to position [277, 0]
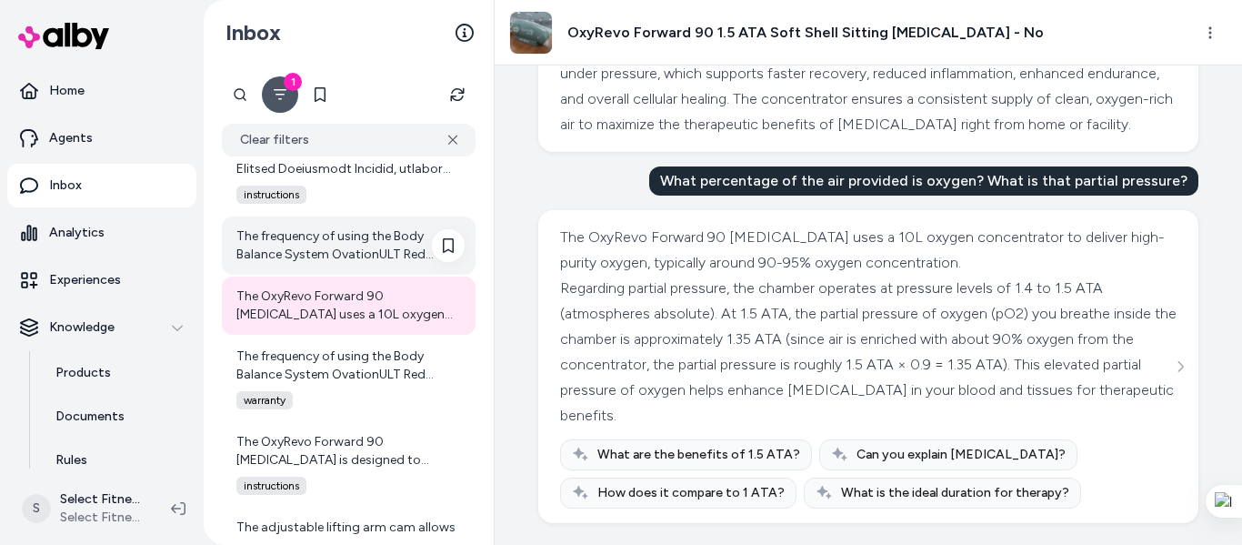
click at [347, 248] on div "The frequency of using the Body Balance System OvationULT Red [MEDICAL_DATA] Be…" at bounding box center [350, 245] width 228 height 36
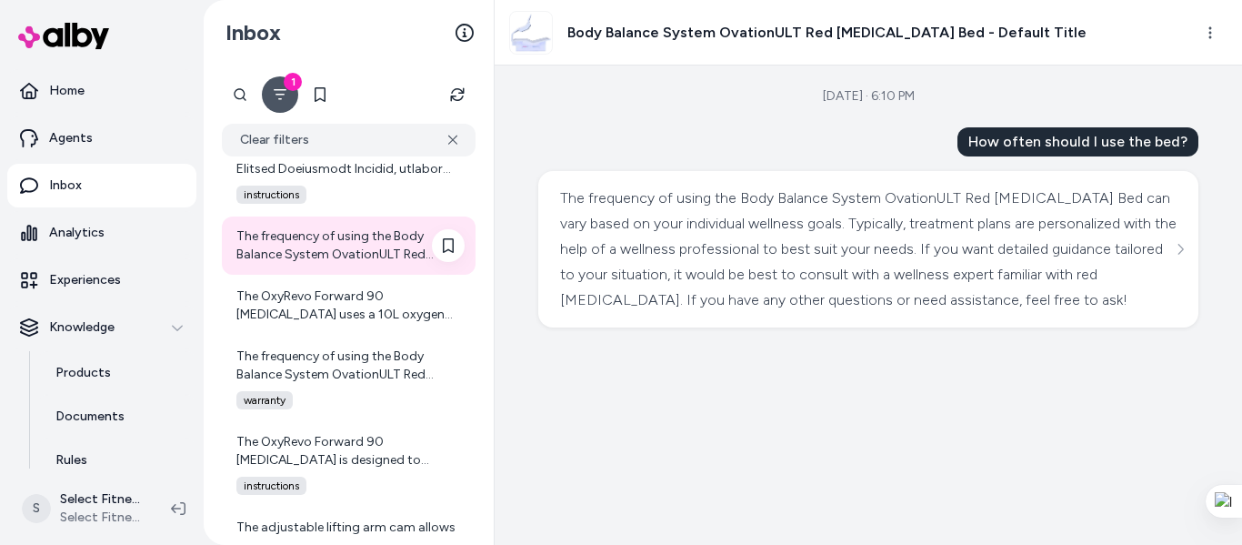
scroll to position [7178, 0]
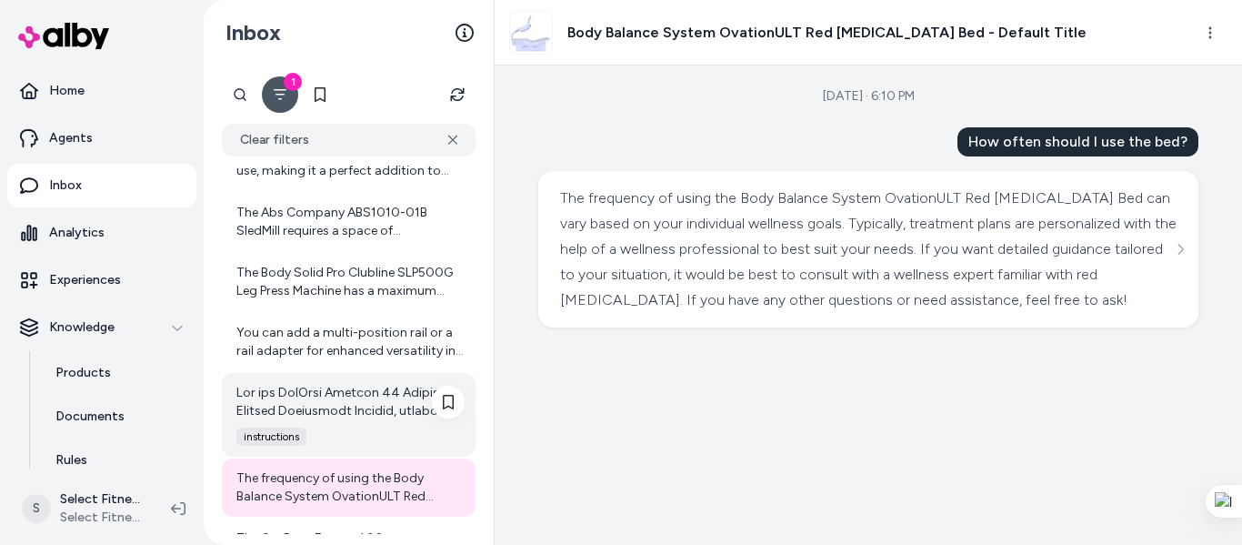
click at [365, 388] on div at bounding box center [350, 402] width 228 height 36
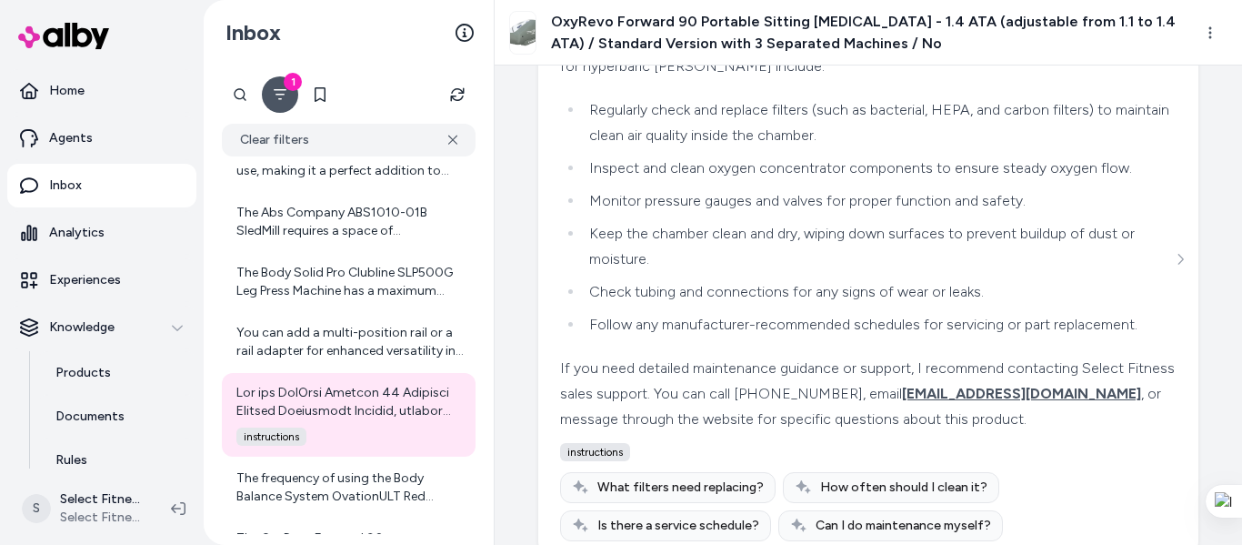
scroll to position [1314, 0]
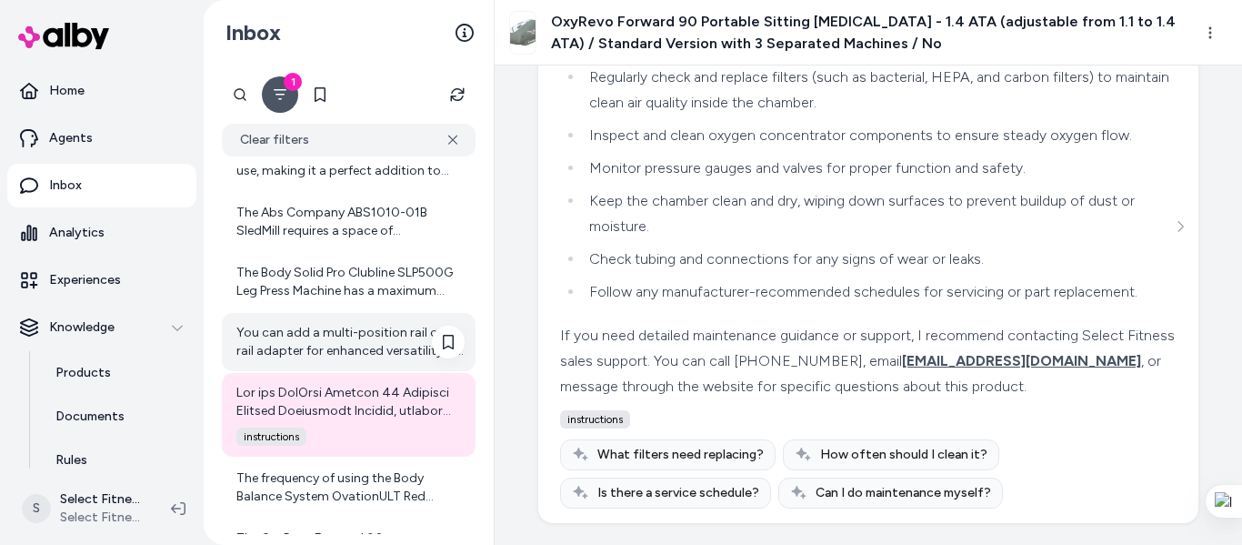
click at [383, 326] on div "You can add a multi-position rail or a rail adapter for enhanced versatility in…" at bounding box center [350, 342] width 228 height 36
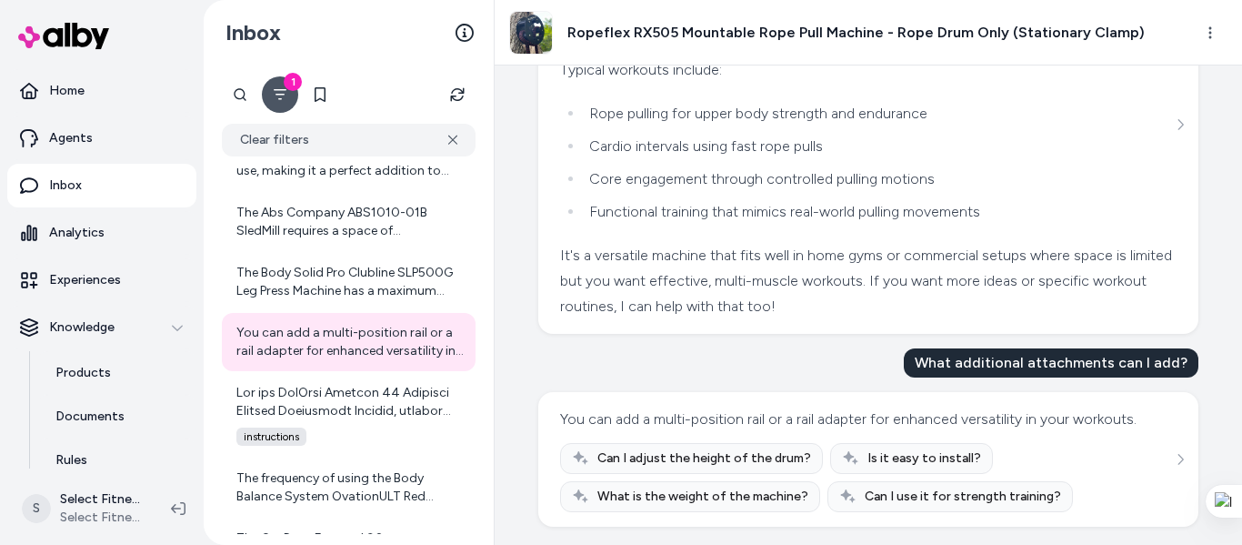
scroll to position [259, 0]
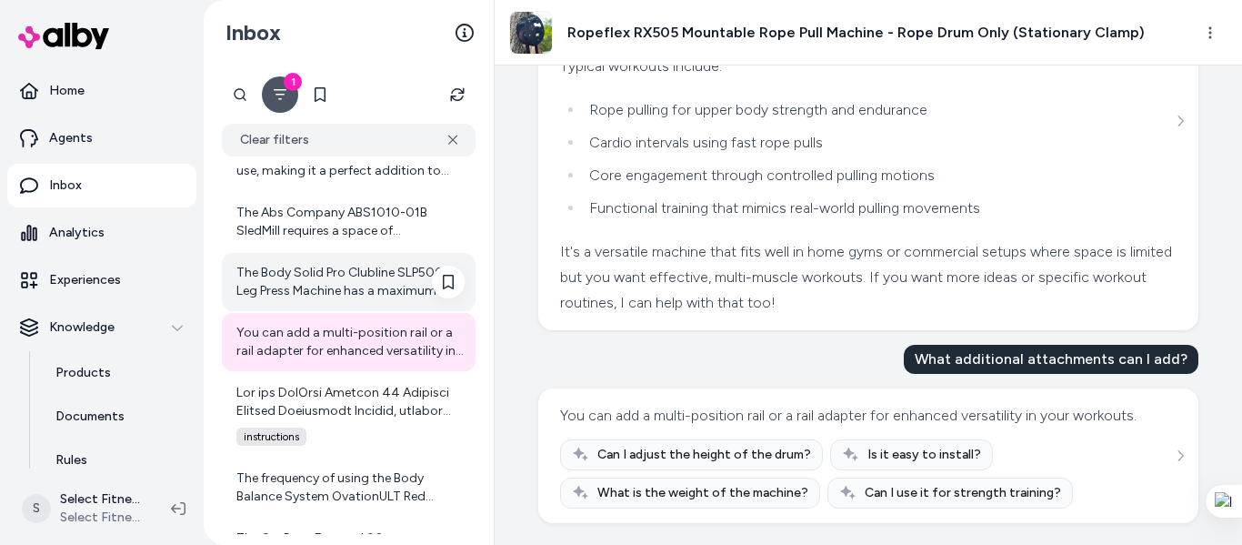
click at [346, 287] on div "The Body Solid Pro Clubline SLP500G Leg Press Machine has a maximum weight capa…" at bounding box center [350, 282] width 228 height 36
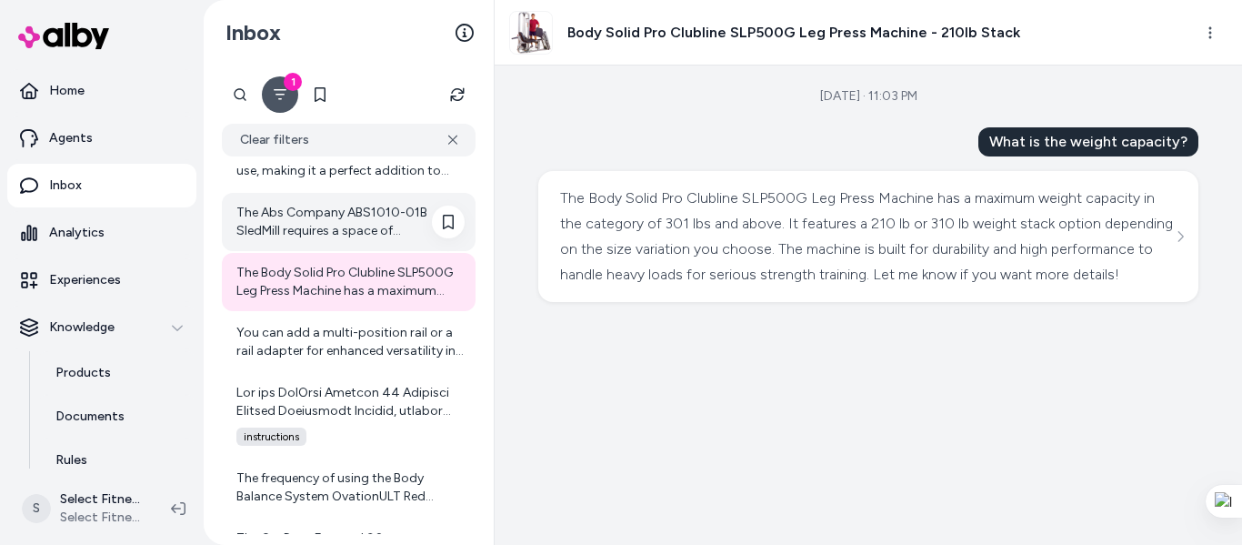
click at [395, 229] on div "The Abs Company ABS1010-01B SledMill requires a space of approximately 79 inche…" at bounding box center [350, 222] width 228 height 36
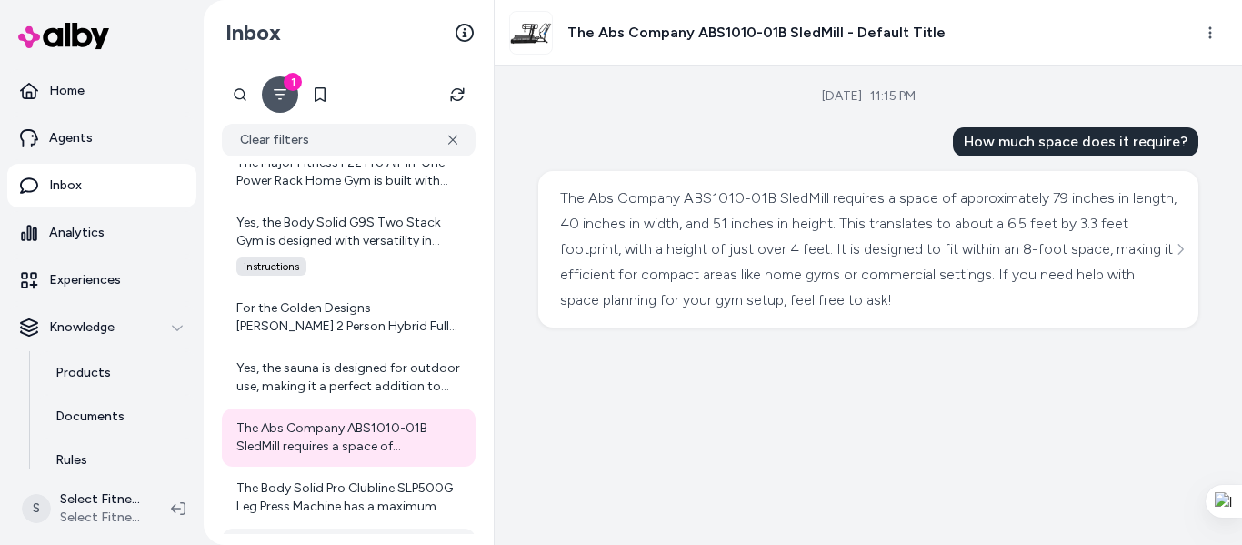
scroll to position [6935, 0]
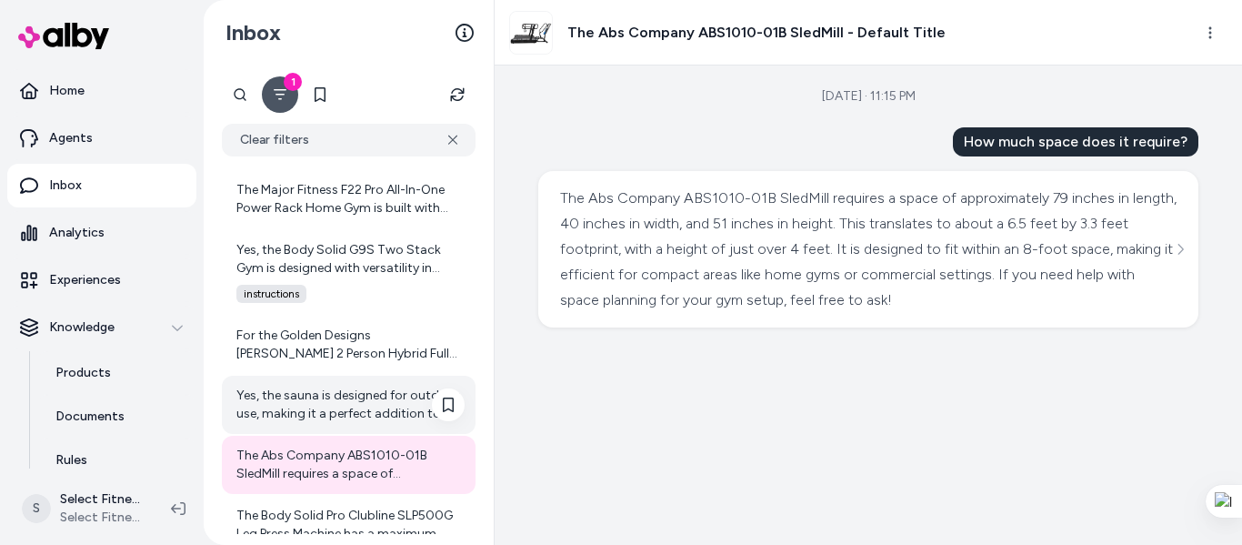
click at [365, 392] on div "Yes, the sauna is designed for outdoor use, making it a perfect addition to you…" at bounding box center [350, 405] width 228 height 36
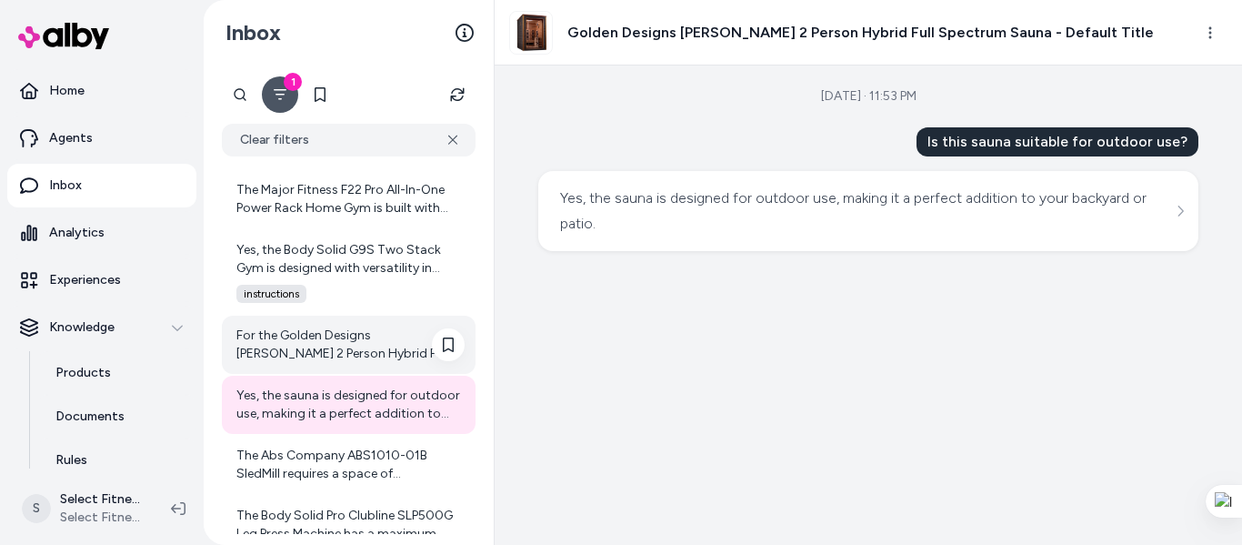
click at [338, 354] on div "For the Golden Designs [PERSON_NAME] 2 Person Hybrid Full Spectrum Sauna, which…" at bounding box center [350, 345] width 228 height 36
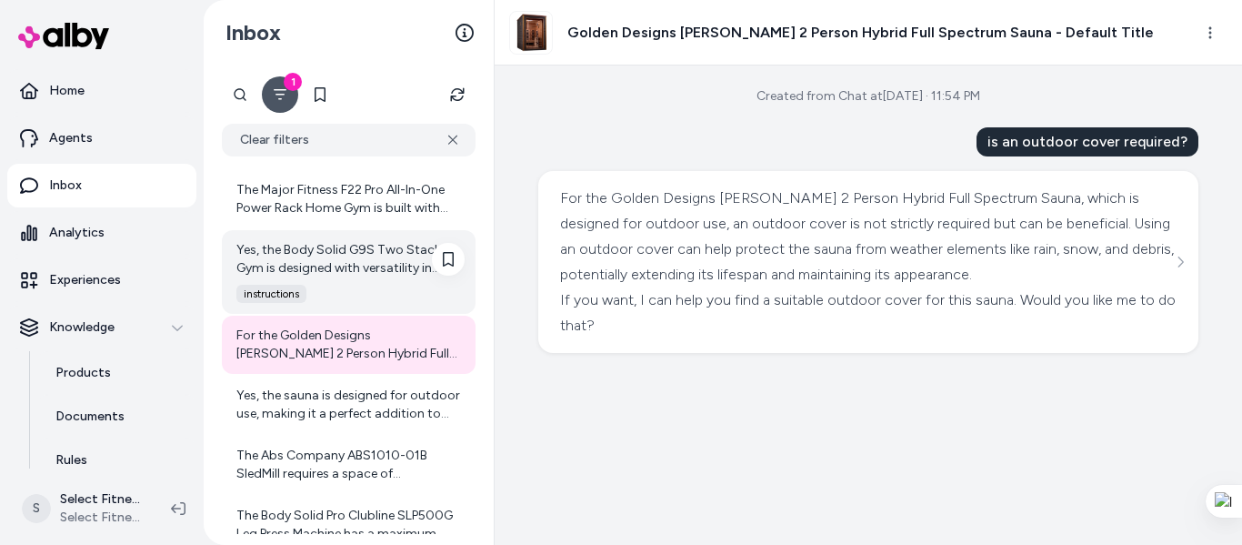
click at [334, 273] on div "Yes, the Body Solid G9S Two Stack Gym is designed with versatility in mind, and…" at bounding box center [350, 259] width 228 height 36
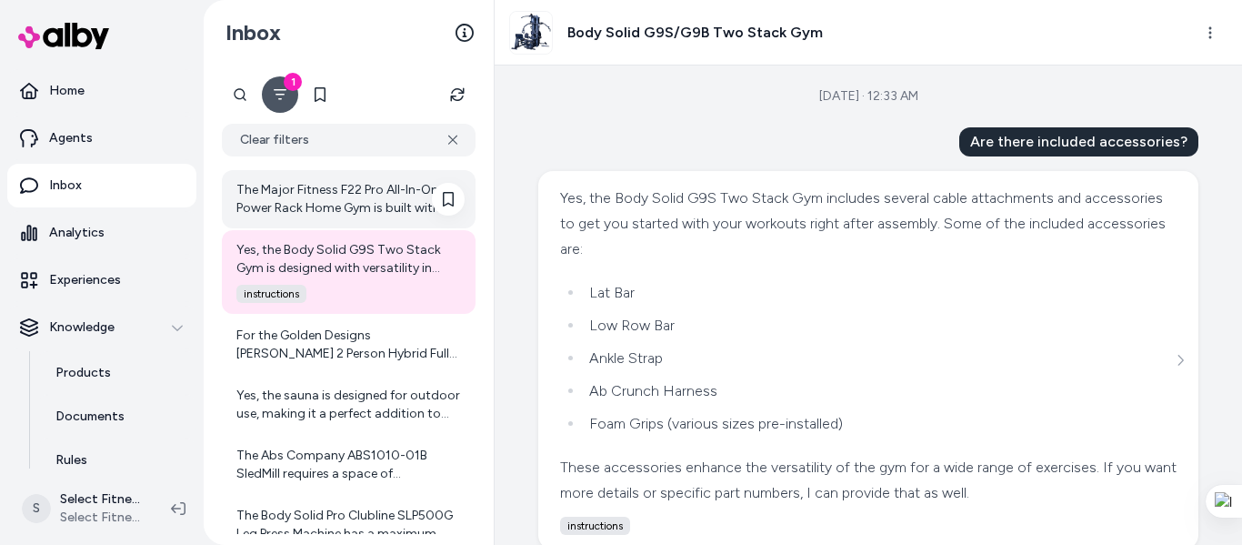
click at [371, 206] on div "The Major Fitness F22 Pro All-In-One Power Rack Home Gym is built with reinforc…" at bounding box center [350, 199] width 228 height 36
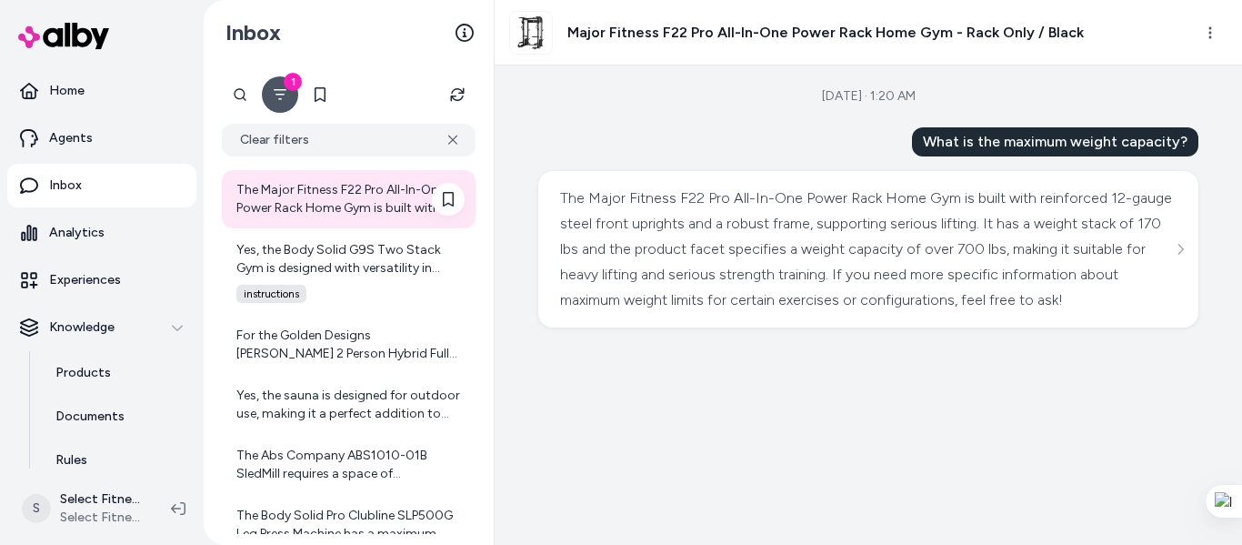
scroll to position [6693, 0]
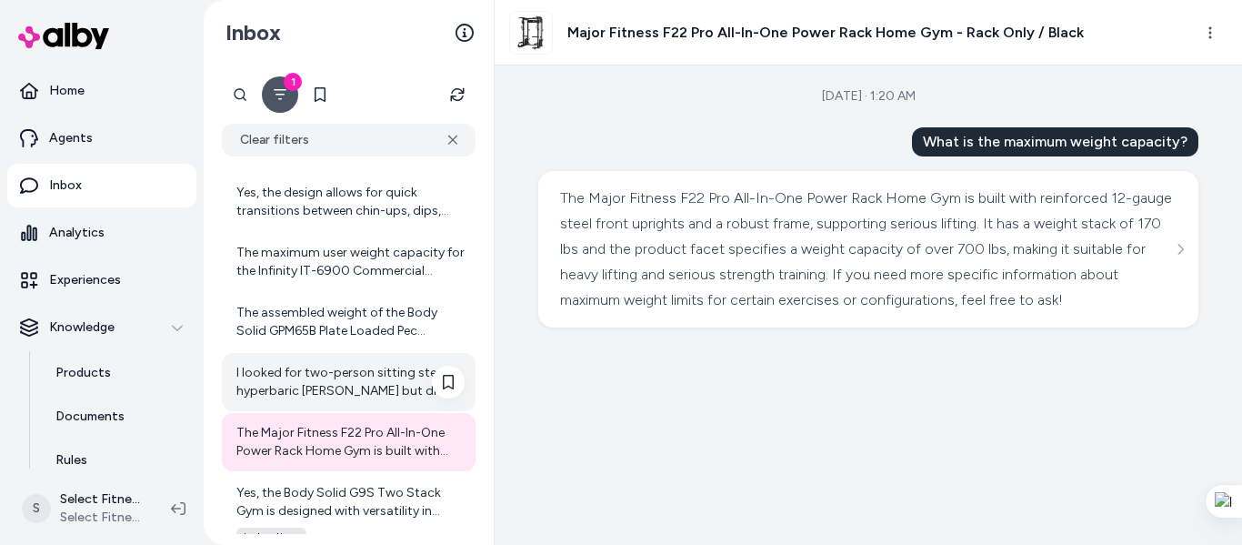
click at [348, 389] on div "I looked for two-person sitting steel hyperbaric [PERSON_NAME] but did not find…" at bounding box center [350, 382] width 228 height 36
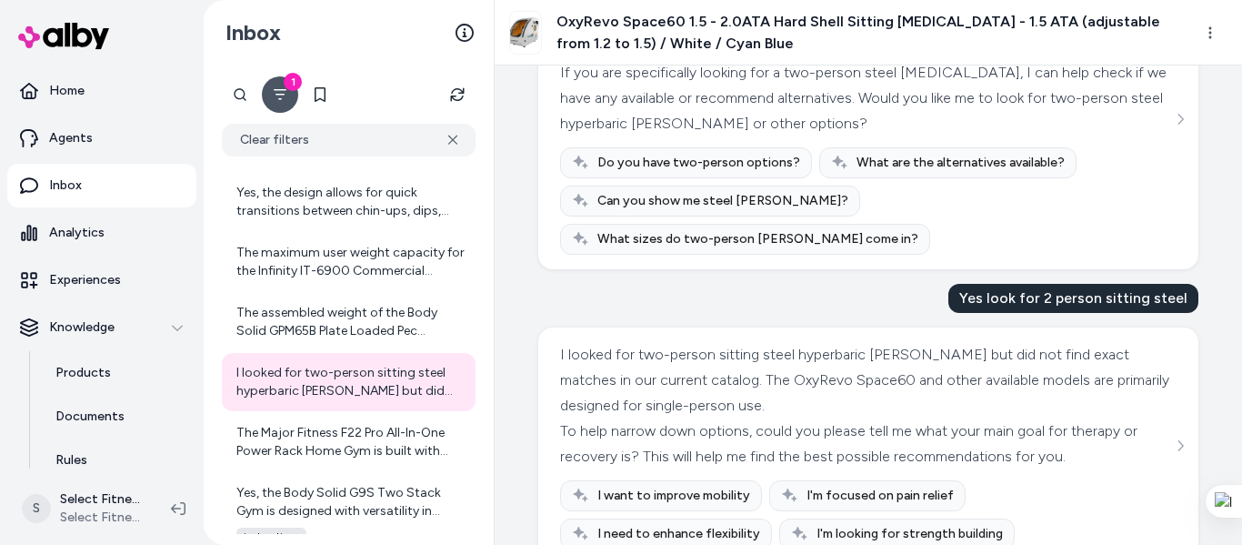
scroll to position [739, 0]
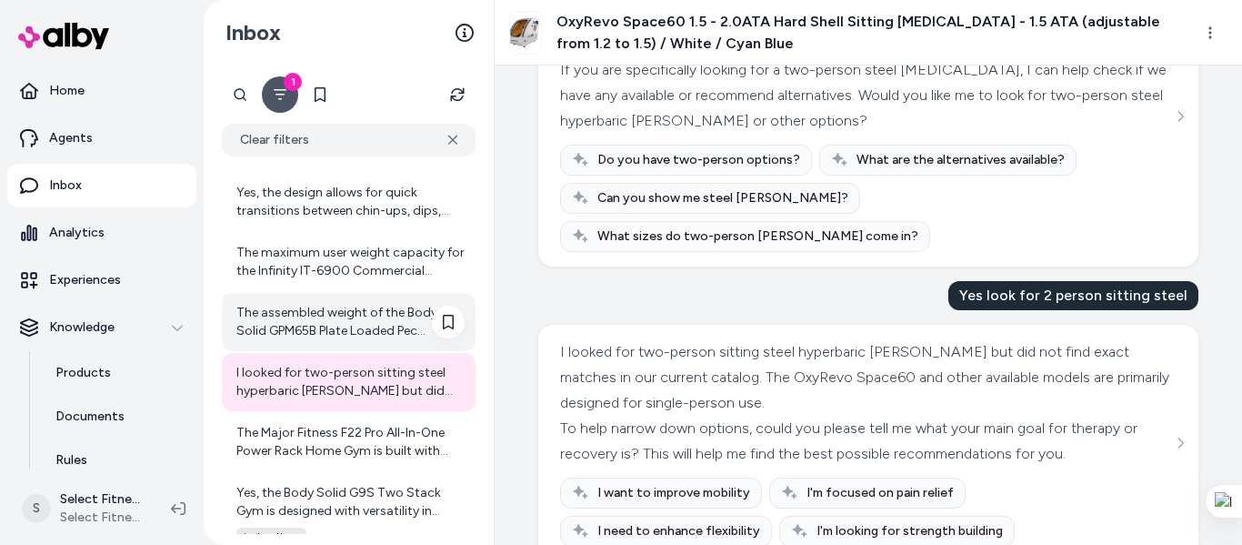
click at [358, 307] on div "The assembled weight of the Body Solid GPM65B Plate Loaded Pec Machine is 91 po…" at bounding box center [350, 322] width 228 height 36
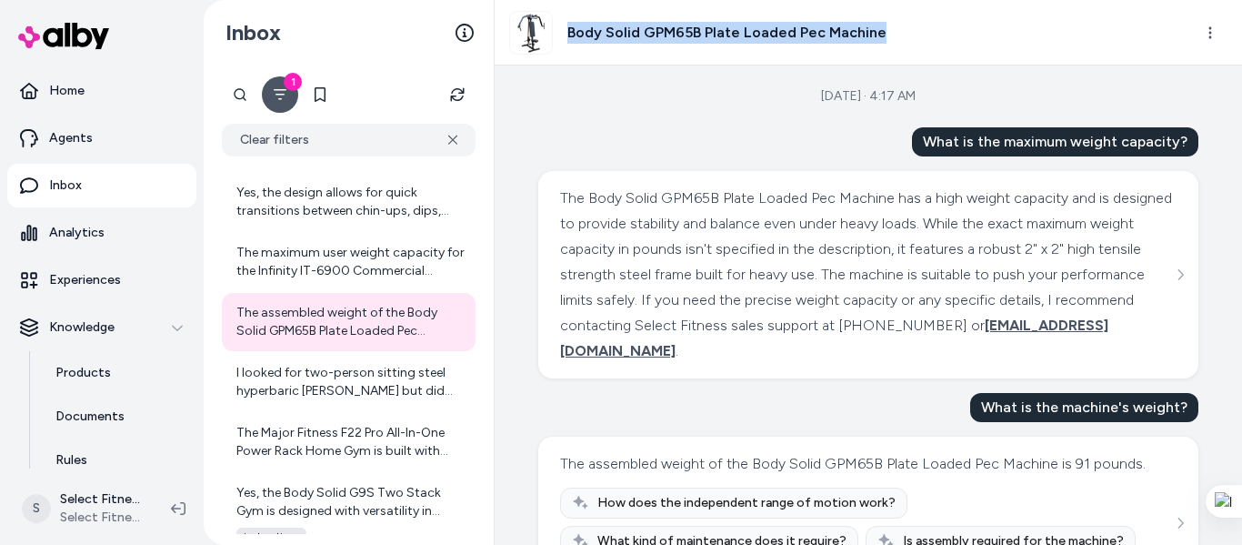
drag, startPoint x: 568, startPoint y: 27, endPoint x: 876, endPoint y: 25, distance: 307.4
click at [876, 25] on h3 "Body Solid GPM65B Plate Loaded Pec Machine" at bounding box center [727, 33] width 319 height 22
copy h3 "Body Solid GPM65B Plate Loaded Pec Machine"
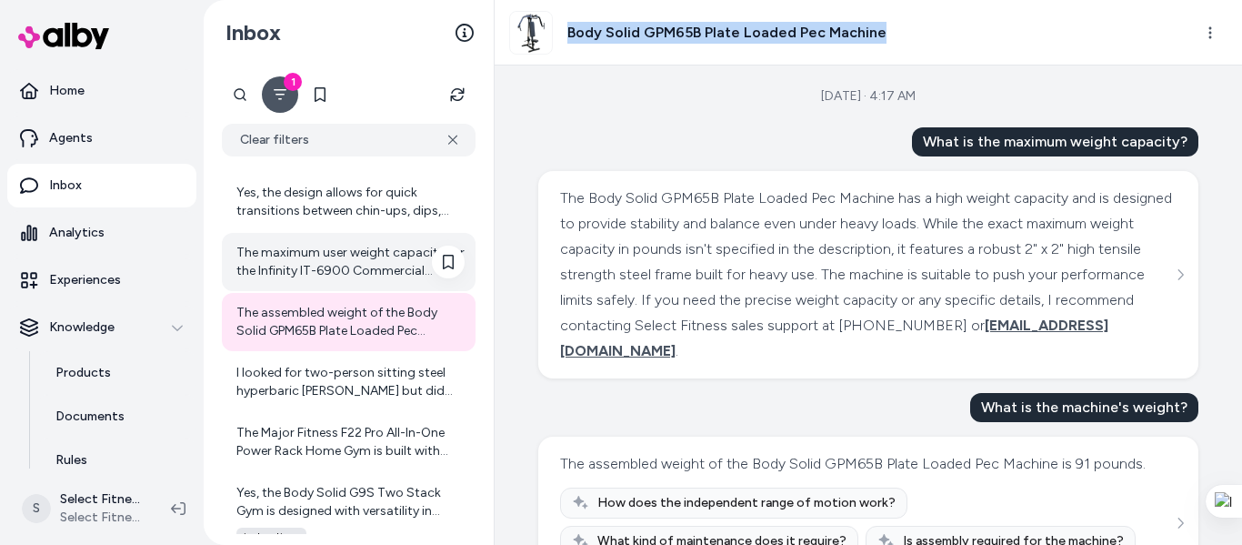
click at [317, 277] on div "The maximum user weight capacity for the Infinity IT-6900 Commercial Vending Ma…" at bounding box center [350, 262] width 228 height 36
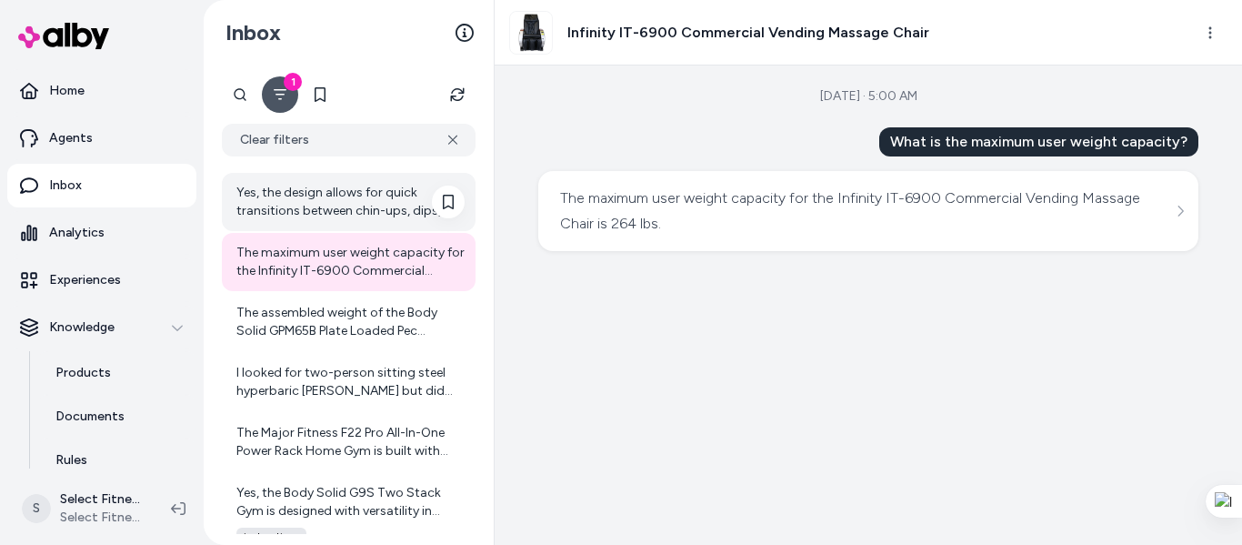
click at [327, 209] on div "Yes, the design allows for quick transitions between chin-ups, dips, and vertic…" at bounding box center [350, 202] width 228 height 36
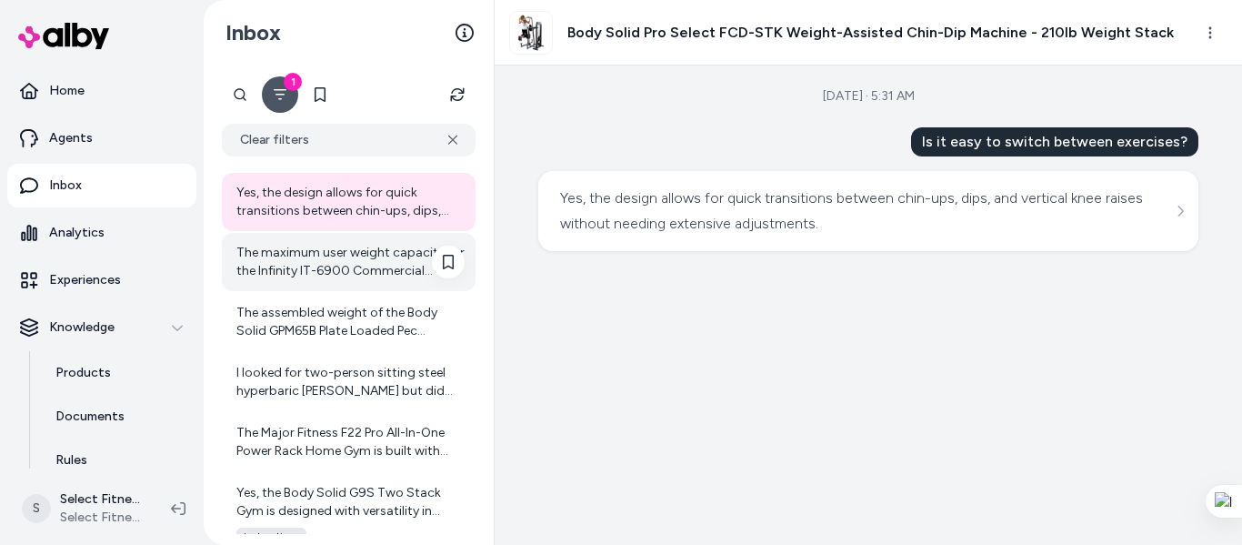
scroll to position [6451, 0]
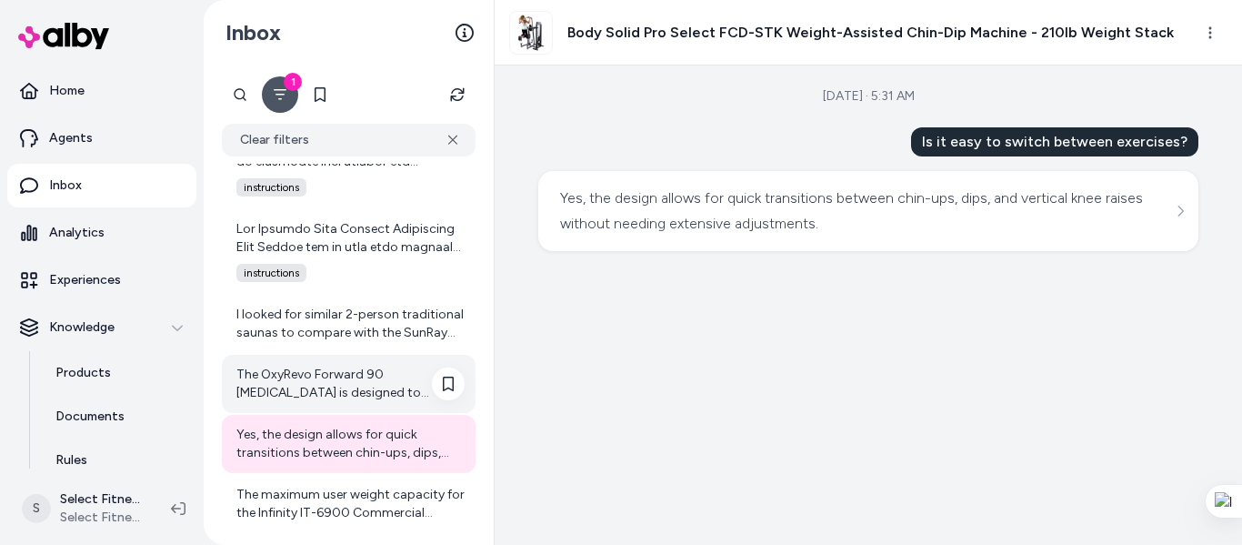
click at [337, 399] on div "The OxyRevo Forward 90 [MEDICAL_DATA] is designed to support recovery, reduce i…" at bounding box center [350, 384] width 228 height 36
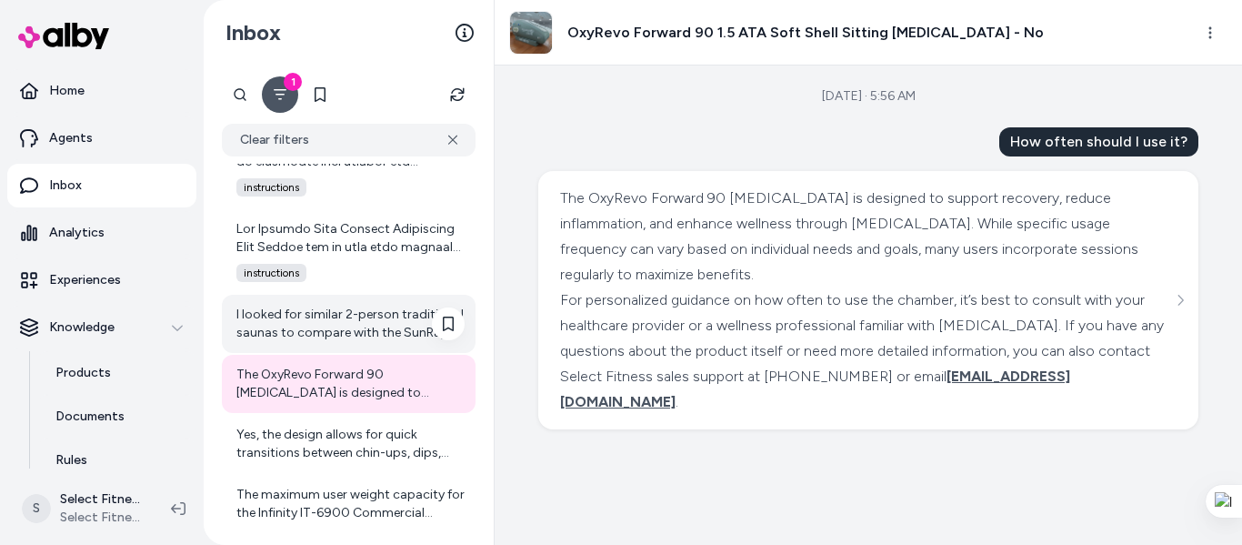
click at [355, 310] on div "I looked for similar 2-person traditional saunas to compare with the SunRay Sau…" at bounding box center [350, 324] width 228 height 36
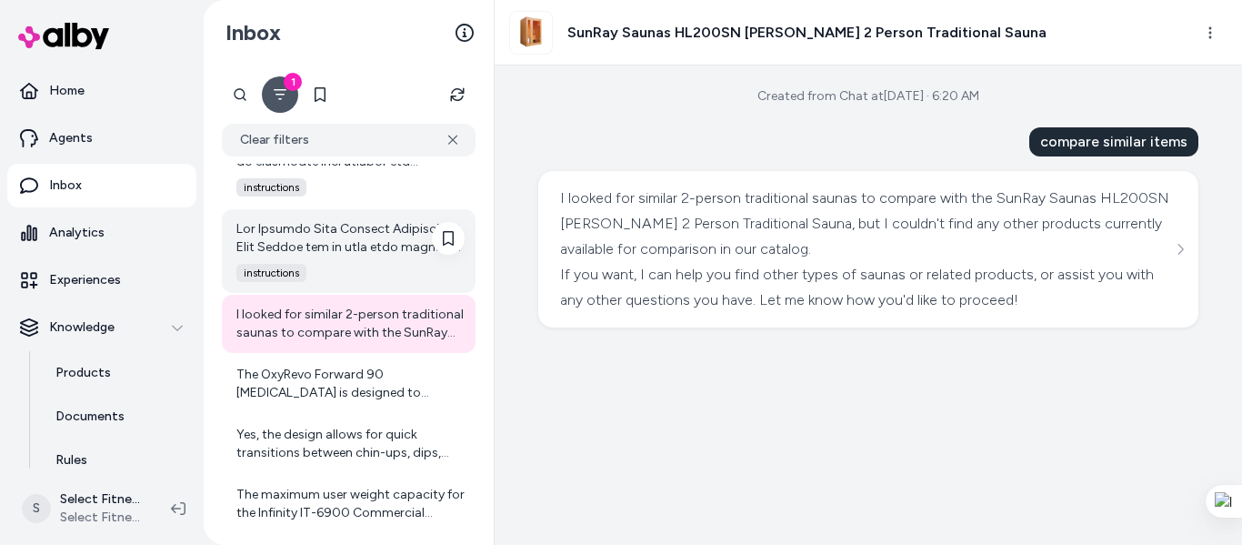
click at [277, 246] on div at bounding box center [350, 238] width 228 height 36
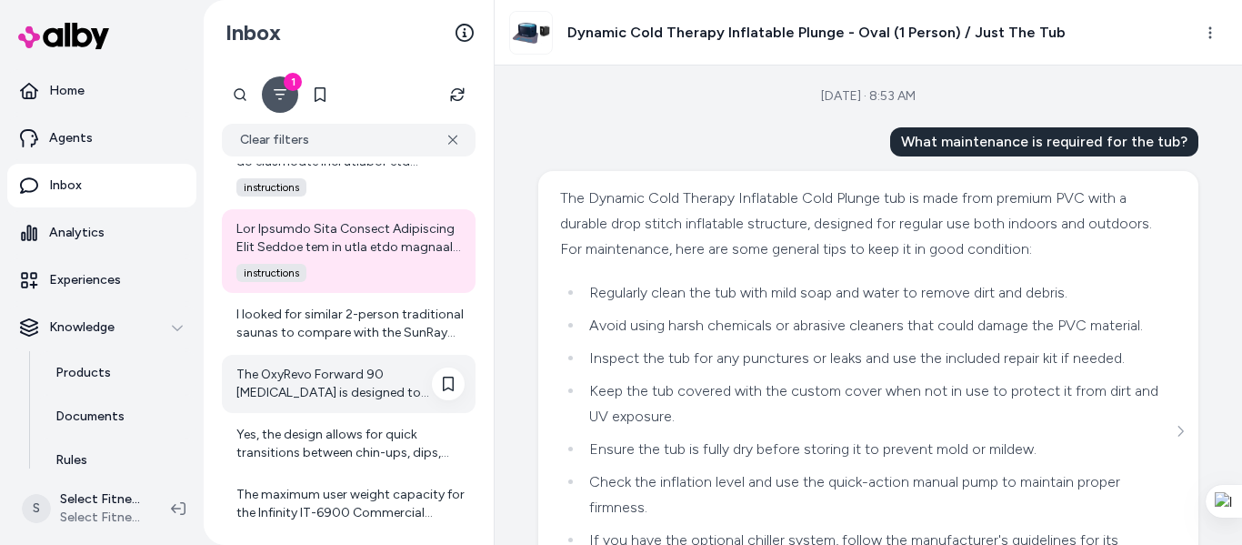
scroll to position [6208, 0]
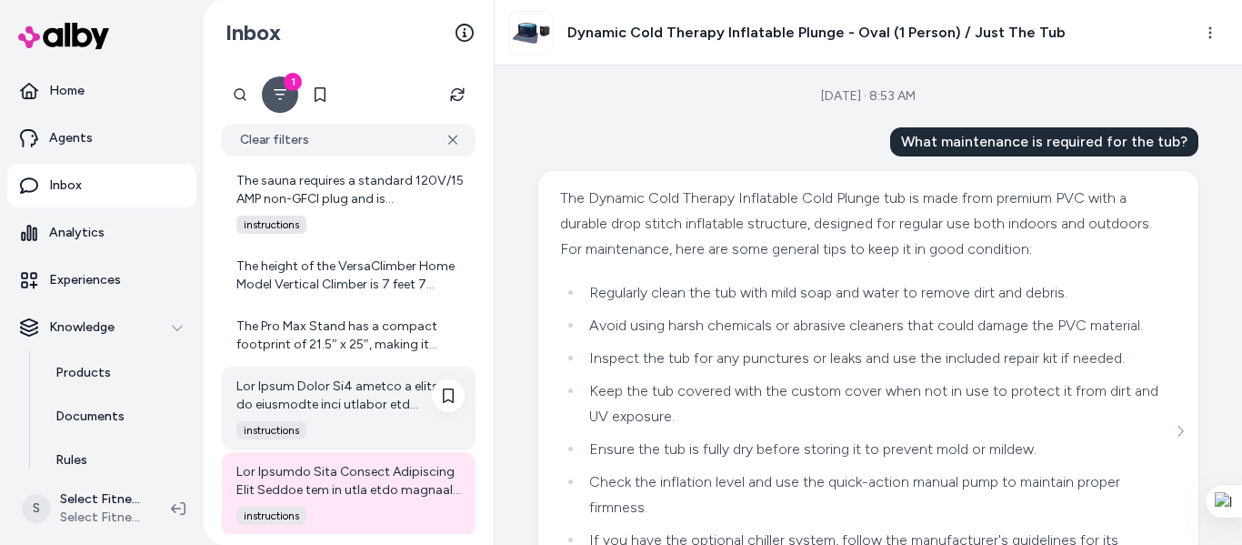
click at [377, 395] on div at bounding box center [350, 395] width 228 height 36
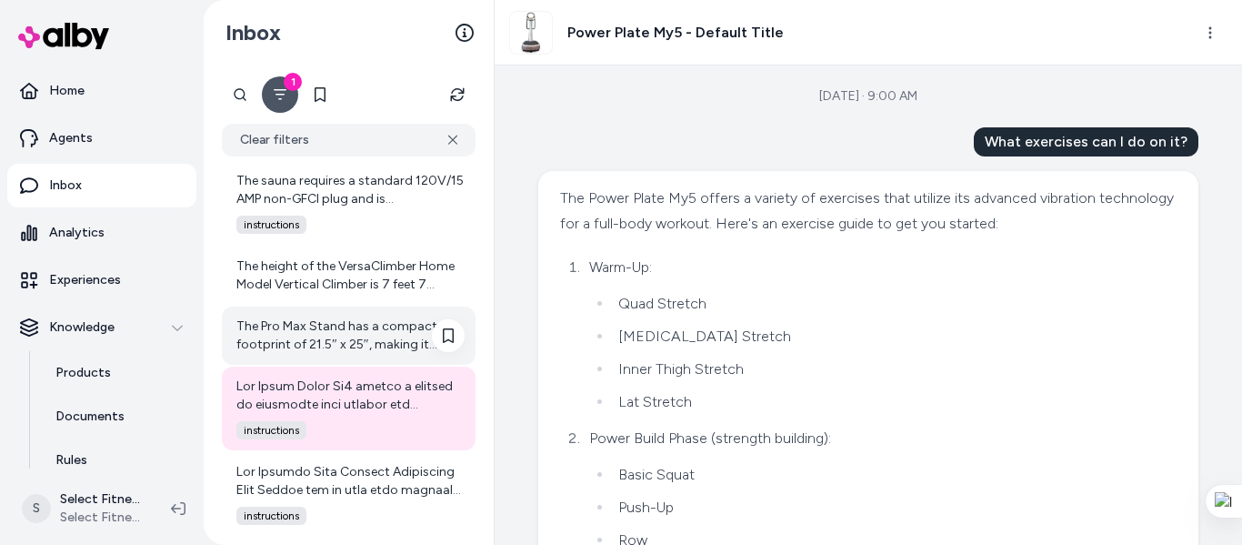
click at [367, 342] on div "The Pro Max Stand has a compact footprint of 21.5″ x 25″, making it suitable fo…" at bounding box center [350, 335] width 228 height 36
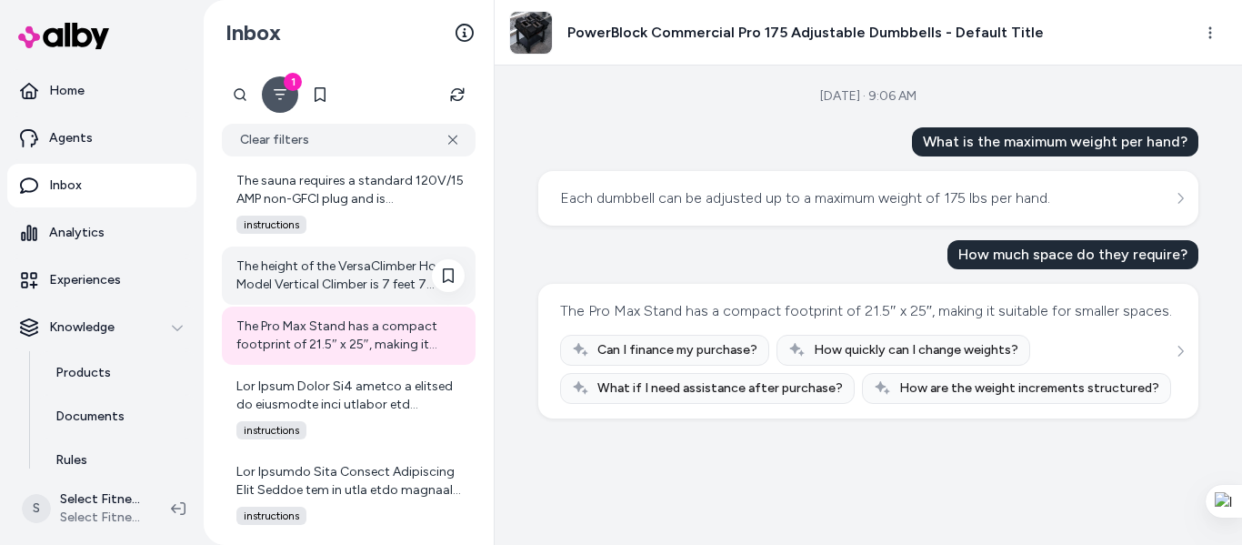
click at [307, 275] on div "The height of the VersaClimber Home Model Vertical Climber is 7 feet 7 inches. …" at bounding box center [350, 275] width 228 height 36
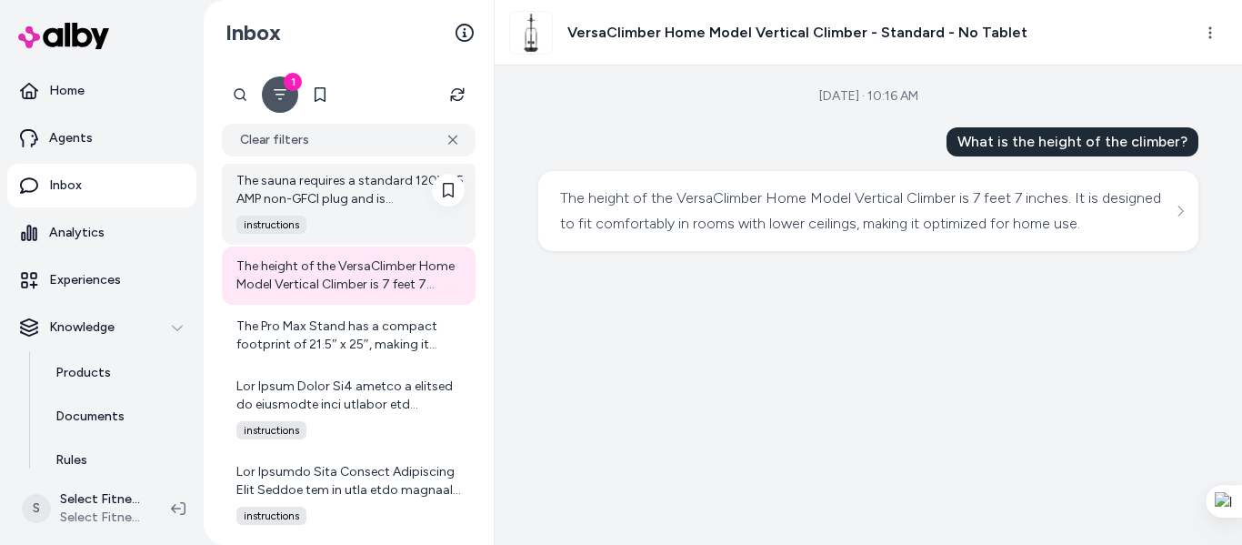
click at [316, 205] on div "The sauna requires a standard 120V/15 AMP non-GFCI plug and is recommended to b…" at bounding box center [350, 190] width 228 height 36
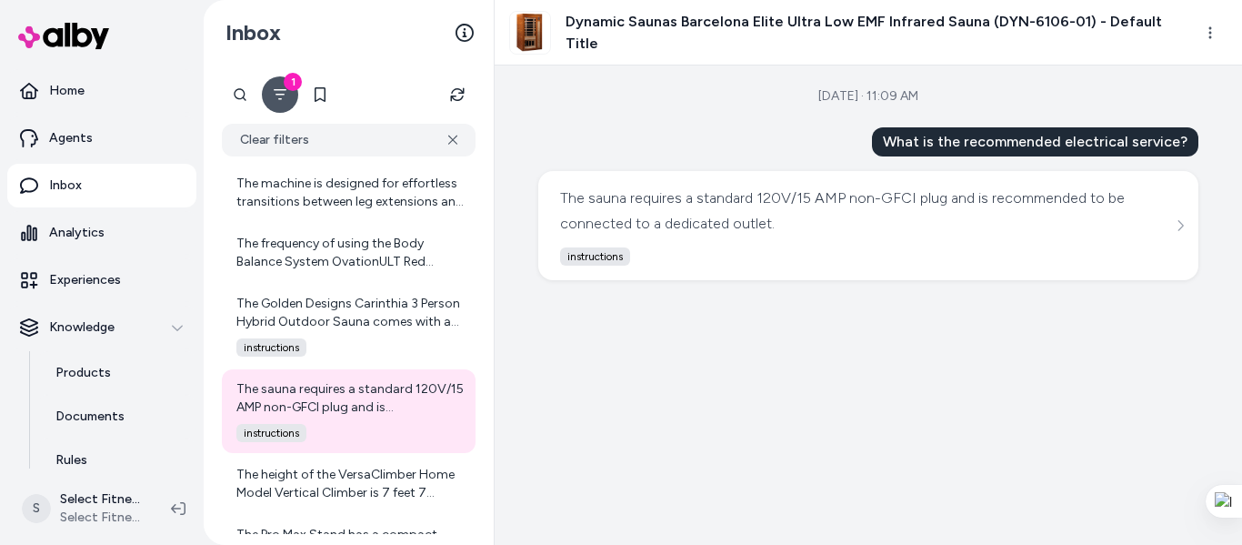
scroll to position [5965, 0]
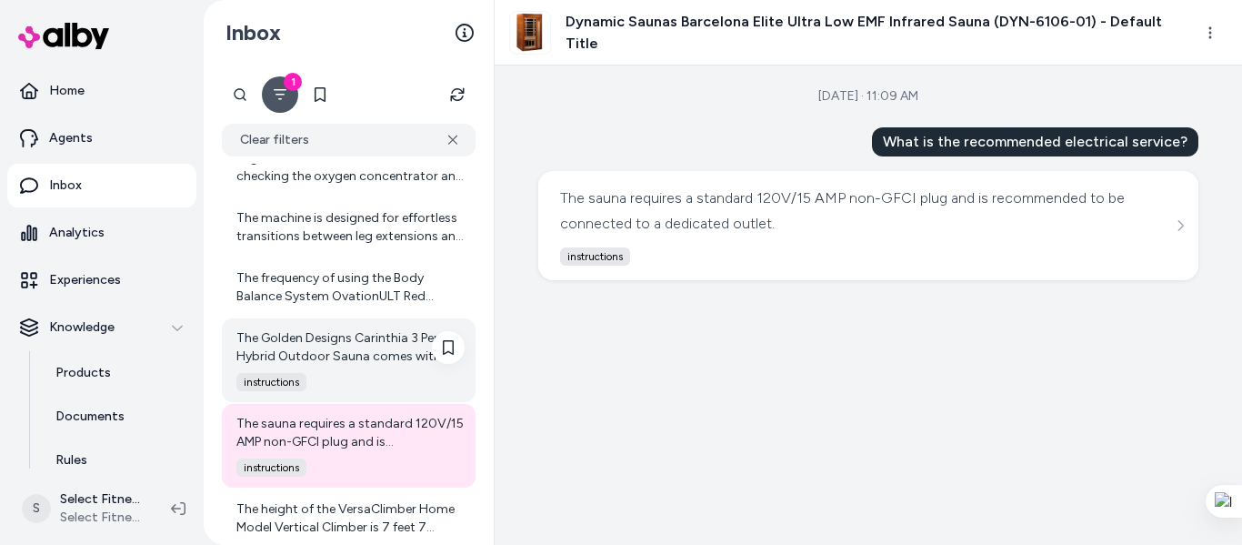
click at [331, 366] on div "The Golden Designs Carinthia 3 Person Hybrid Outdoor Sauna comes with an interi…" at bounding box center [349, 360] width 254 height 84
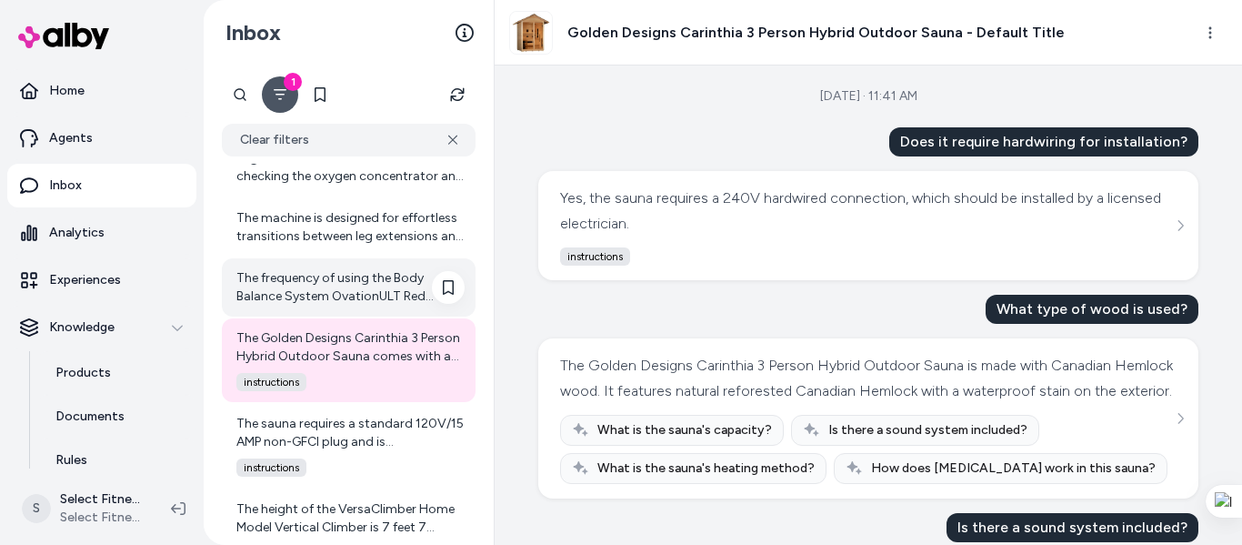
click at [346, 283] on div "The frequency of using the Body Balance System OvationULT Red [MEDICAL_DATA] Be…" at bounding box center [350, 287] width 228 height 36
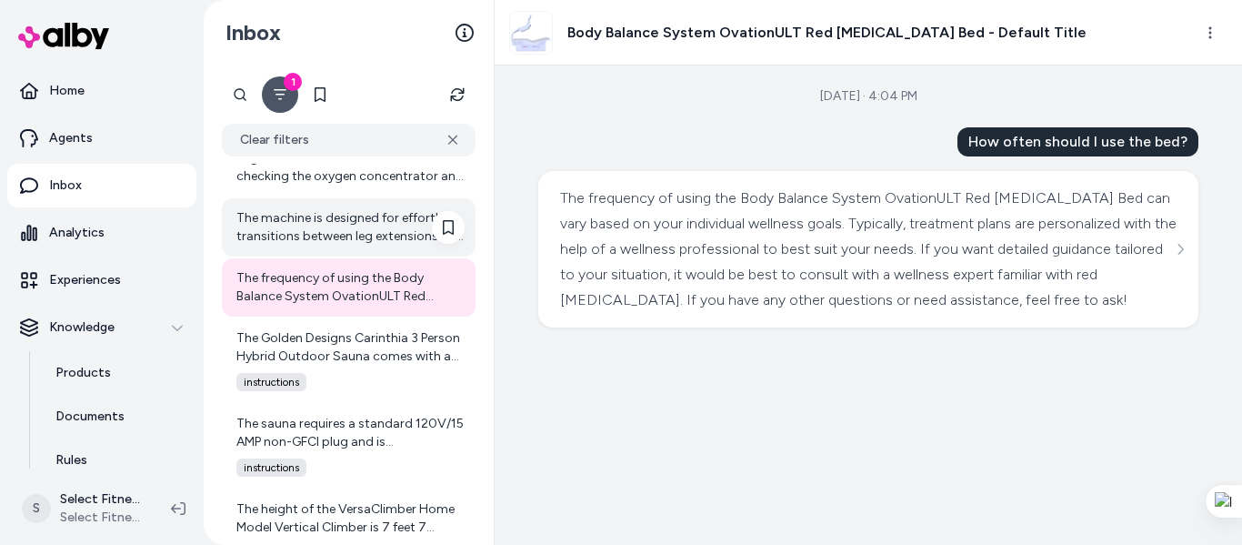
click at [356, 234] on div "The machine is designed for effortless transitions between leg extensions and l…" at bounding box center [350, 227] width 228 height 36
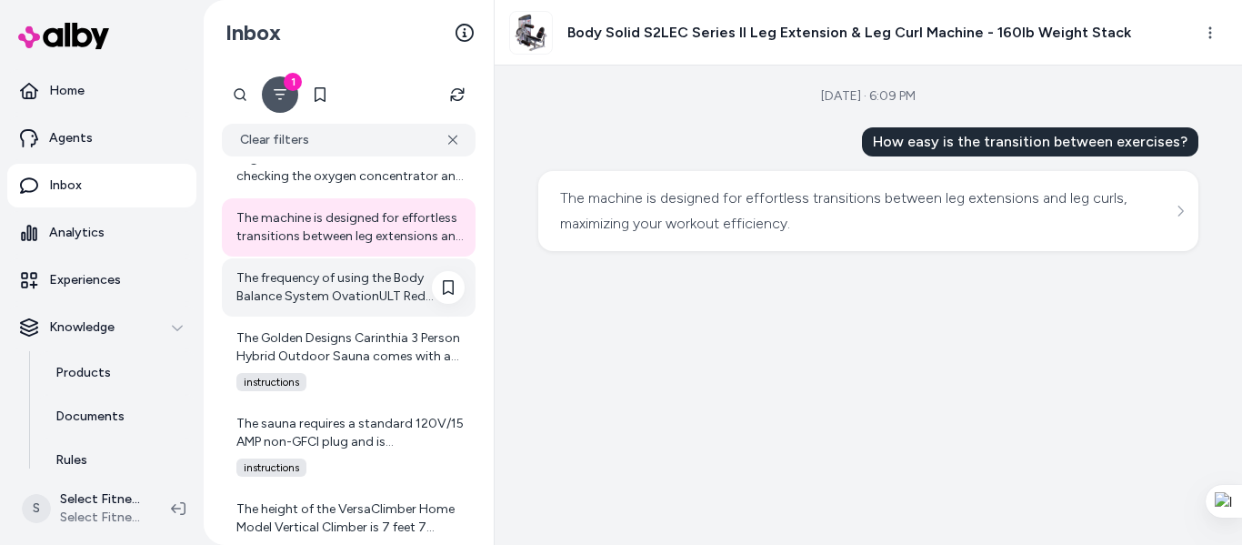
scroll to position [5723, 0]
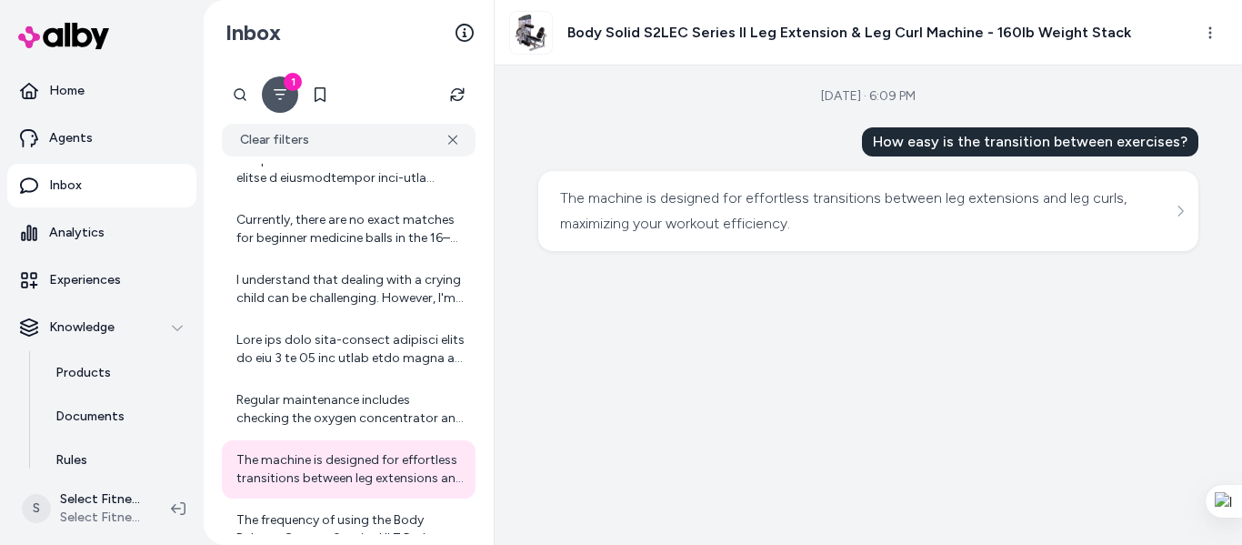
click at [1190, 444] on div "[DATE] · 6:09 PM How easy is the transition between exercises? The machine is d…" at bounding box center [869, 304] width 748 height 479
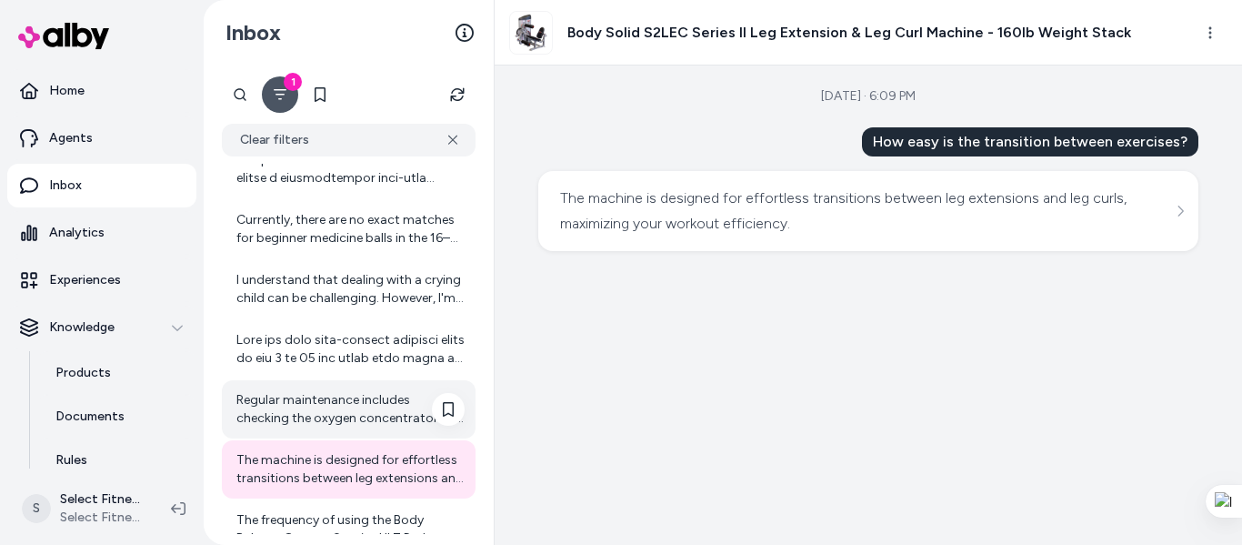
click at [287, 409] on div "Regular maintenance includes checking the oxygen concentrator and filters, whic…" at bounding box center [350, 409] width 228 height 36
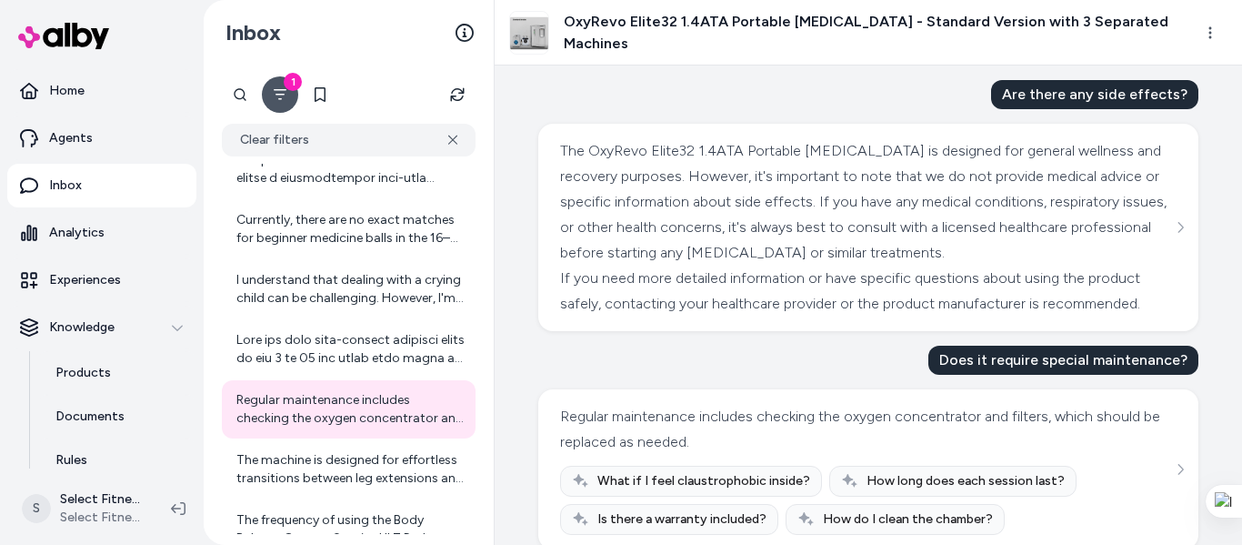
scroll to position [74, 0]
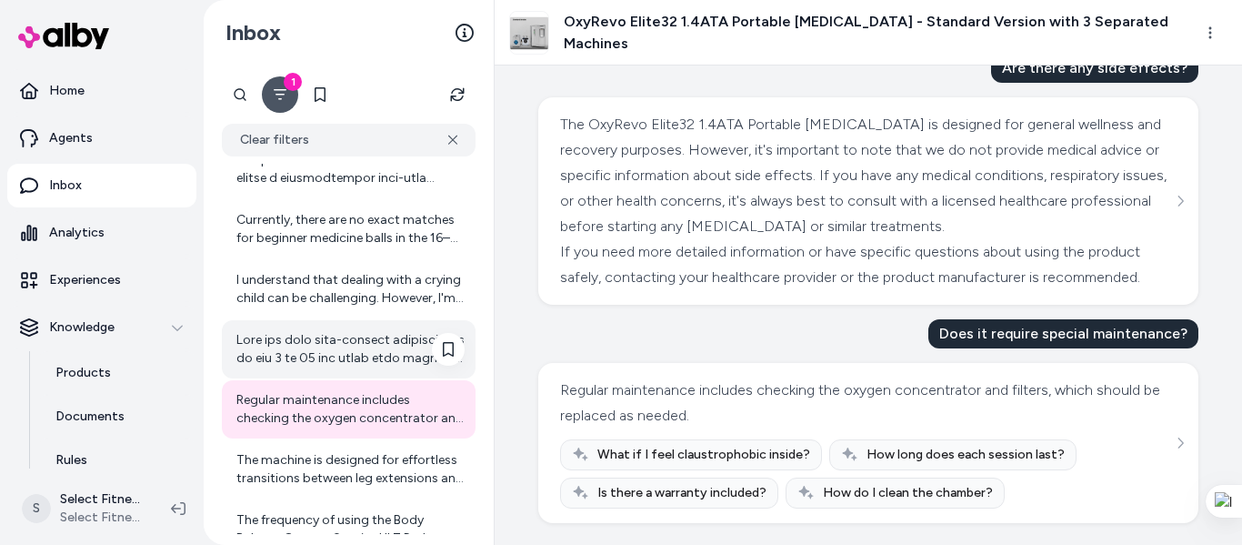
click at [302, 332] on div at bounding box center [350, 349] width 228 height 36
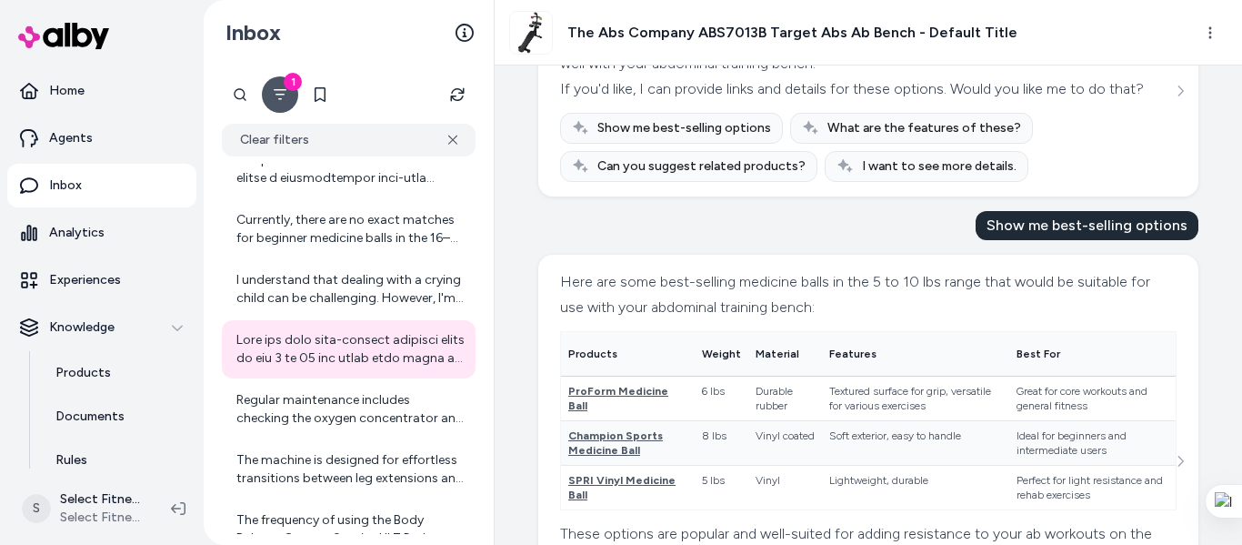
scroll to position [1599, 0]
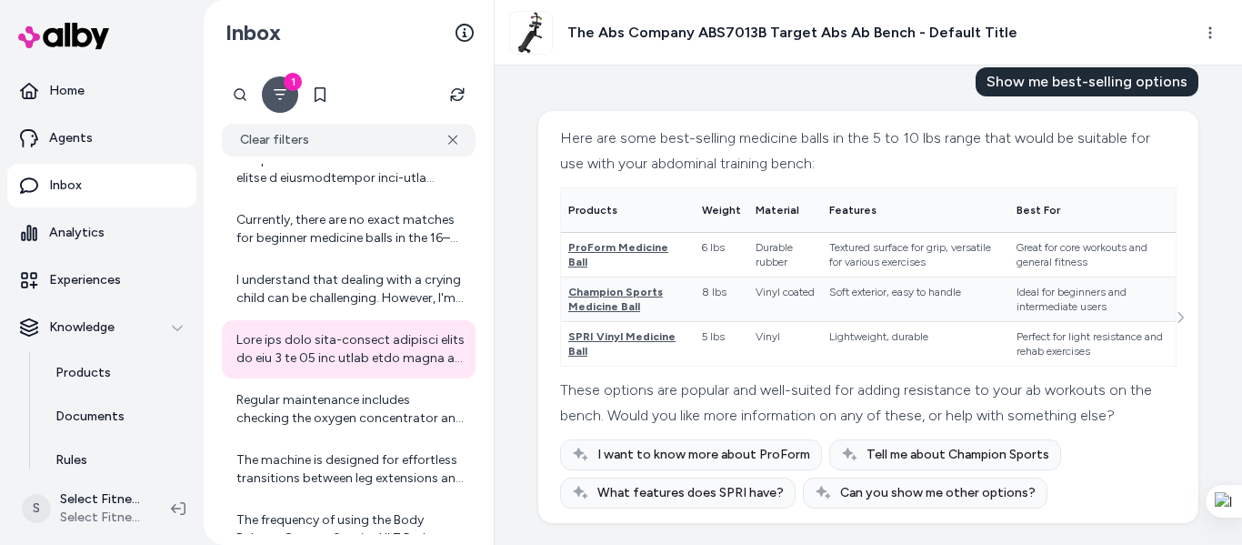
click at [1185, 418] on div "Here are some best-selling medicine balls in the 5 to 10 lbs range that would b…" at bounding box center [868, 317] width 660 height 412
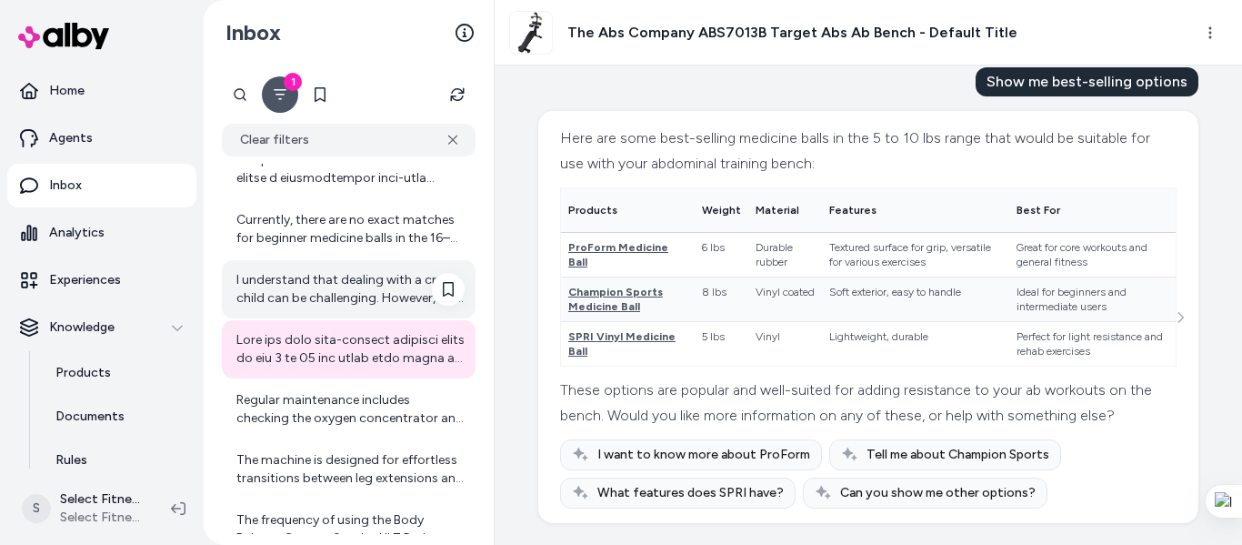
click at [354, 296] on div "I understand that dealing with a crying child can be challenging. However, I'm …" at bounding box center [350, 289] width 228 height 36
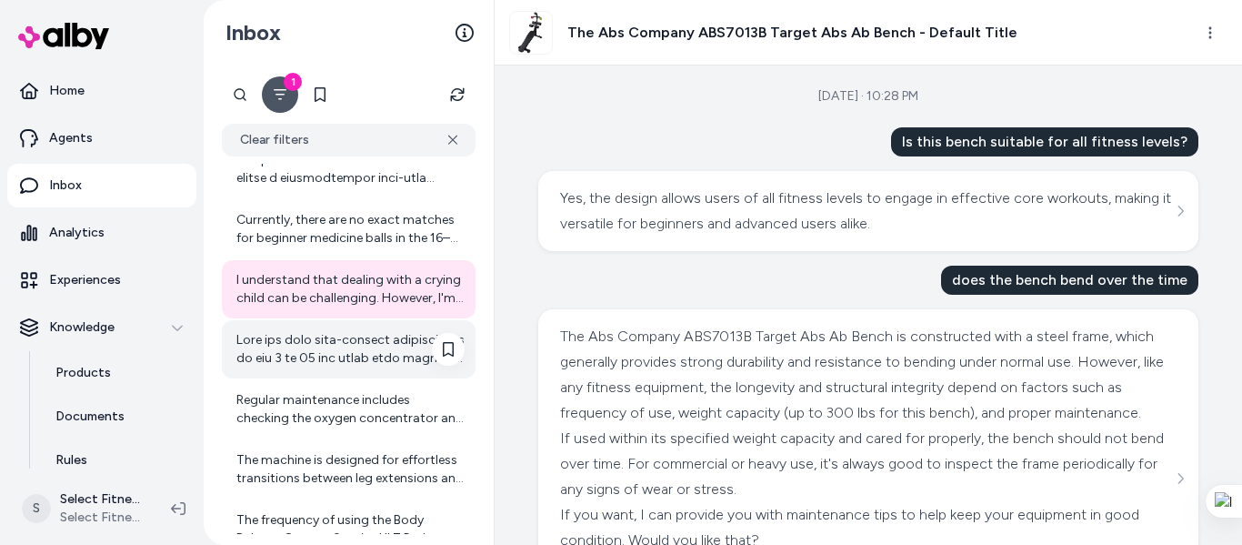
click at [353, 343] on div at bounding box center [350, 349] width 228 height 36
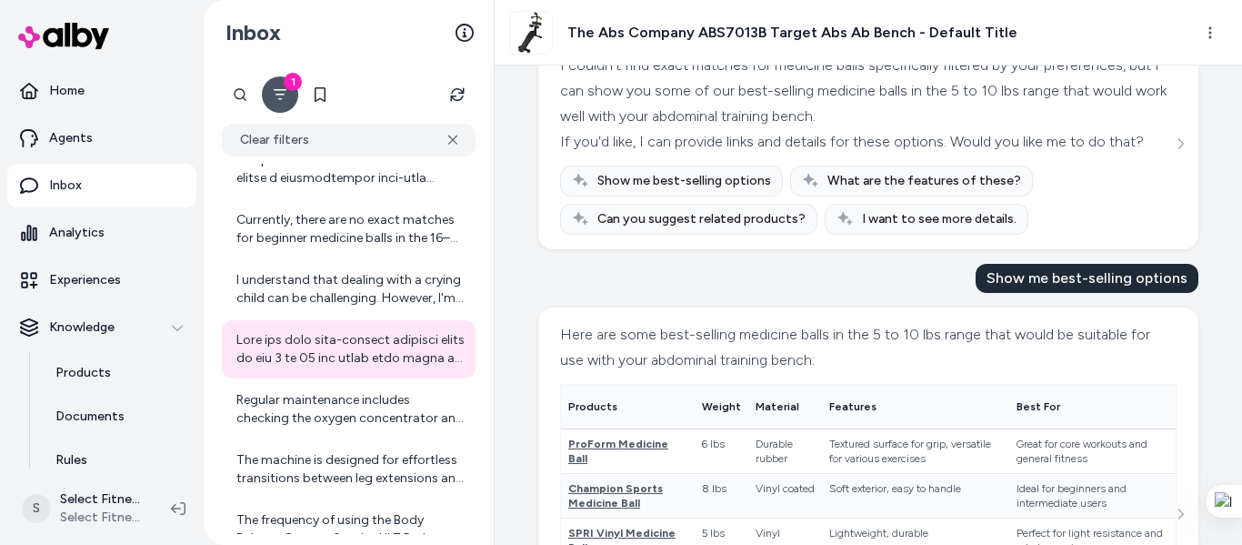
scroll to position [1455, 0]
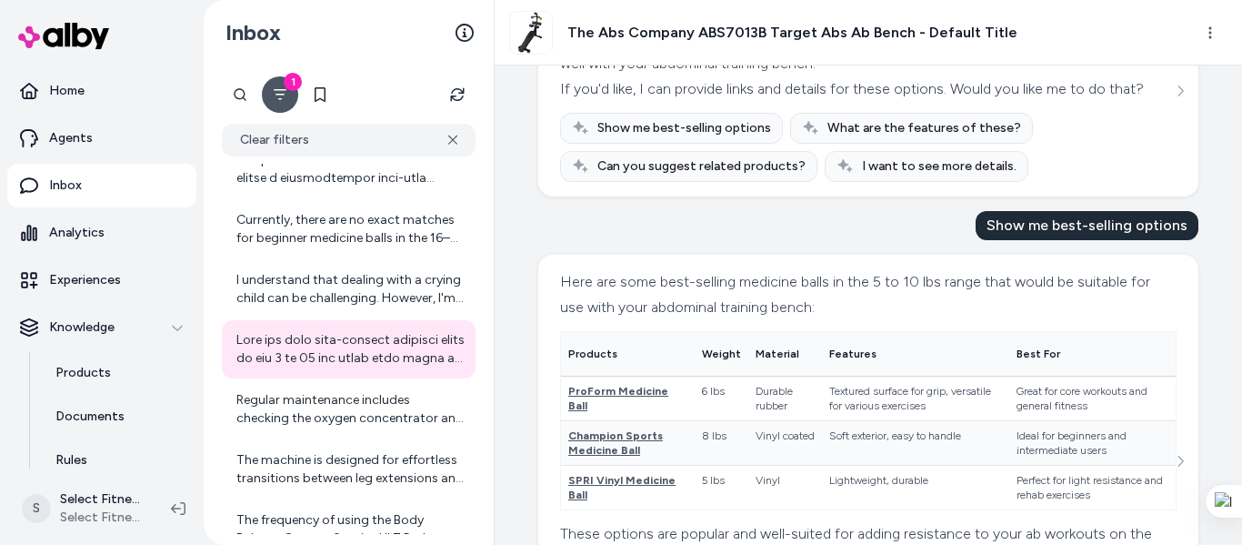
click at [1185, 399] on div "Here are some best-selling medicine balls in the 5 to 10 lbs range that would b…" at bounding box center [868, 461] width 660 height 412
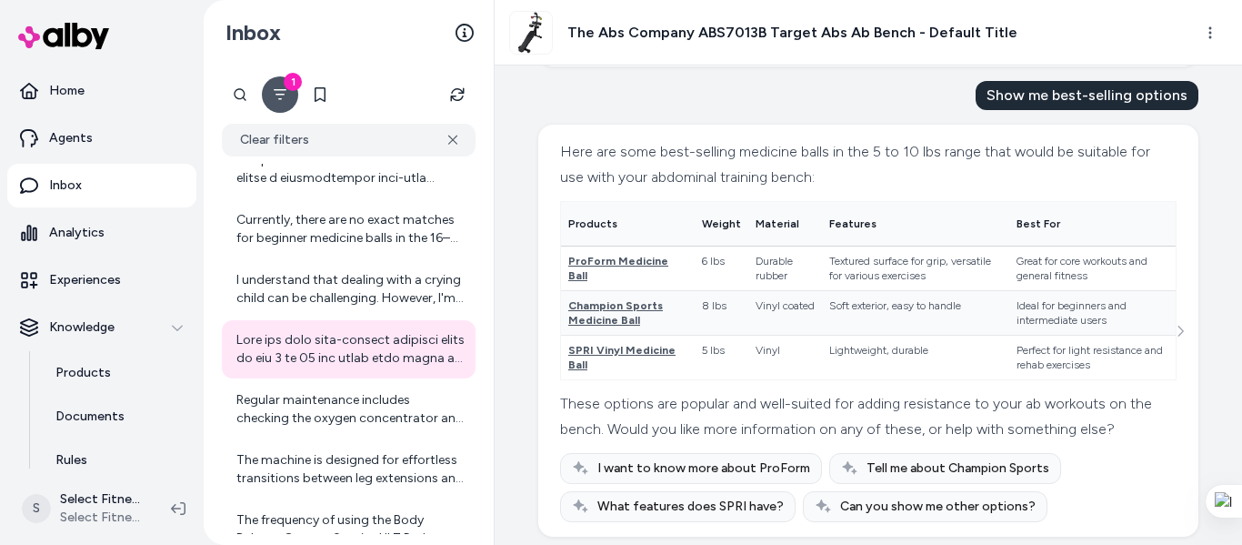
scroll to position [1599, 0]
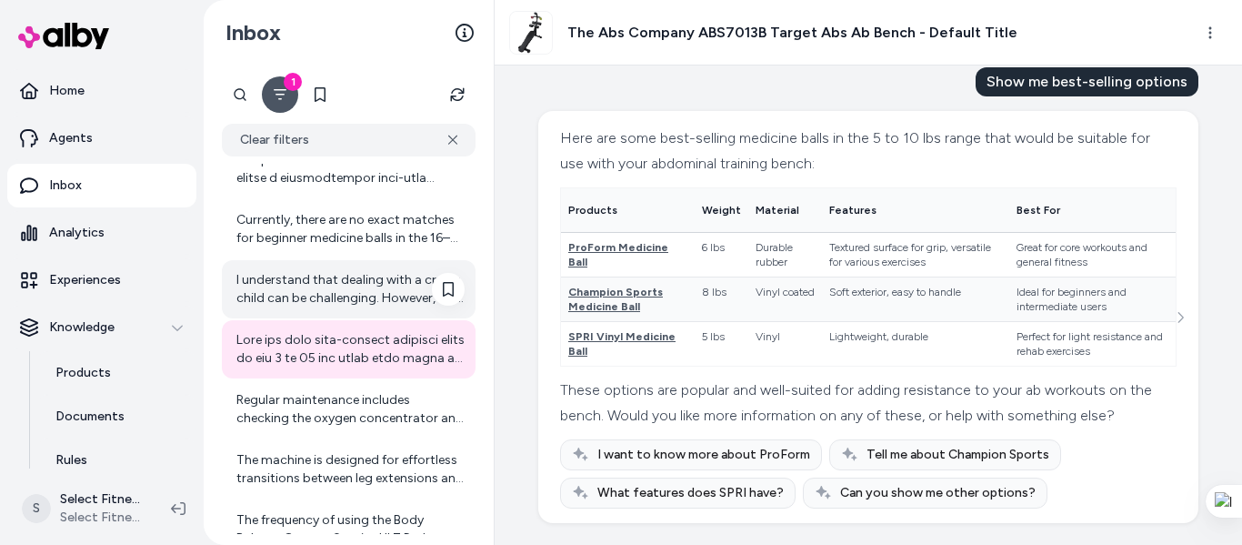
click at [379, 301] on div "I understand that dealing with a crying child can be challenging. However, I'm …" at bounding box center [350, 289] width 228 height 36
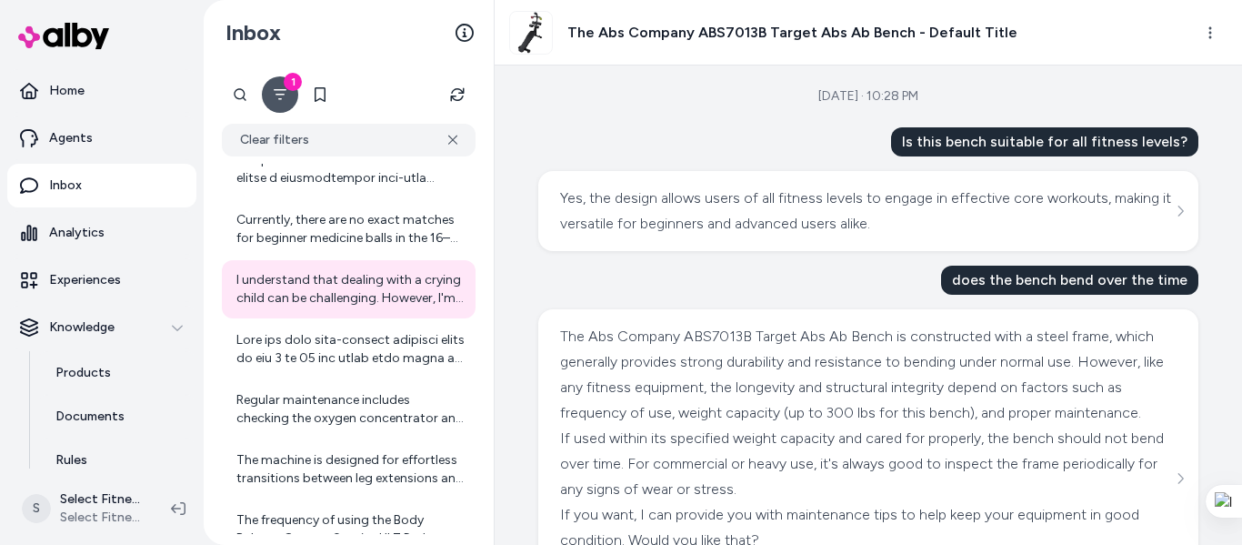
scroll to position [419, 0]
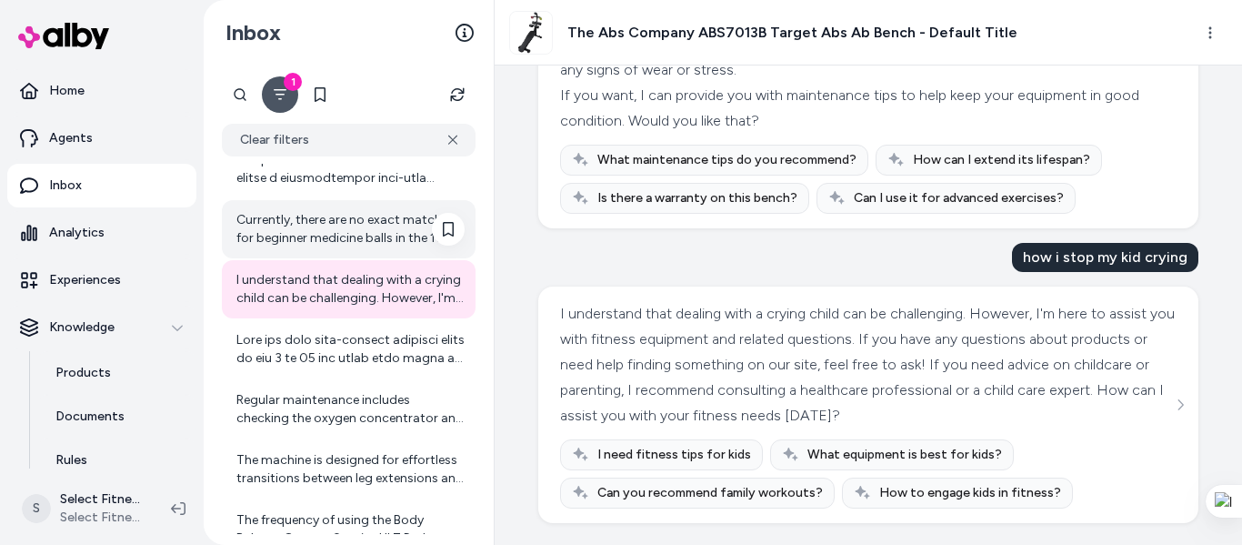
click at [327, 228] on div "Currently, there are no exact matches for beginner medicine balls in the 16–20 …" at bounding box center [350, 229] width 228 height 36
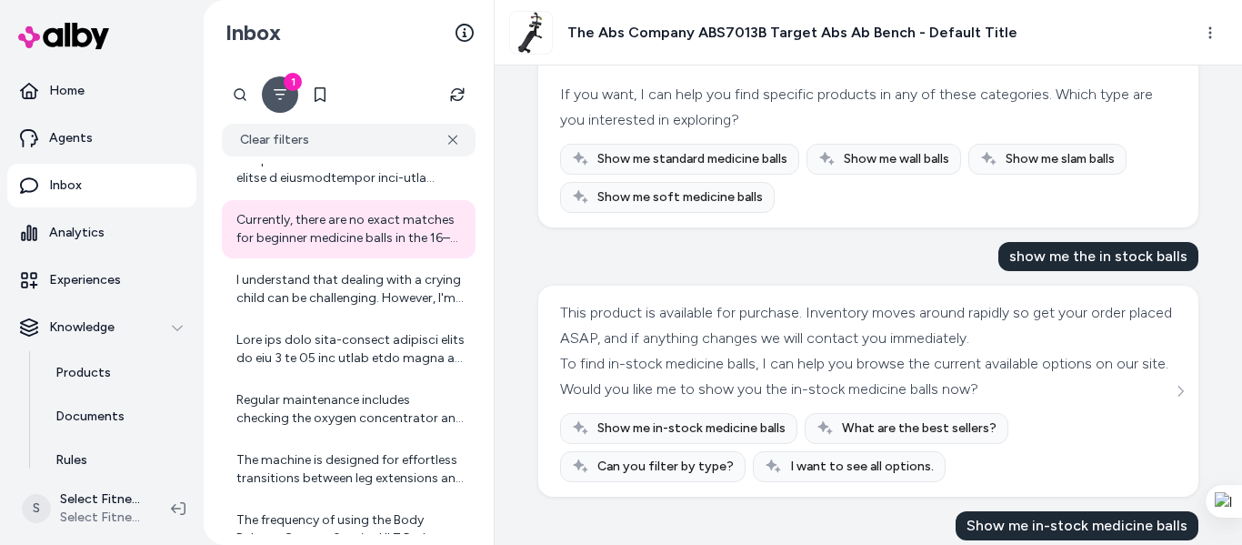
scroll to position [3323, 0]
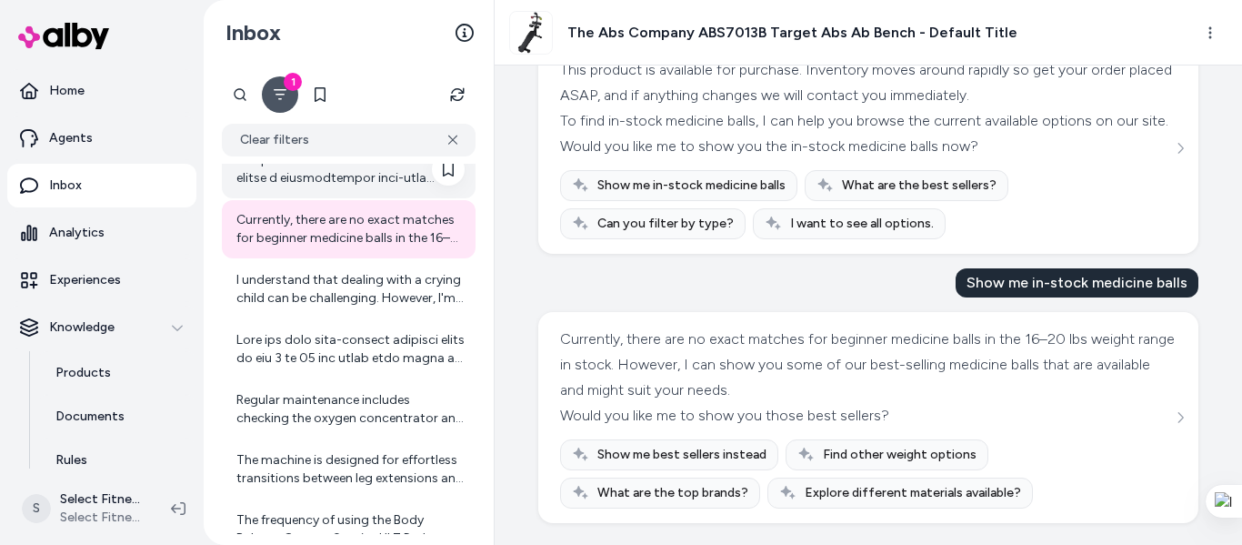
click at [323, 186] on div at bounding box center [350, 169] width 228 height 36
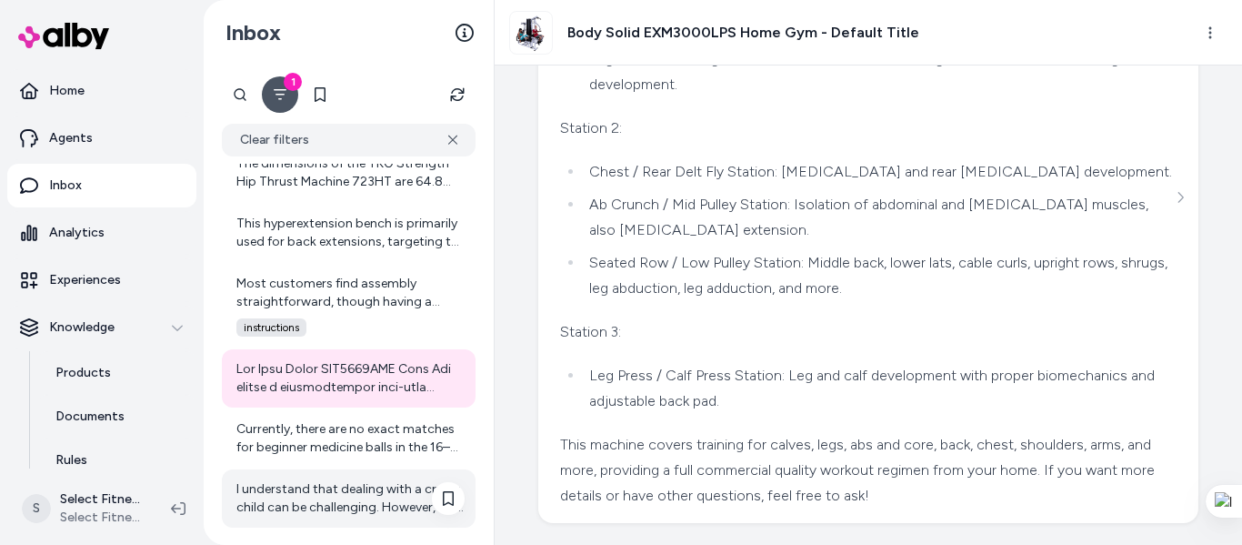
scroll to position [5480, 0]
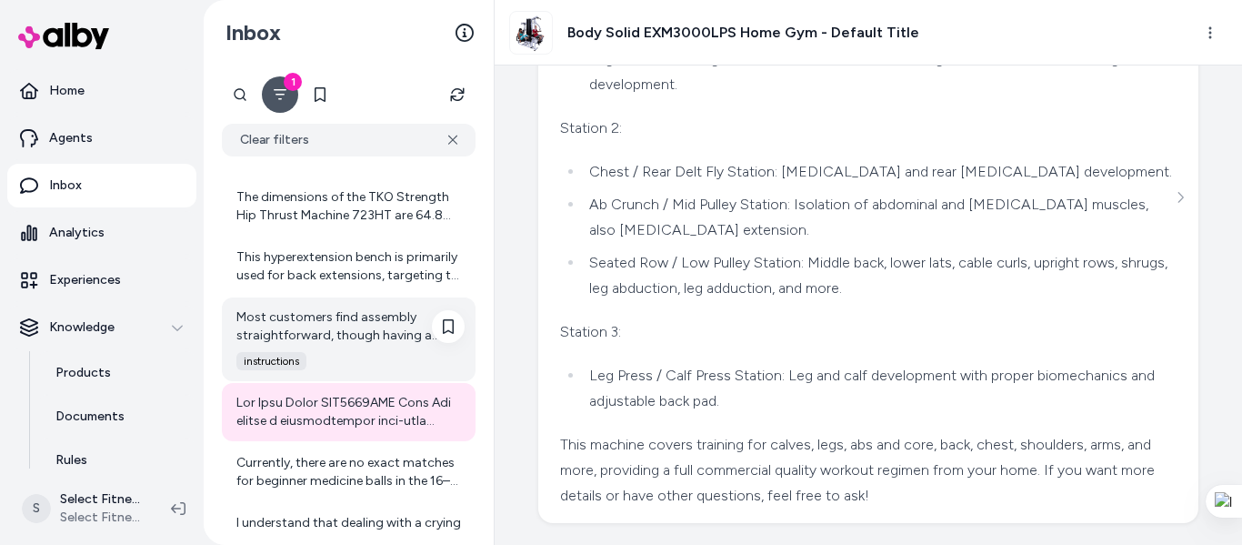
click at [354, 342] on div "Most customers find assembly straightforward, though having a second person can…" at bounding box center [350, 326] width 228 height 36
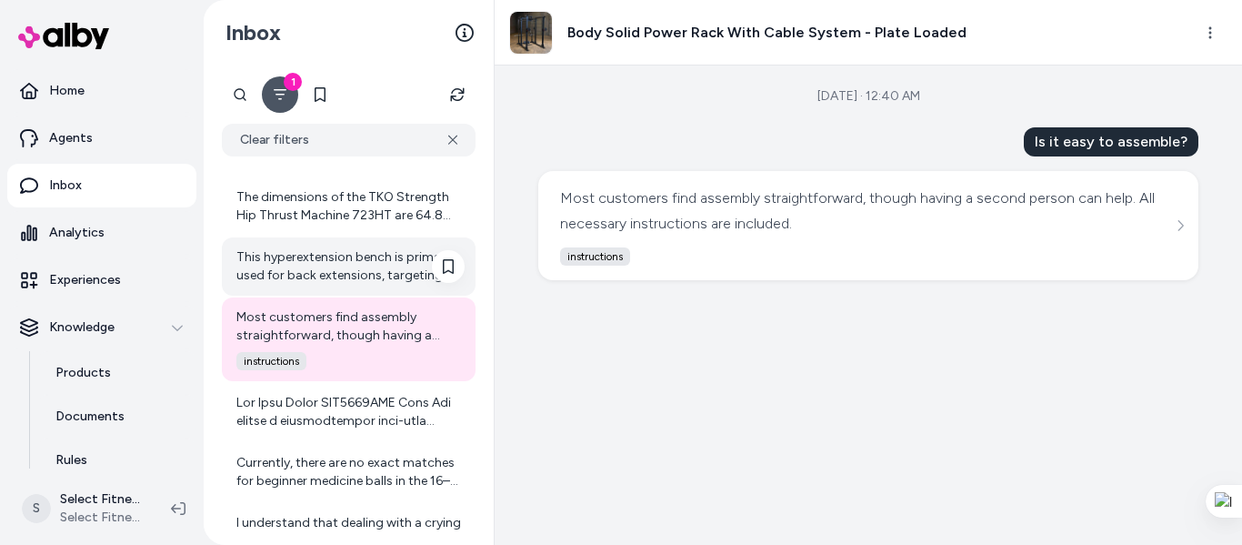
click at [370, 248] on div "This hyperextension bench is primarily used for back extensions, targeting the …" at bounding box center [350, 266] width 228 height 36
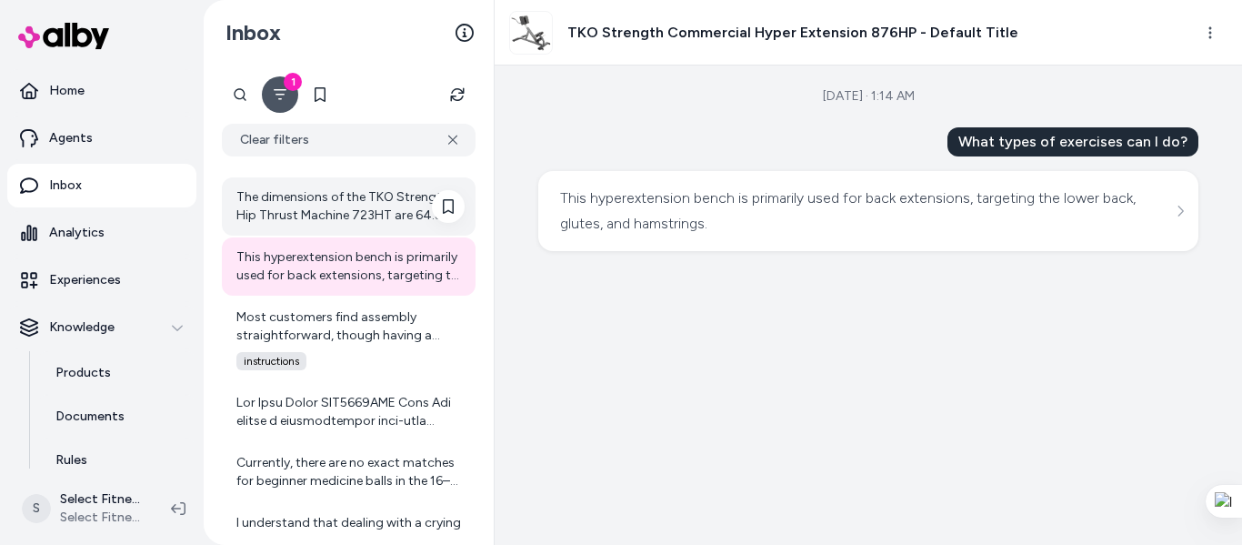
click at [374, 205] on div "The dimensions of the TKO Strength Hip Thrust Machine 723HT are 64.8 inches (le…" at bounding box center [350, 206] width 228 height 36
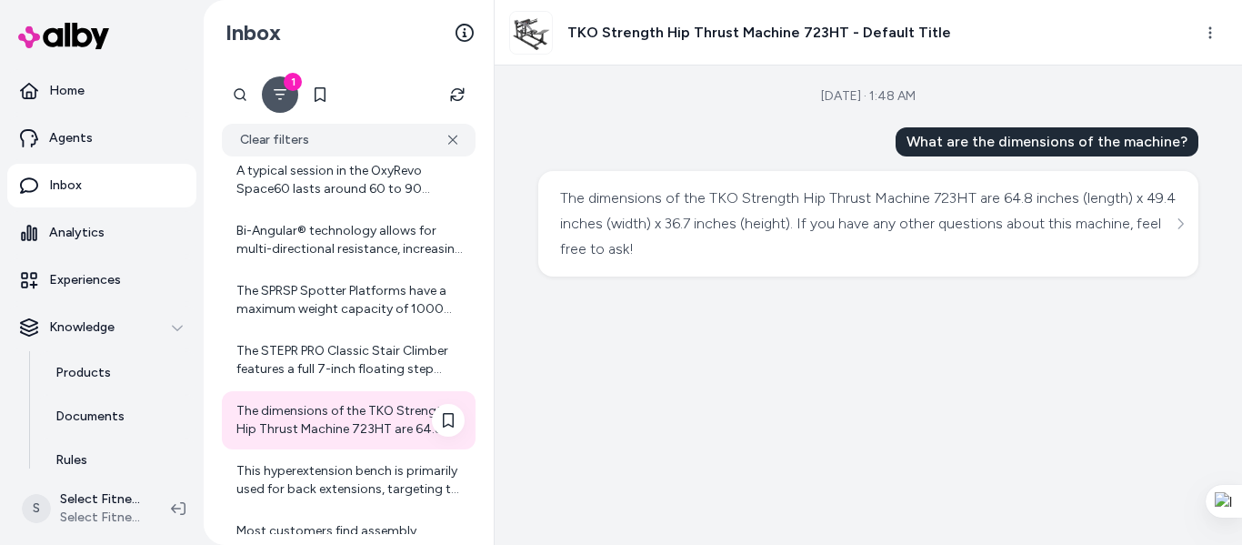
scroll to position [5237, 0]
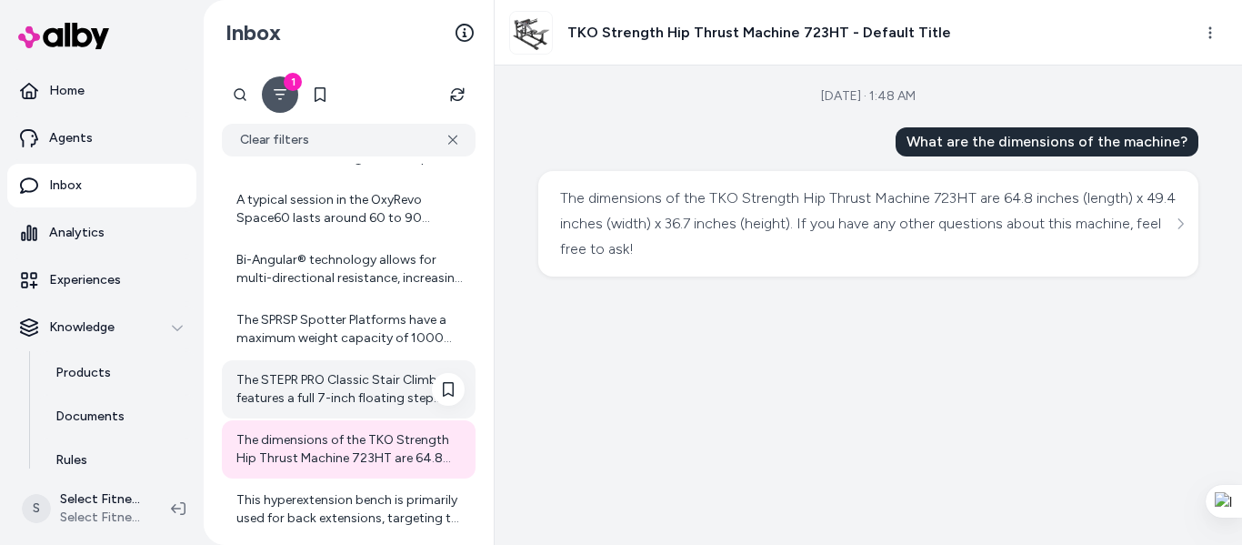
click at [372, 367] on div "The STEPR PRO Classic Stair Climber features a full 7-inch floating step height…" at bounding box center [349, 389] width 254 height 58
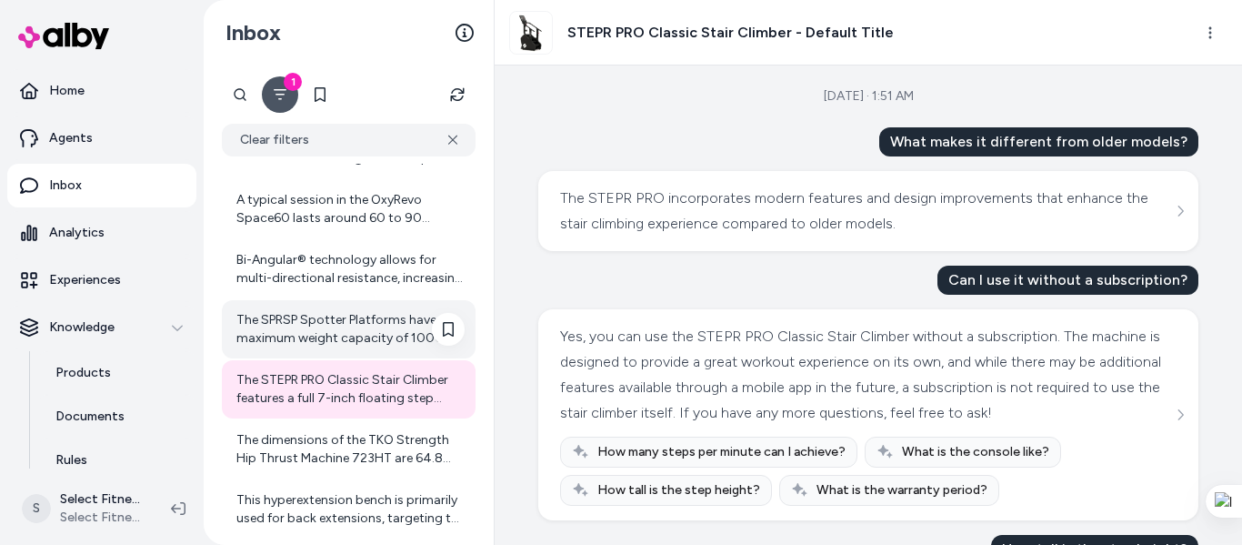
click at [370, 330] on div "The SPRSP Spotter Platforms have a maximum weight capacity of 1000 lbs, making …" at bounding box center [350, 329] width 228 height 36
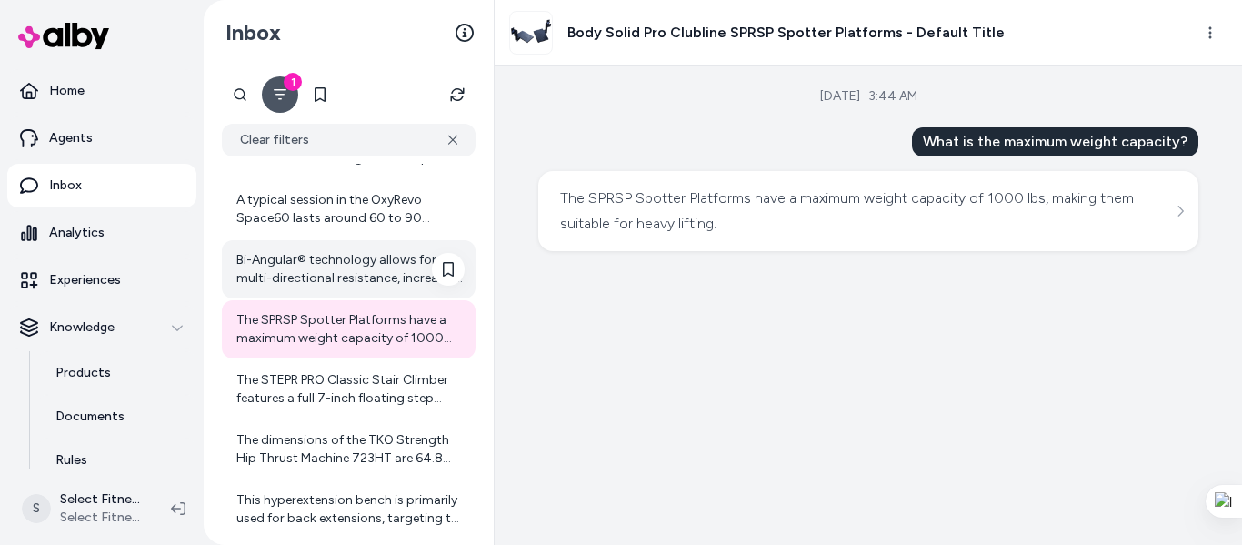
click at [357, 264] on div "Bi-Angular® technology allows for multi-directional resistance, increasing musc…" at bounding box center [350, 269] width 228 height 36
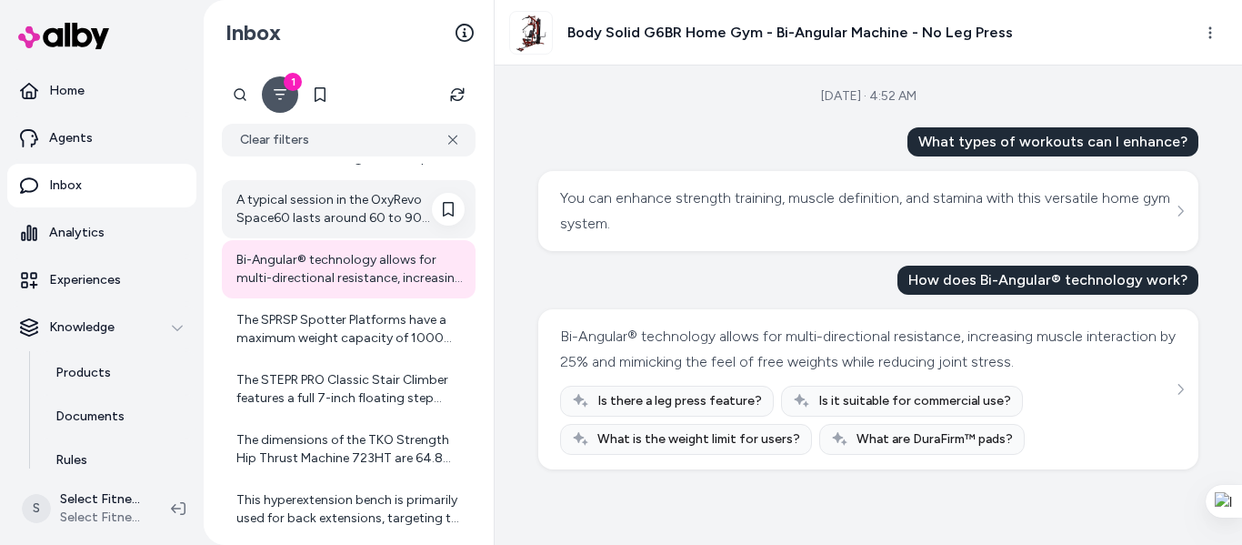
click at [360, 212] on div "A typical session in the OxyRevo Space60 lasts around 60 to 90 minutes, dependi…" at bounding box center [350, 209] width 228 height 36
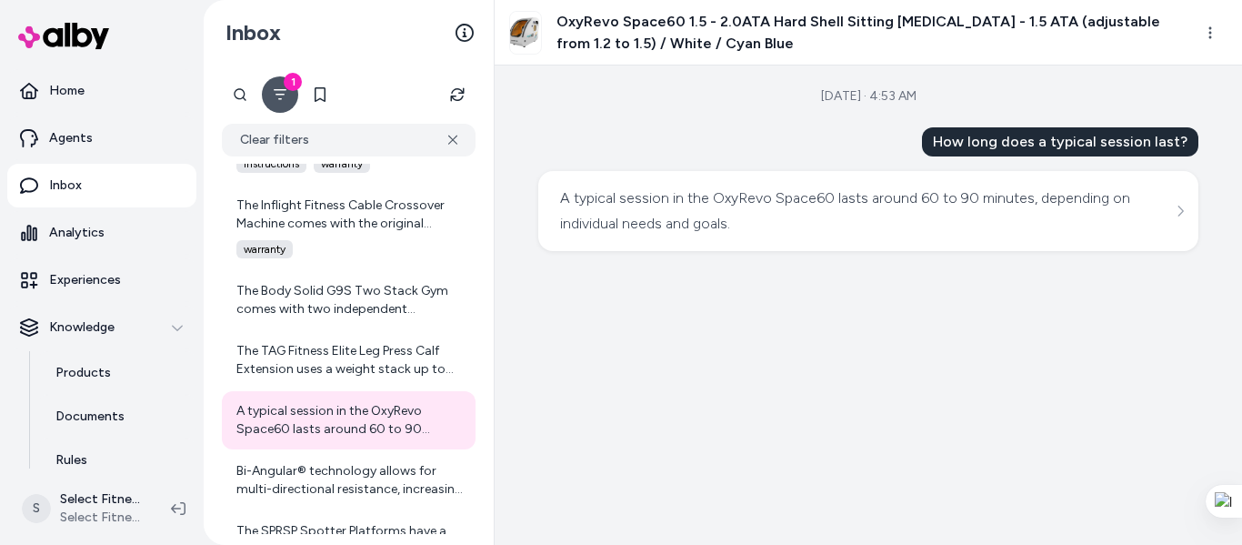
scroll to position [4995, 0]
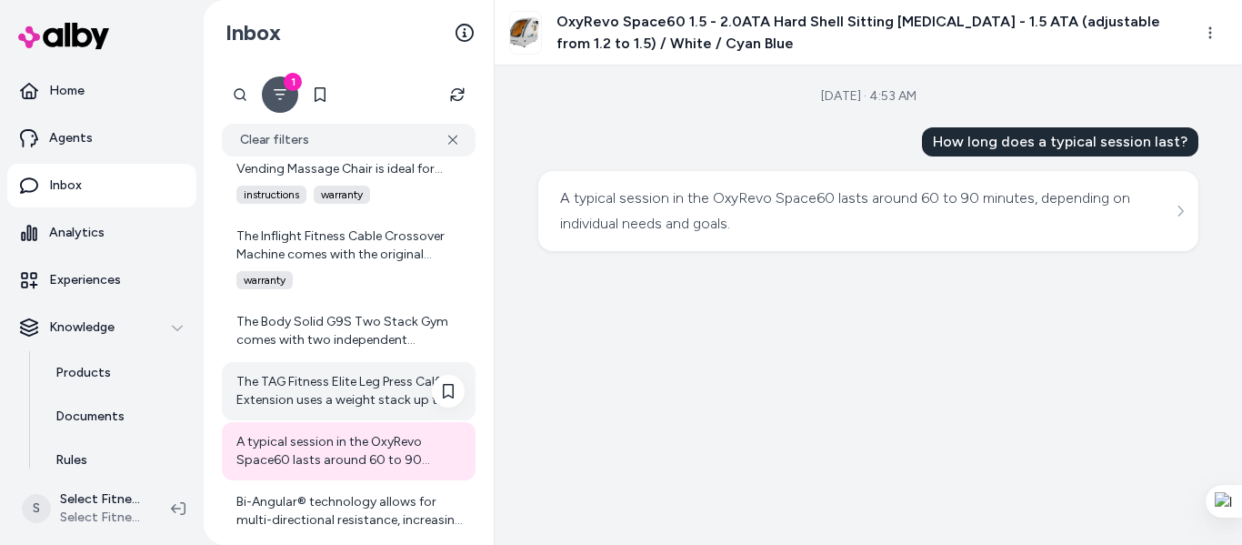
click at [361, 387] on div "The TAG Fitness Elite Leg Press Calf Extension uses a weight stack up to 295 lb…" at bounding box center [350, 391] width 228 height 36
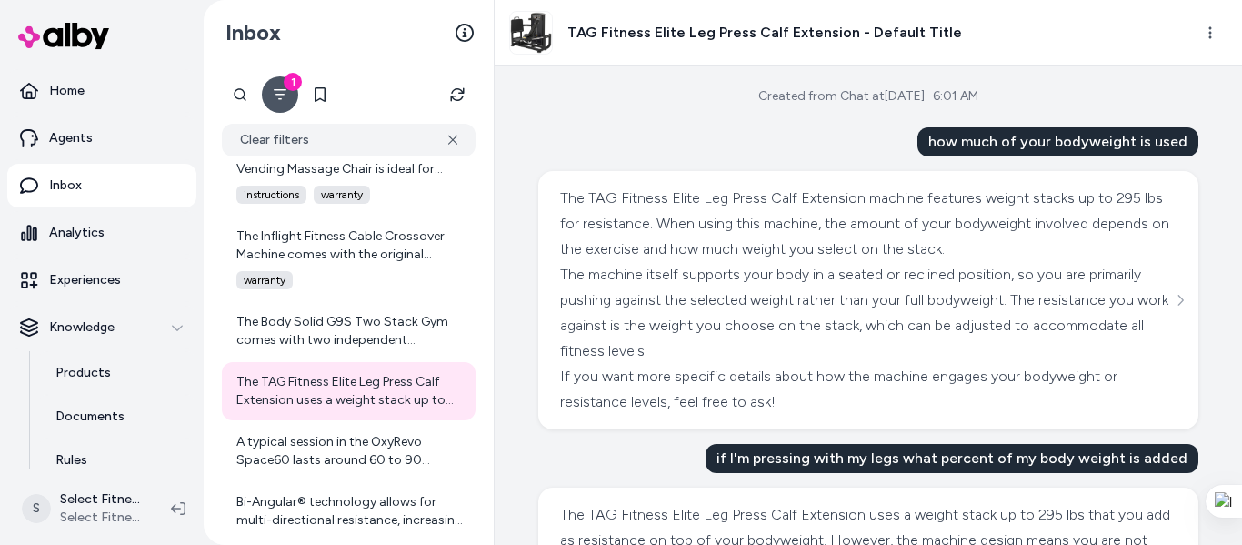
scroll to position [243, 0]
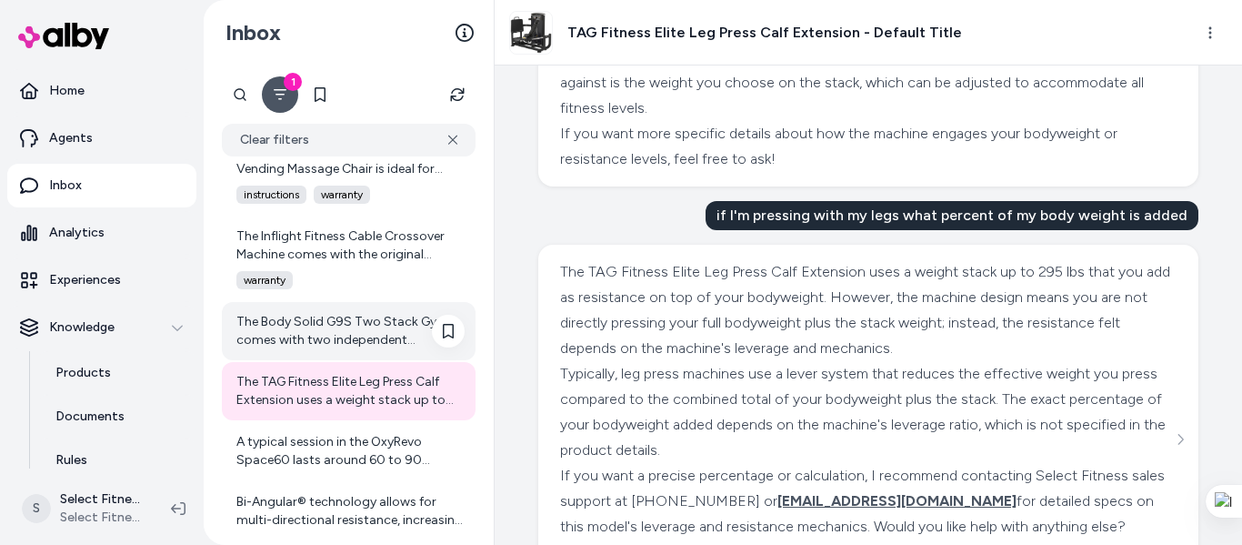
click at [359, 337] on div "The Body Solid G9S Two Stack Gym comes with two independent selectorized weight…" at bounding box center [350, 331] width 228 height 36
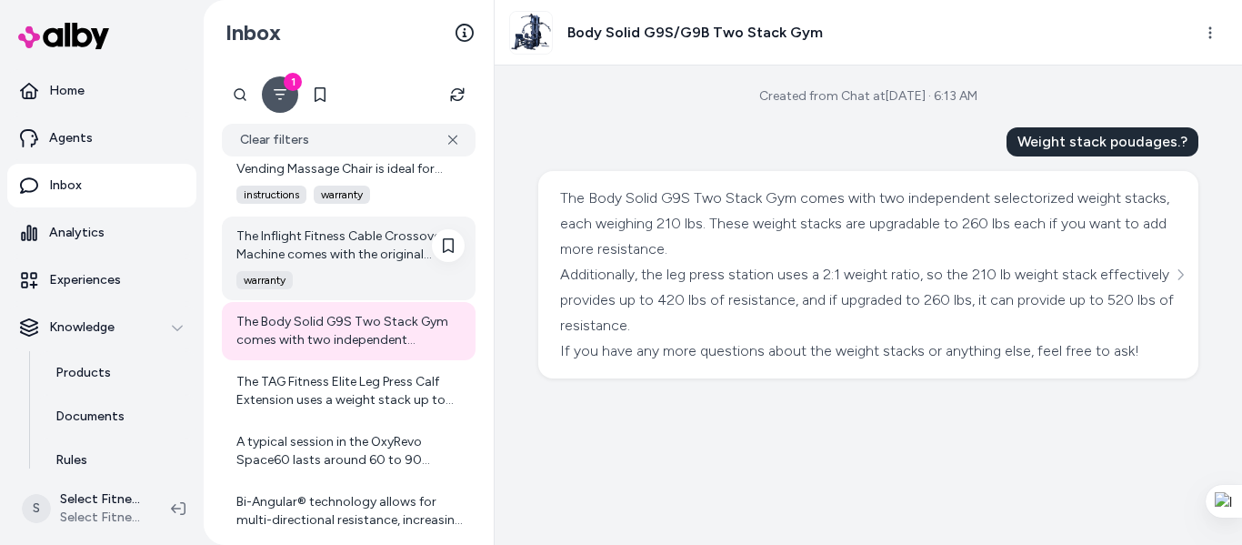
click at [365, 237] on div "The Inflight Fitness Cable Crossover Machine comes with the original manufactur…" at bounding box center [350, 245] width 228 height 36
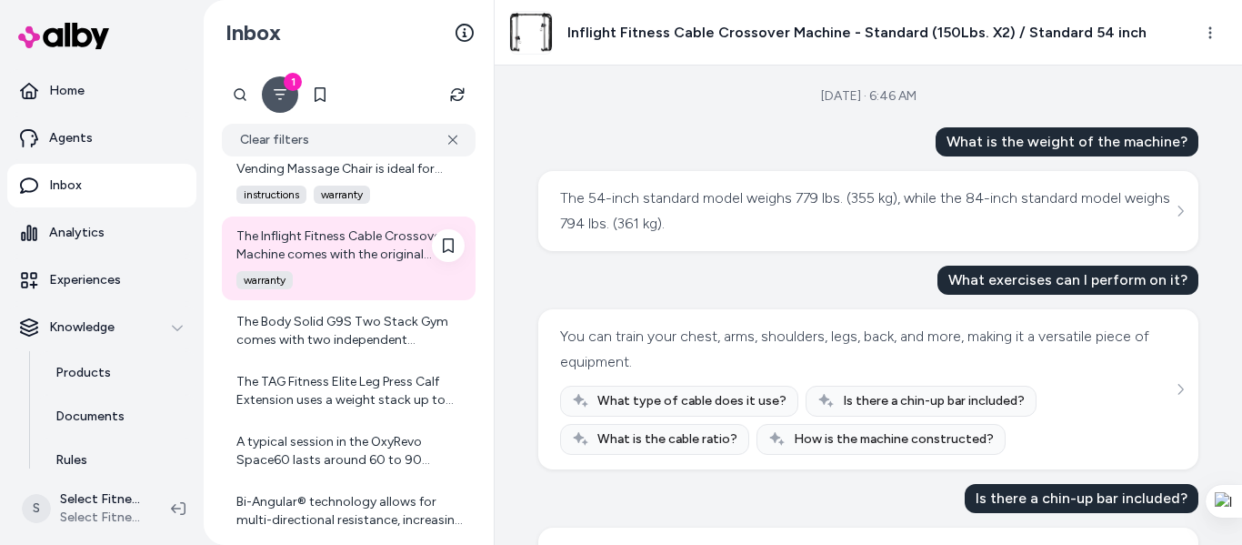
scroll to position [4753, 0]
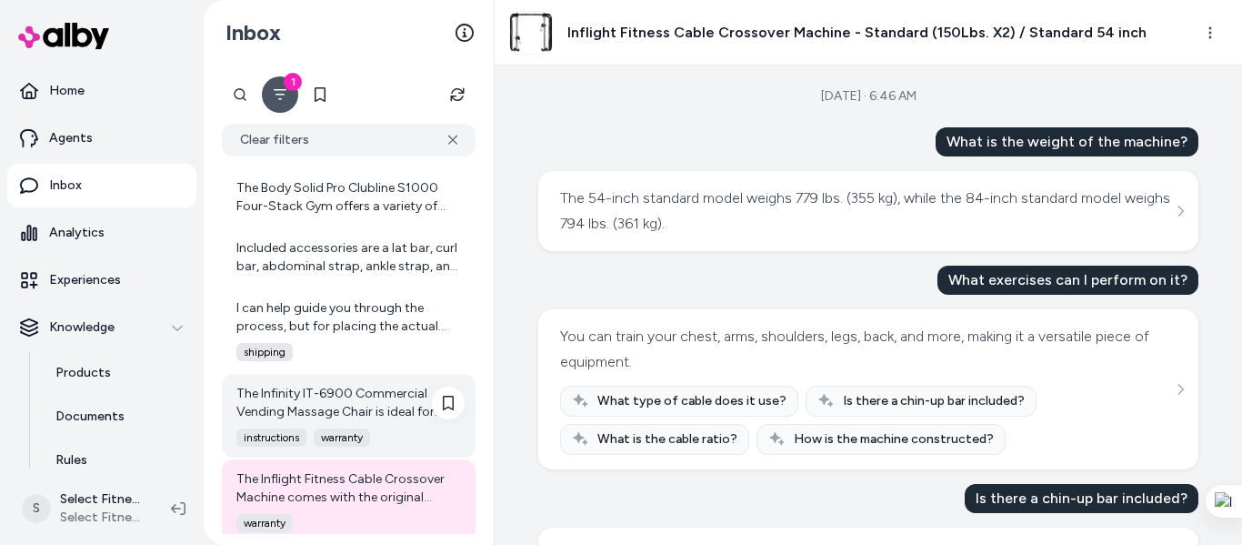
click at [373, 423] on div "The Infinity IT-6900 Commercial Vending Massage Chair is ideal for high-traffic…" at bounding box center [349, 416] width 254 height 84
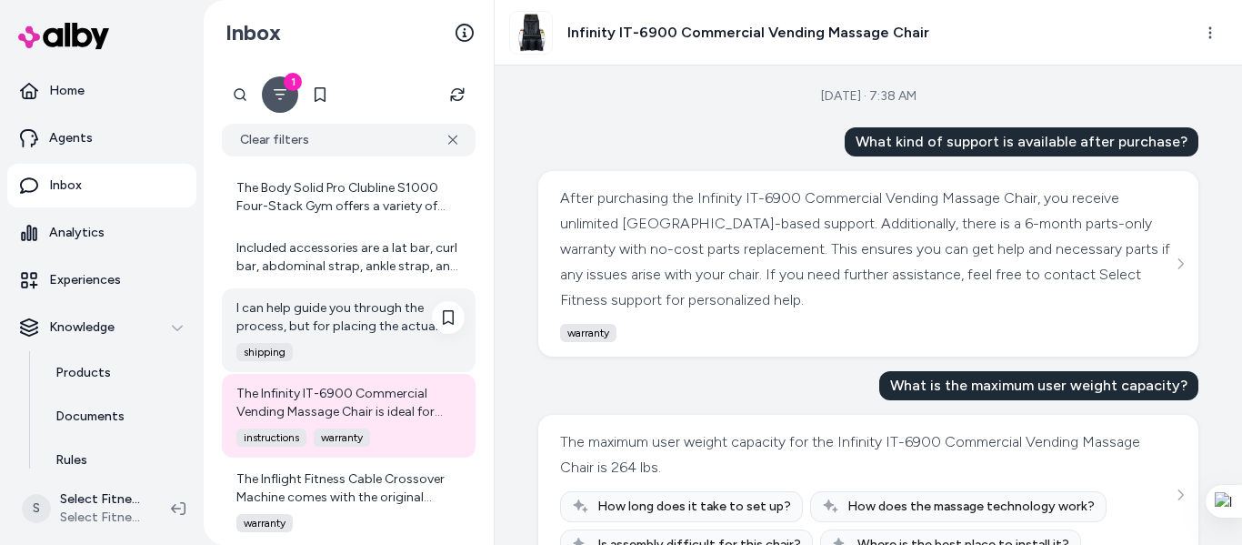
click at [358, 338] on div "I can help guide you through the process, but for placing the actual order, you…" at bounding box center [349, 330] width 254 height 84
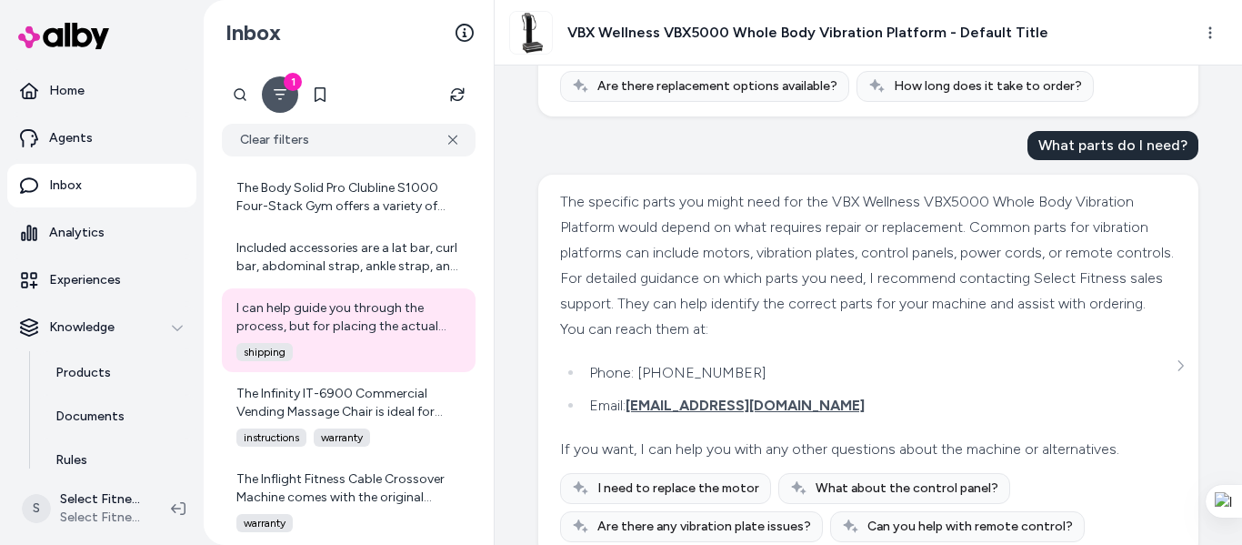
scroll to position [1212, 0]
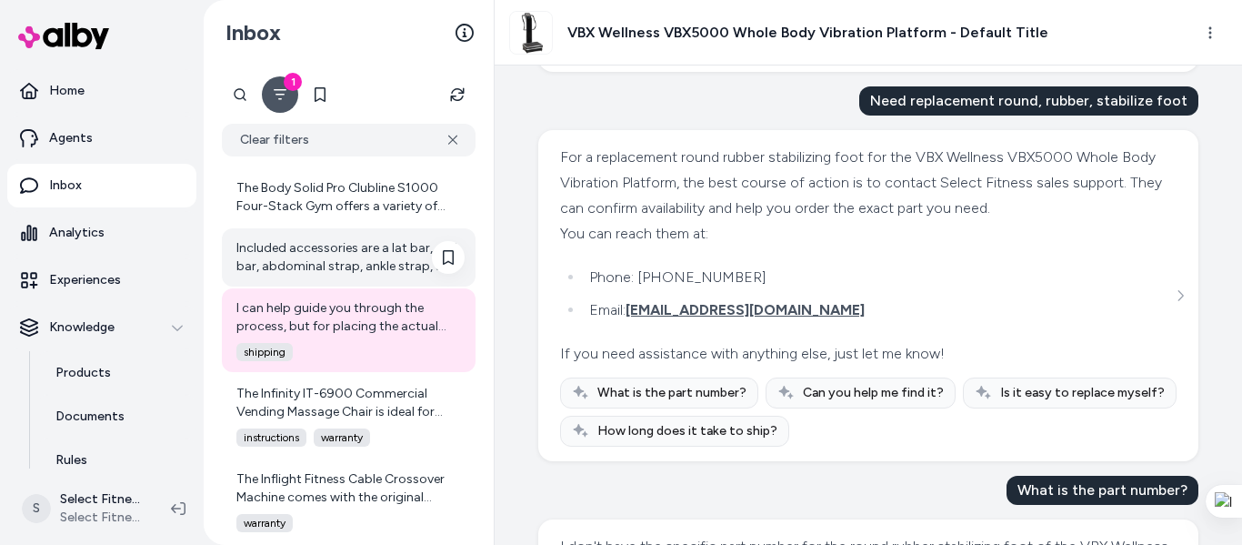
click at [381, 281] on div "Included accessories are a lat bar, curl bar, abdominal strap, ankle strap, and…" at bounding box center [349, 257] width 254 height 58
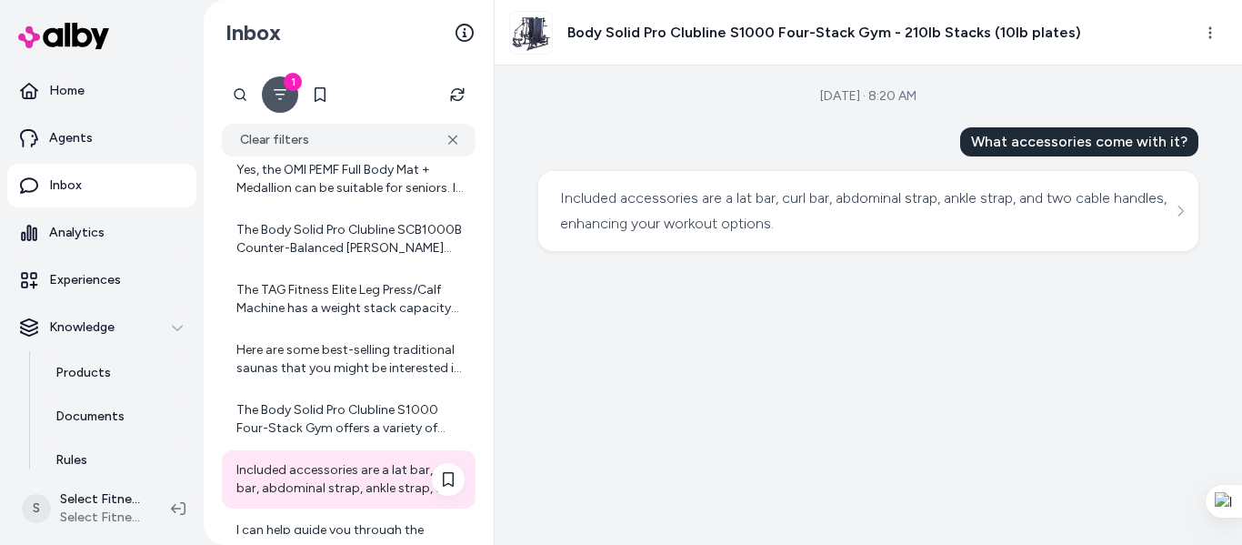
scroll to position [4510, 0]
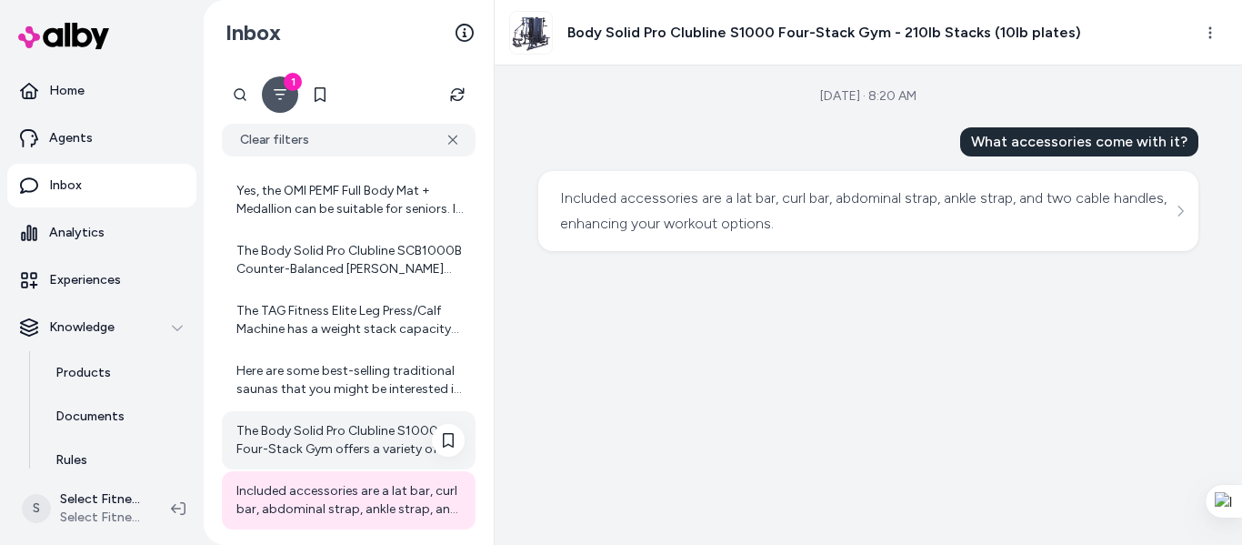
click at [392, 419] on div "The Body Solid Pro Clubline S1000 Four-Stack Gym offers a variety of exercises …" at bounding box center [349, 440] width 254 height 58
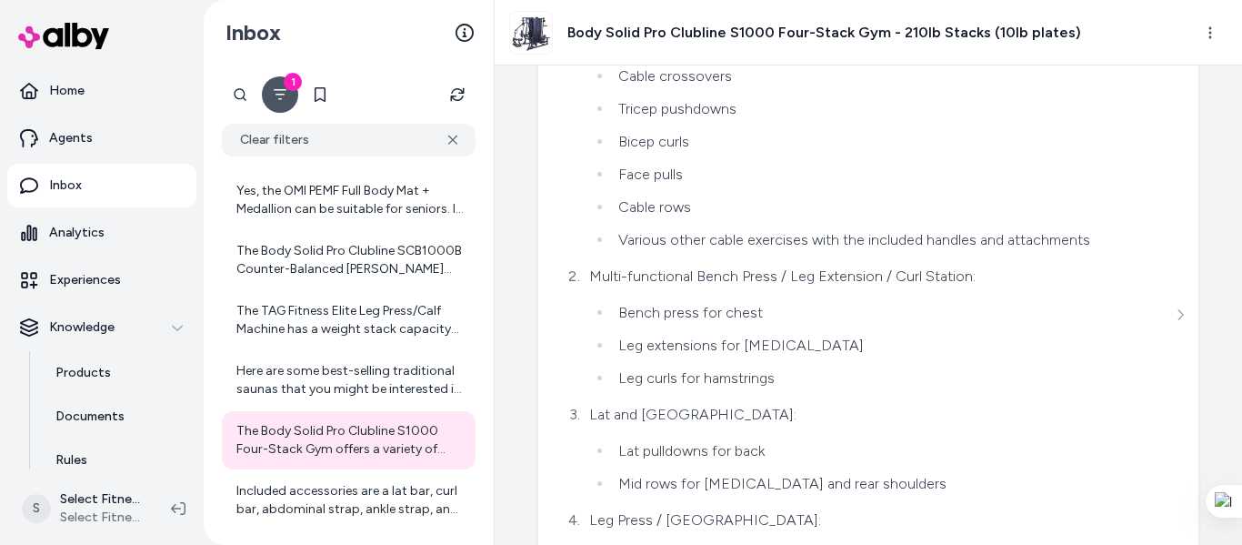
scroll to position [441, 0]
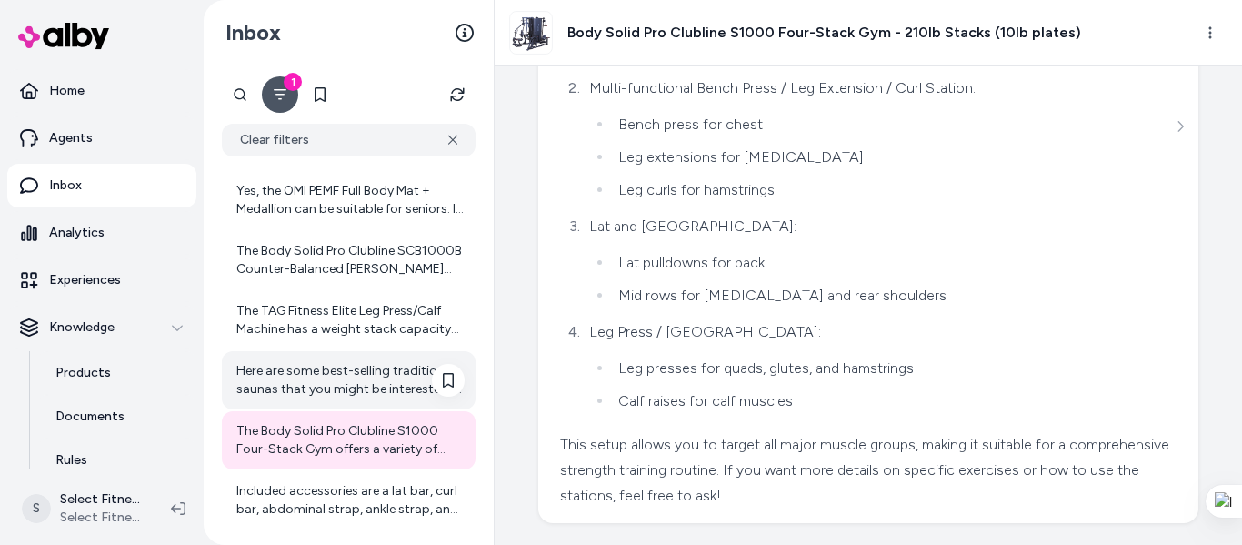
click at [386, 365] on div "Here are some best-selling traditional saunas that you might be interested in: …" at bounding box center [350, 380] width 228 height 36
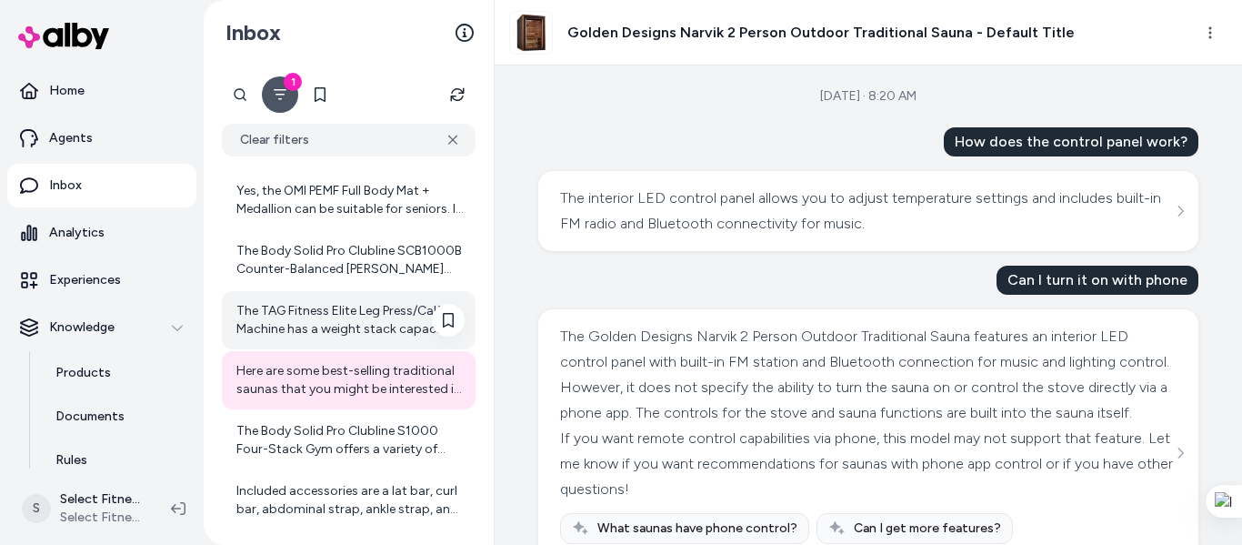
click at [327, 330] on div "The TAG Fitness Elite Leg Press/Calf Machine has a weight stack capacity of 295…" at bounding box center [350, 320] width 228 height 36
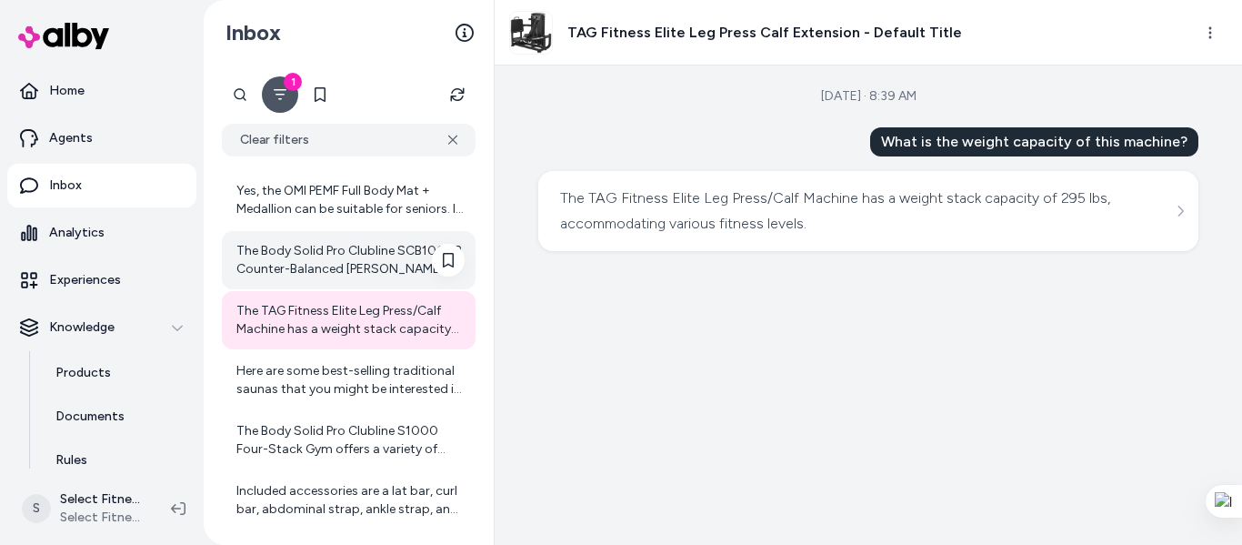
click at [327, 274] on div "The Body Solid Pro Clubline SCB1000B Counter-Balanced [PERSON_NAME] Machine sup…" at bounding box center [350, 260] width 228 height 36
